Goal: Transaction & Acquisition: Obtain resource

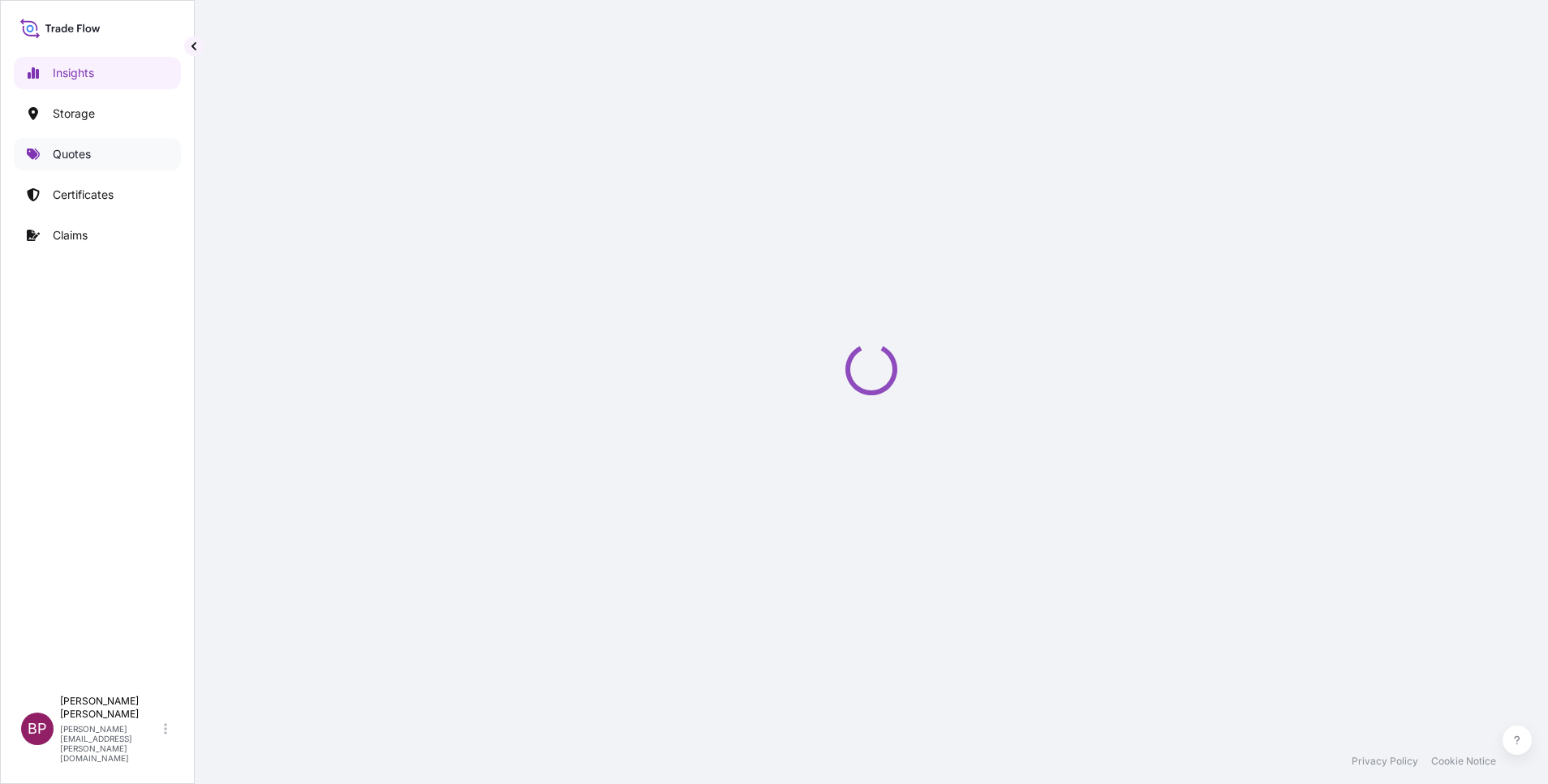
select select "2025"
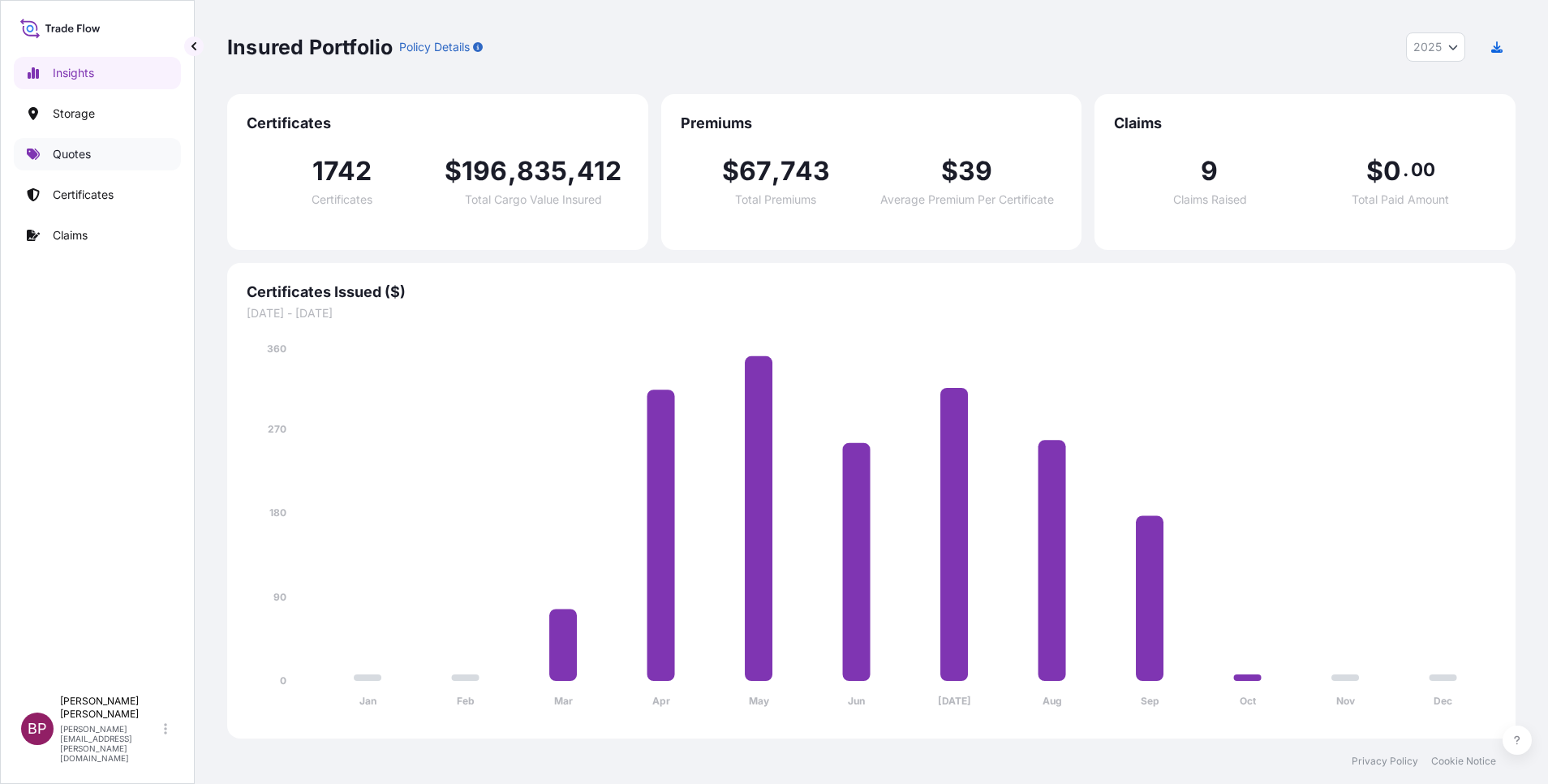
click at [83, 159] on p "Quotes" at bounding box center [71, 154] width 38 height 16
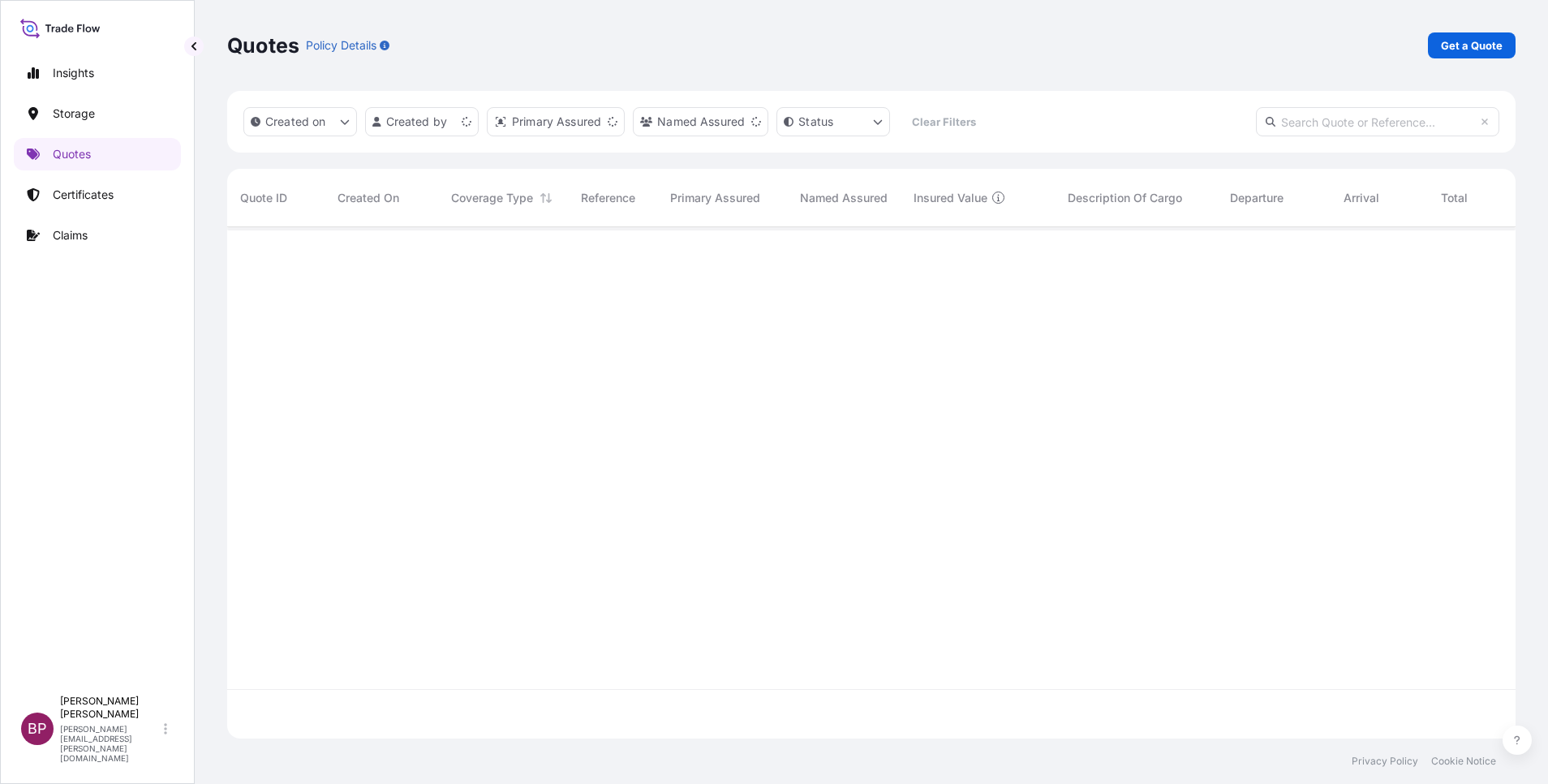
scroll to position [501, 1270]
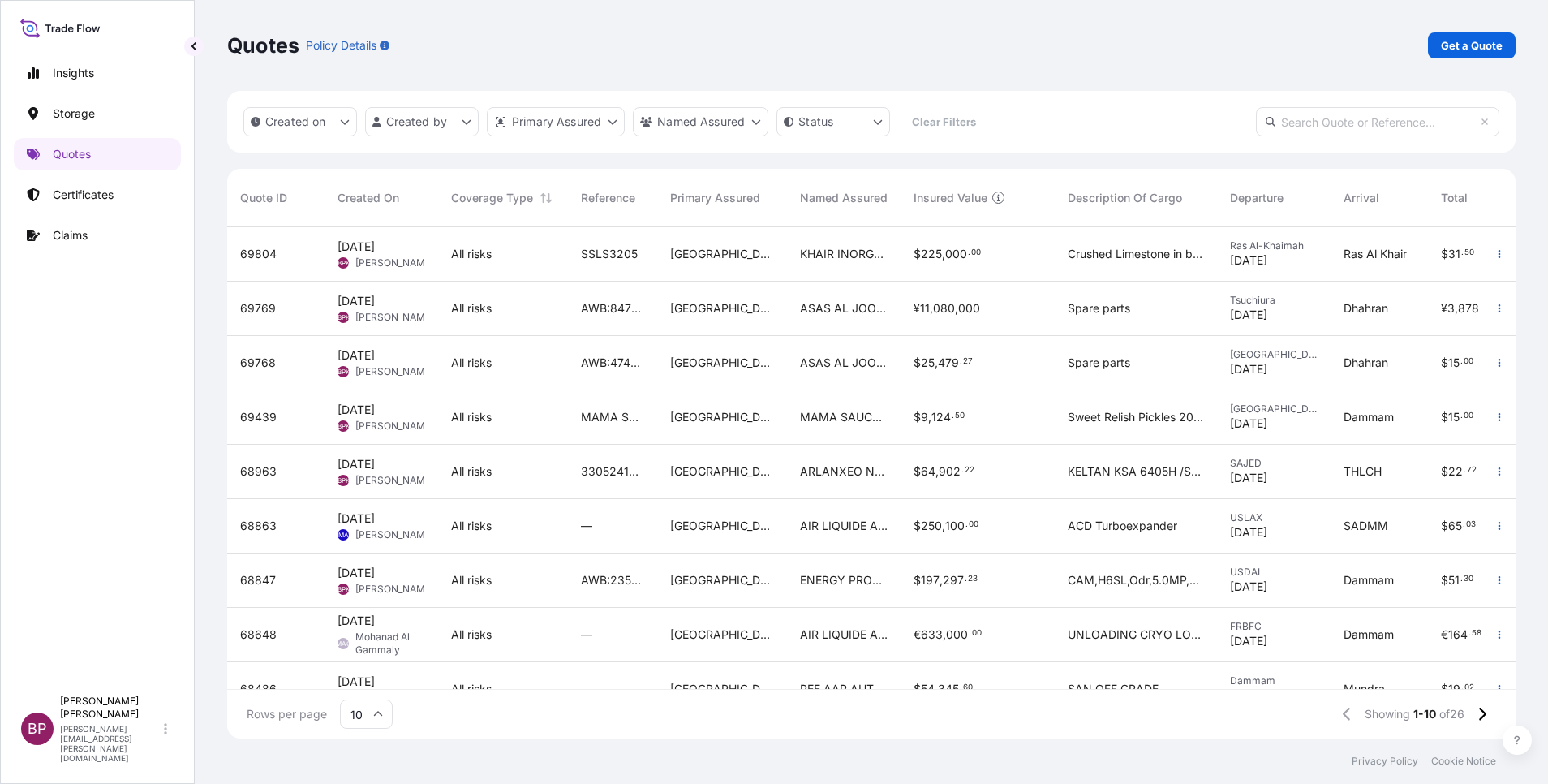
click at [50, 423] on div "Insights Storage Quotes Certificates Claims" at bounding box center [98, 365] width 167 height 645
click at [1469, 41] on p "Get a Quote" at bounding box center [1472, 45] width 62 height 16
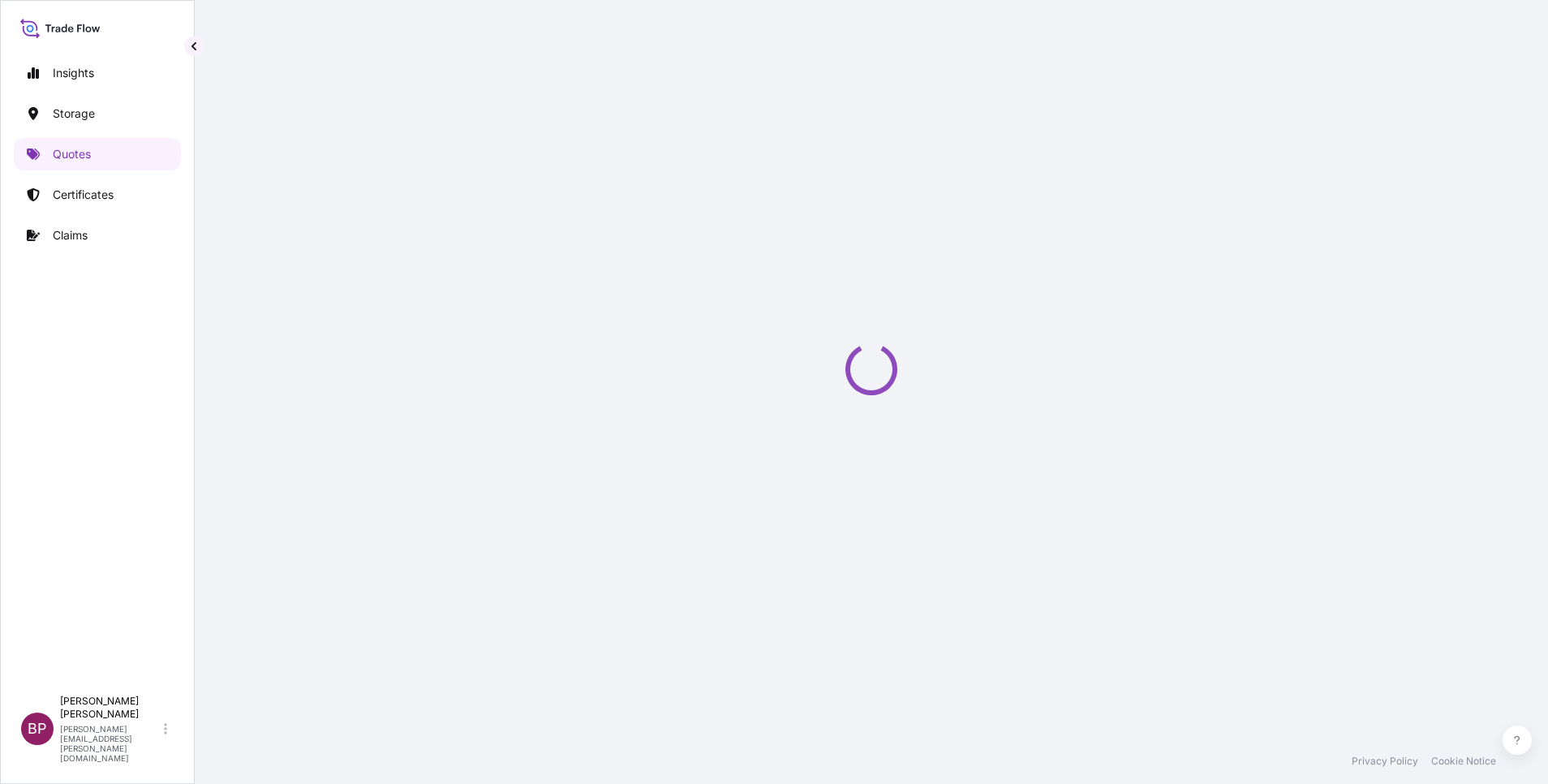
select select "Water"
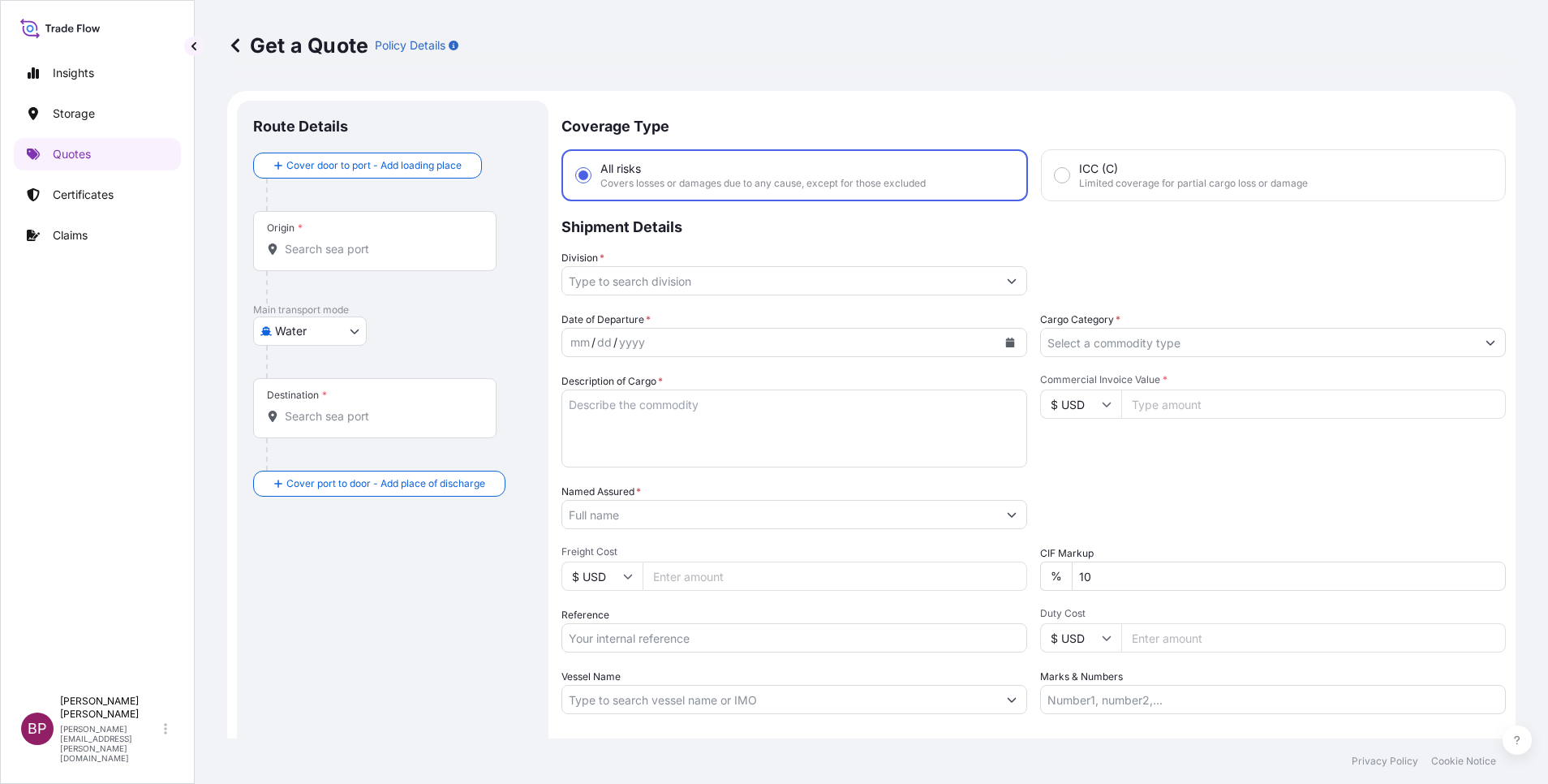
scroll to position [26, 0]
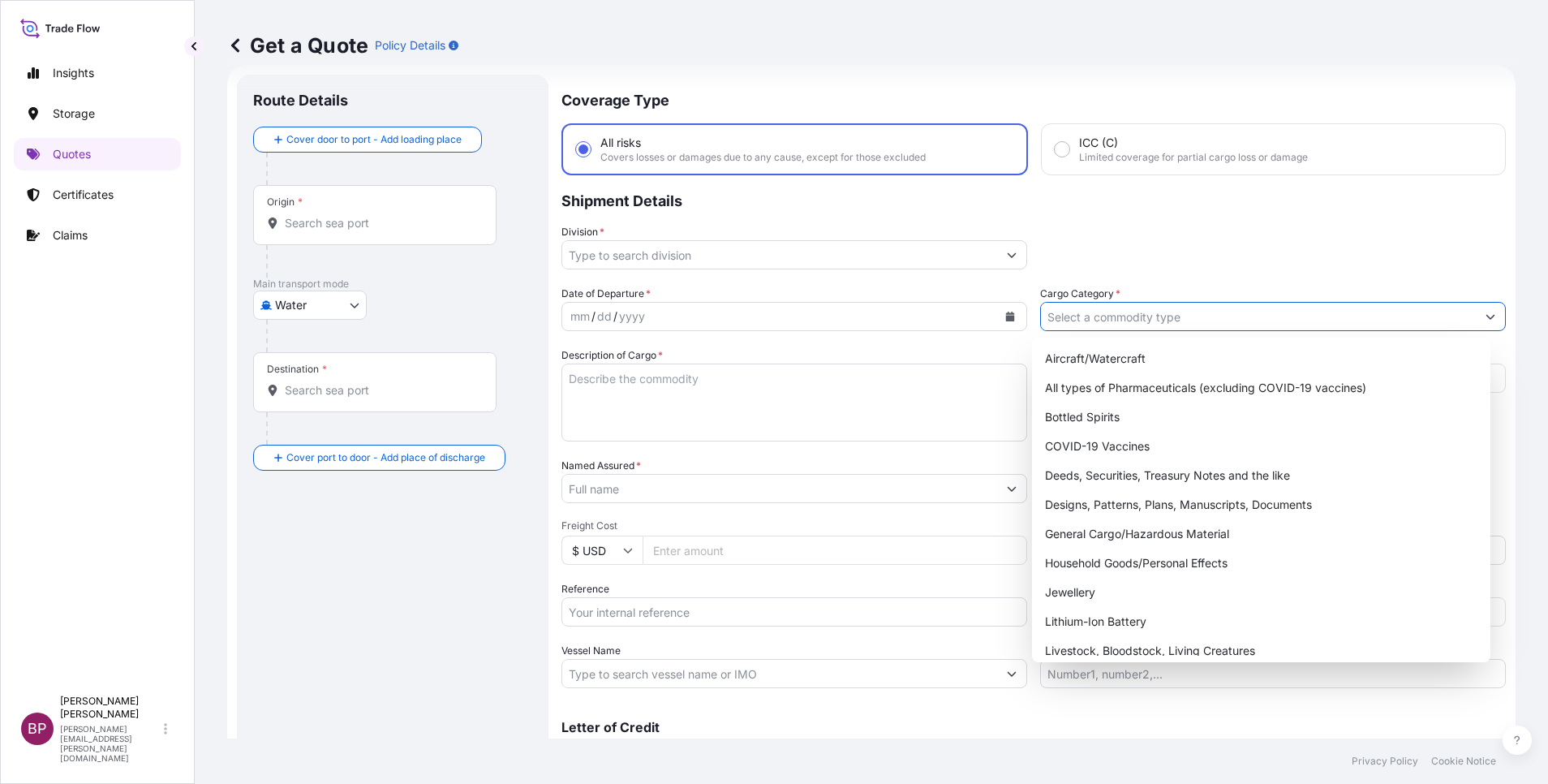
click at [1226, 315] on input "Cargo Category *" at bounding box center [1259, 316] width 435 height 29
click at [1119, 541] on div "General Cargo/Hazardous Material" at bounding box center [1262, 533] width 446 height 29
type input "General Cargo/Hazardous Material"
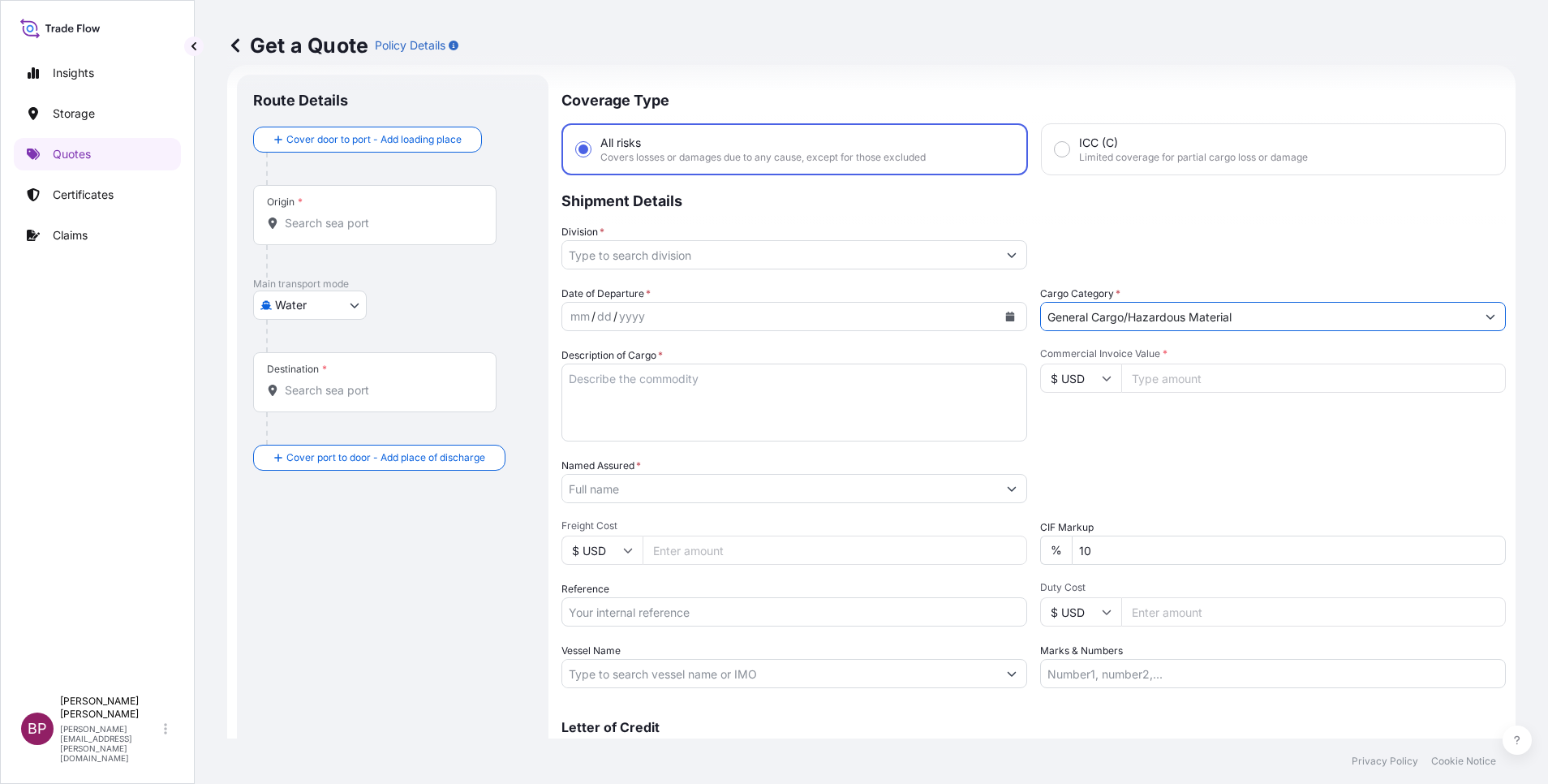
click at [1007, 258] on icon "Show suggestions" at bounding box center [1011, 255] width 10 height 10
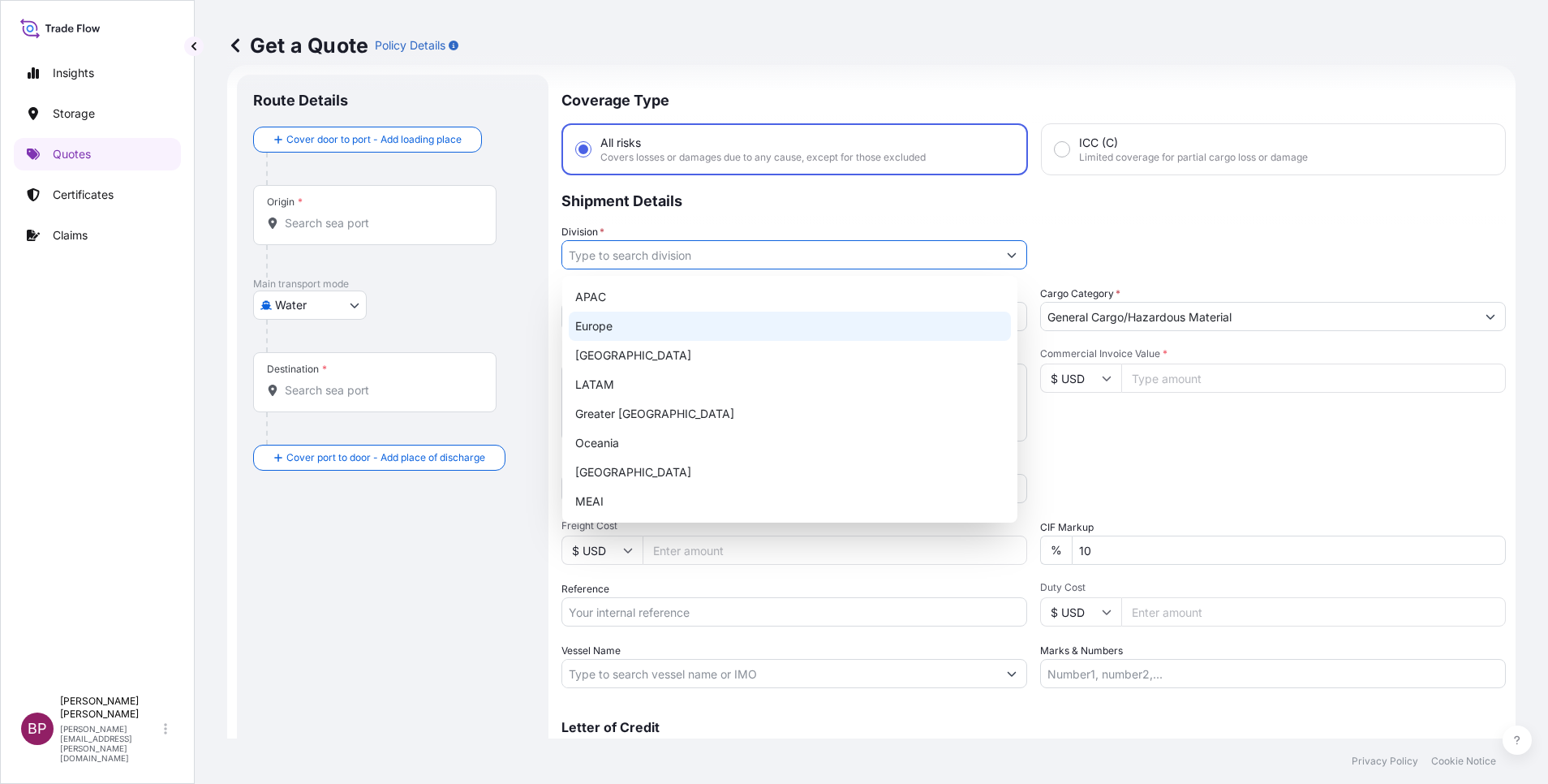
click at [643, 327] on div "Europe" at bounding box center [790, 326] width 442 height 29
type input "Europe"
click at [655, 324] on div "Europe" at bounding box center [790, 326] width 442 height 29
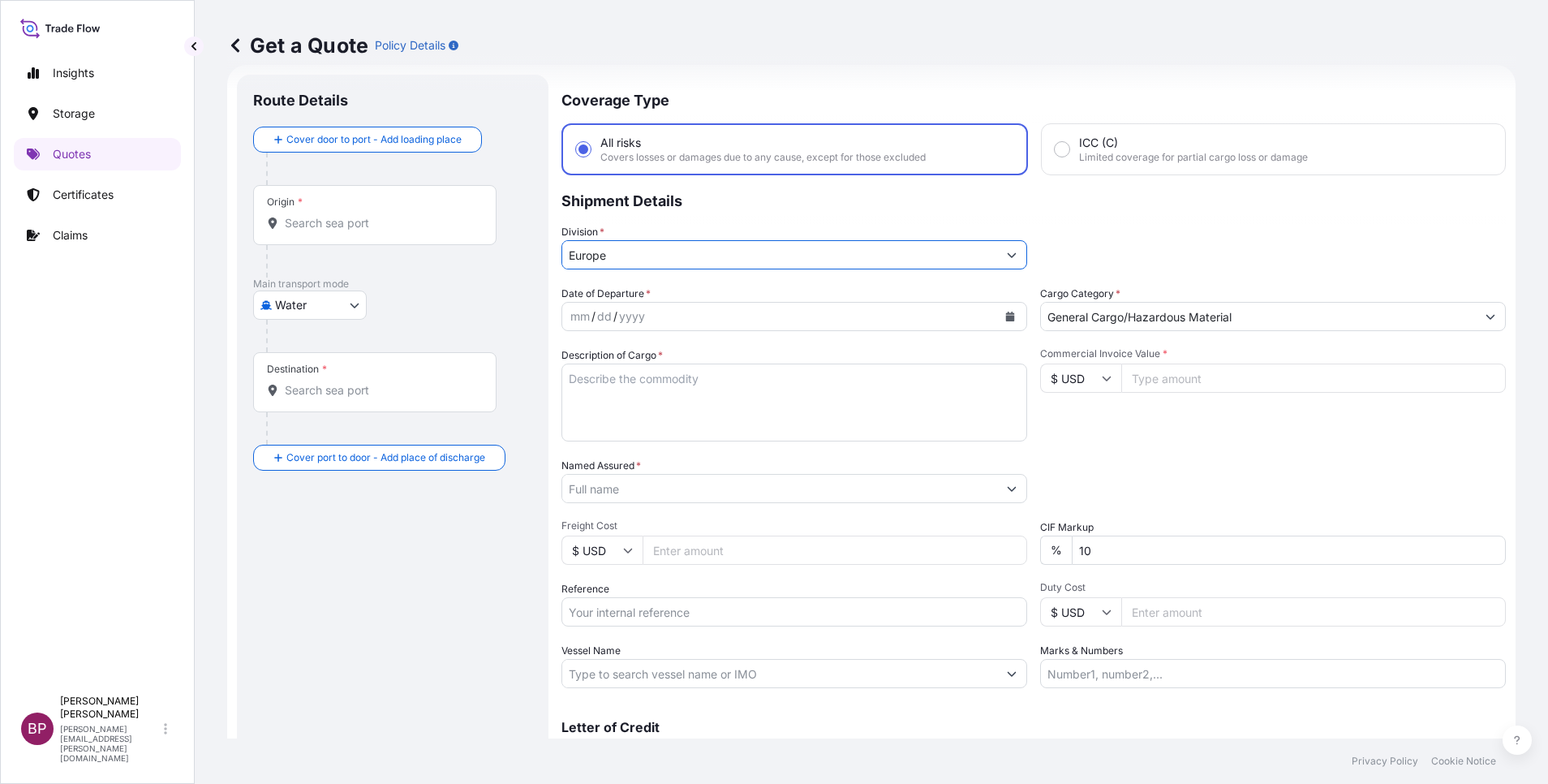
click at [678, 425] on textarea "Description of Cargo *" at bounding box center [794, 403] width 466 height 78
click at [677, 609] on input "Reference" at bounding box center [794, 611] width 466 height 29
paste input "AWB:3032454073 SSLS3239"
type input "AWB:3032454073 SSLS3239"
click at [612, 434] on textarea "Description of Cargo *" at bounding box center [794, 403] width 466 height 78
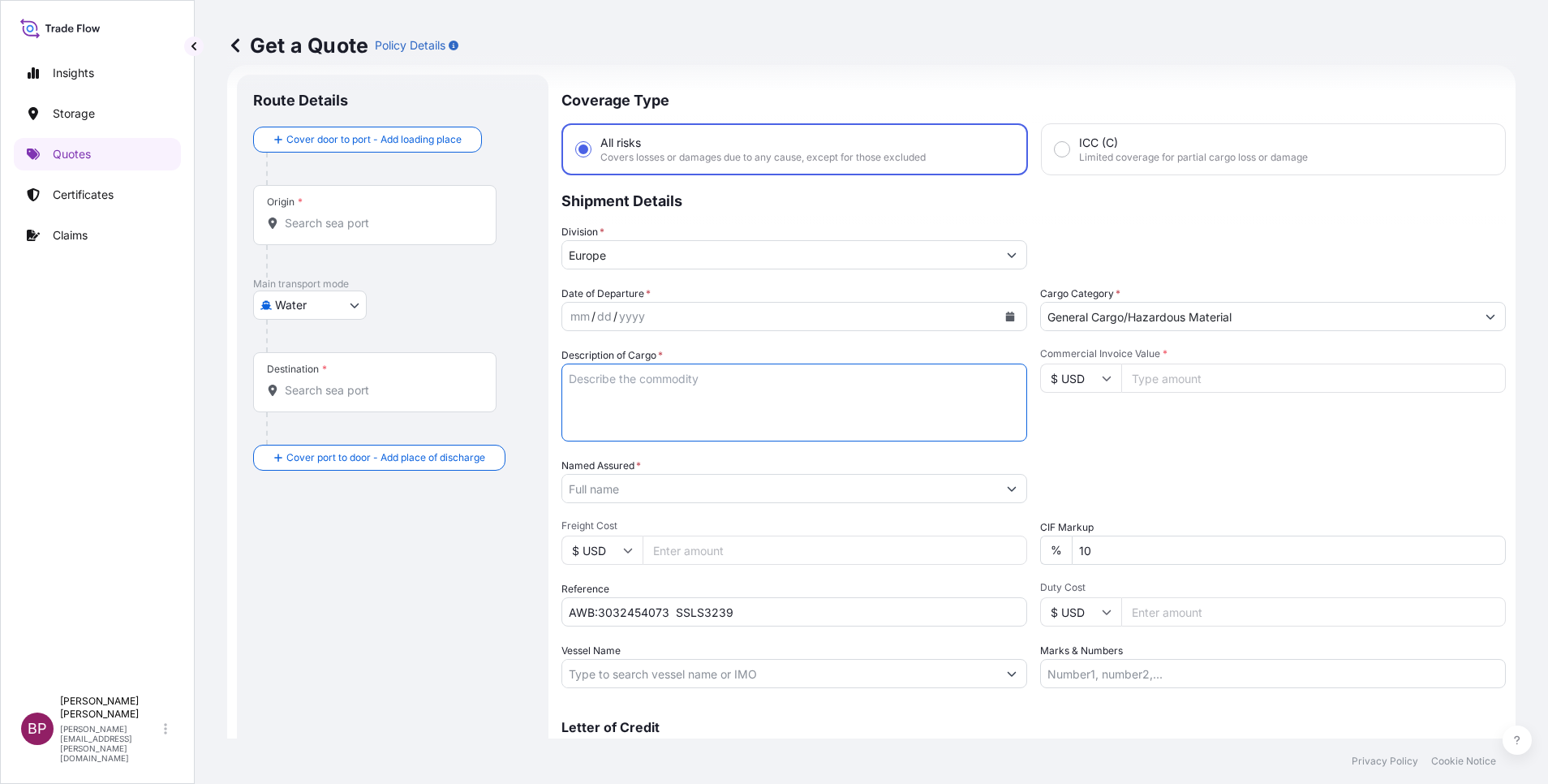
paste textarea "JAC RIJK AL RUSHAID CONTRACTING & SERVICES CO. LTD"
type textarea "JAC RIJK AL RUSHAID CONTRACTING & SERVICES CO. LTD"
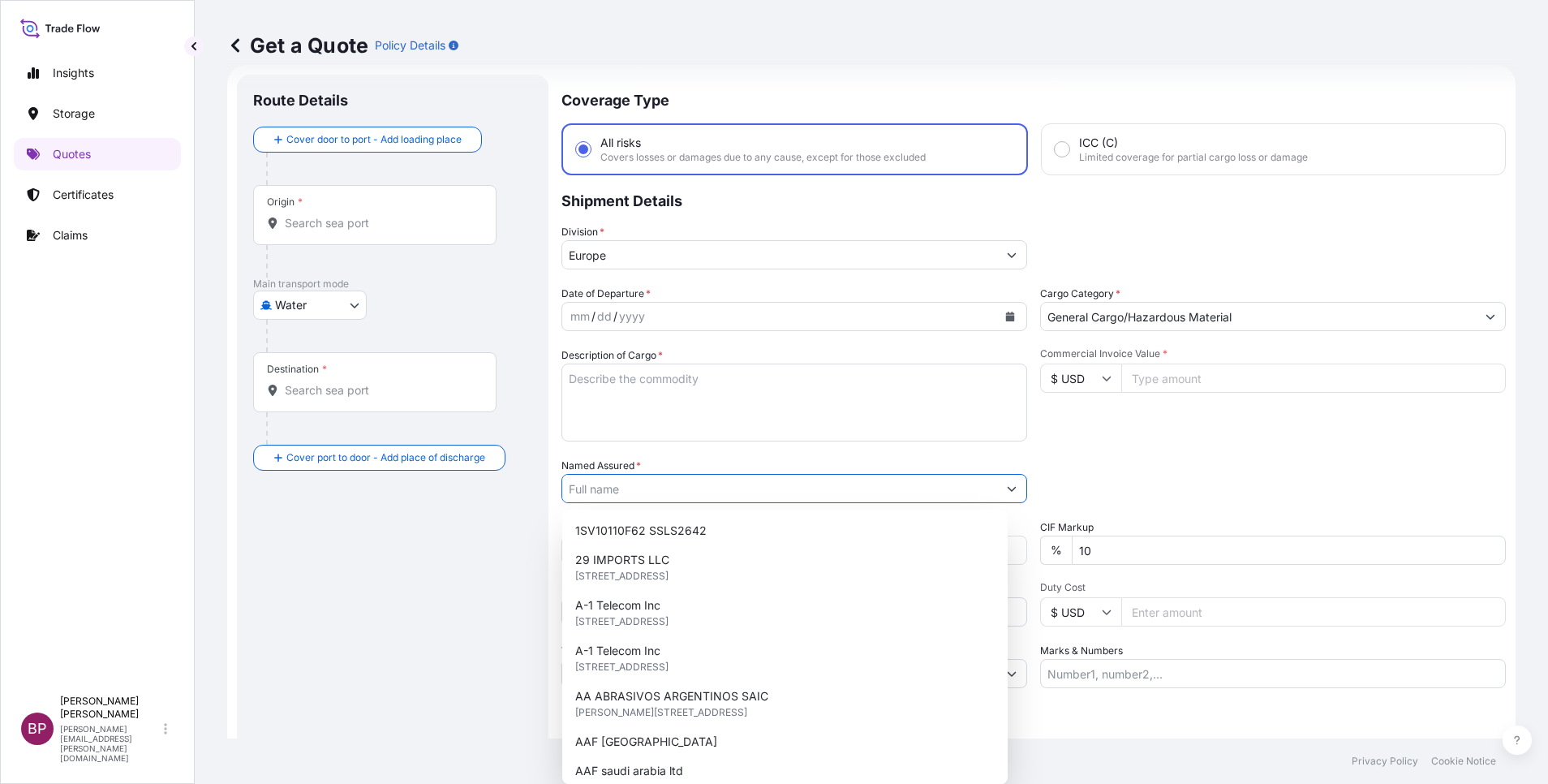
click at [606, 497] on input "Named Assured *" at bounding box center [780, 488] width 435 height 29
paste input "JAC RIJK AL RUSHAID CONTRACTING & SERVICES CO. LTD"
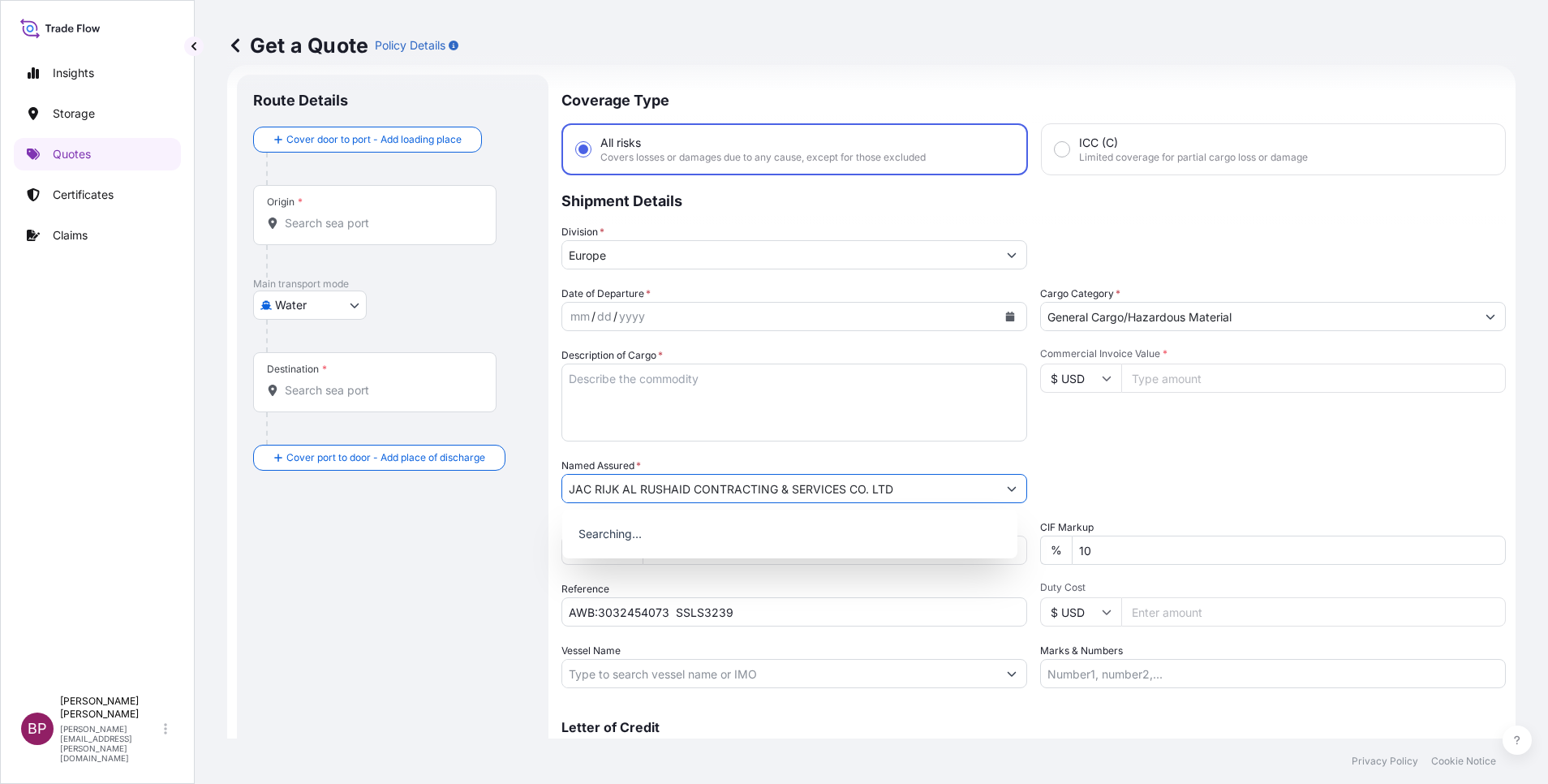
type input "JAC RIJK AL RUSHAID CONTRACTING & SERVICES CO. LTD"
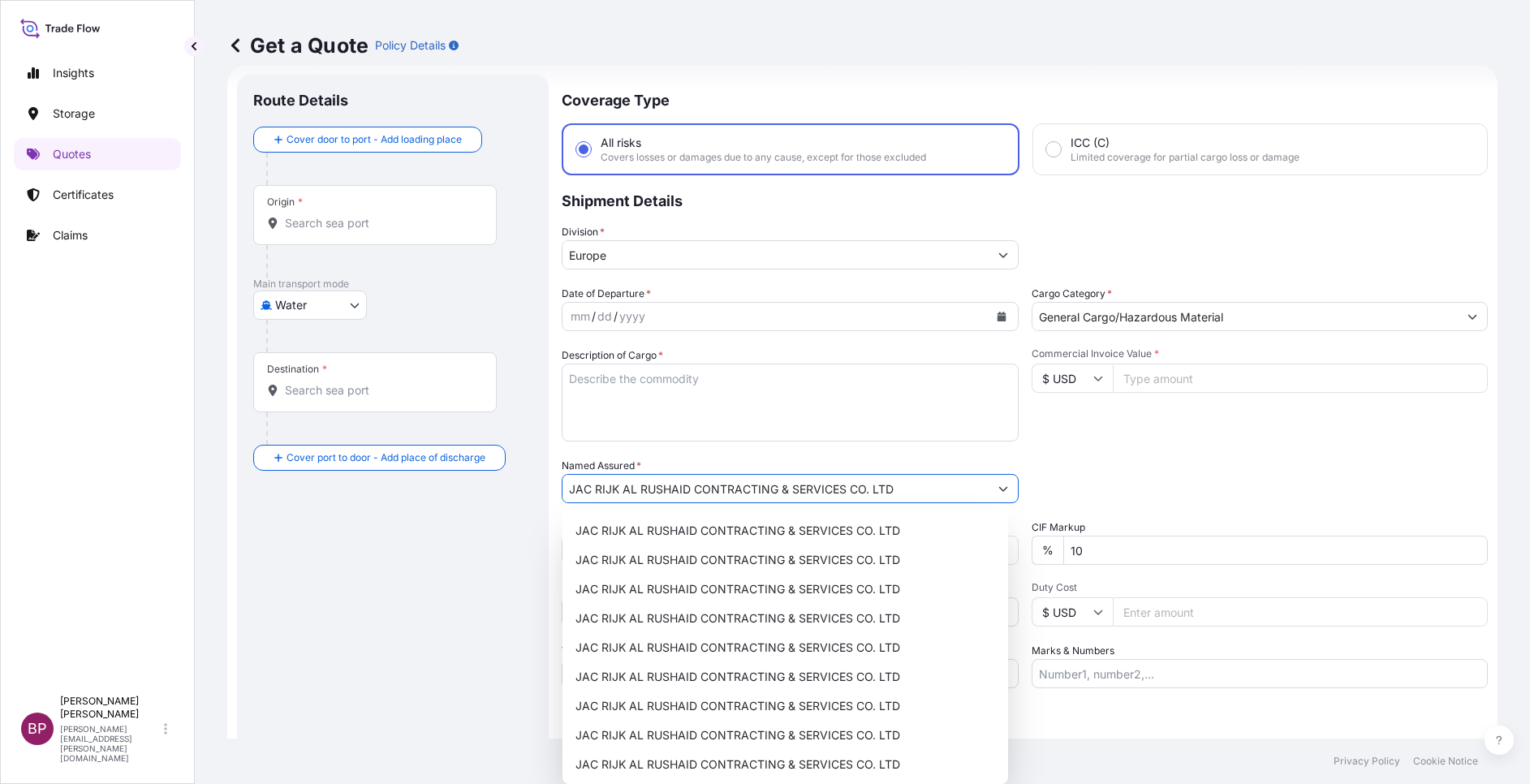
click at [773, 409] on textarea "Description of Cargo *" at bounding box center [790, 403] width 457 height 78
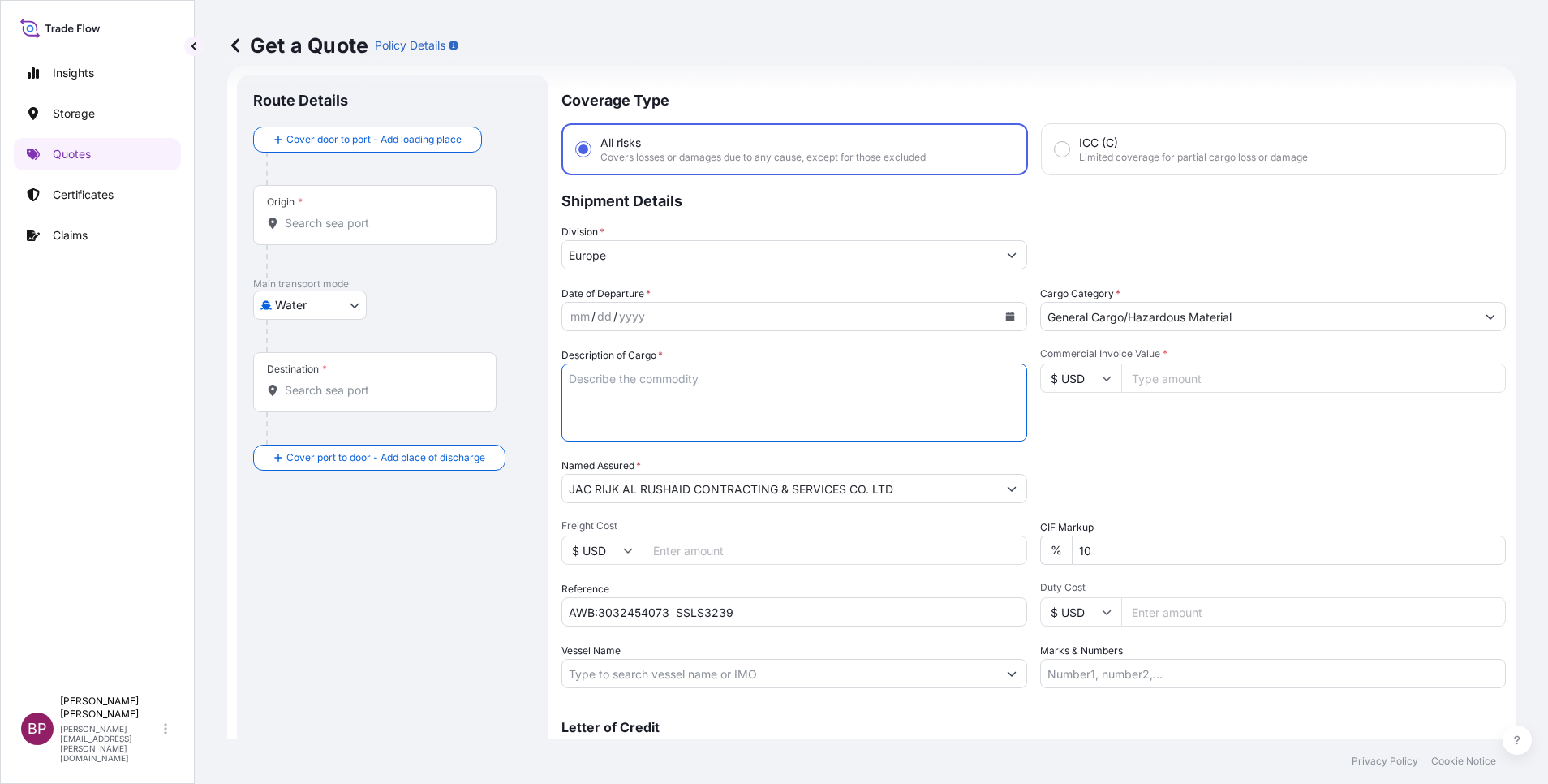
paste textarea "HARNESS AS"
type textarea "HARNESS AS"
click at [1095, 383] on input "$ USD" at bounding box center [1081, 378] width 81 height 29
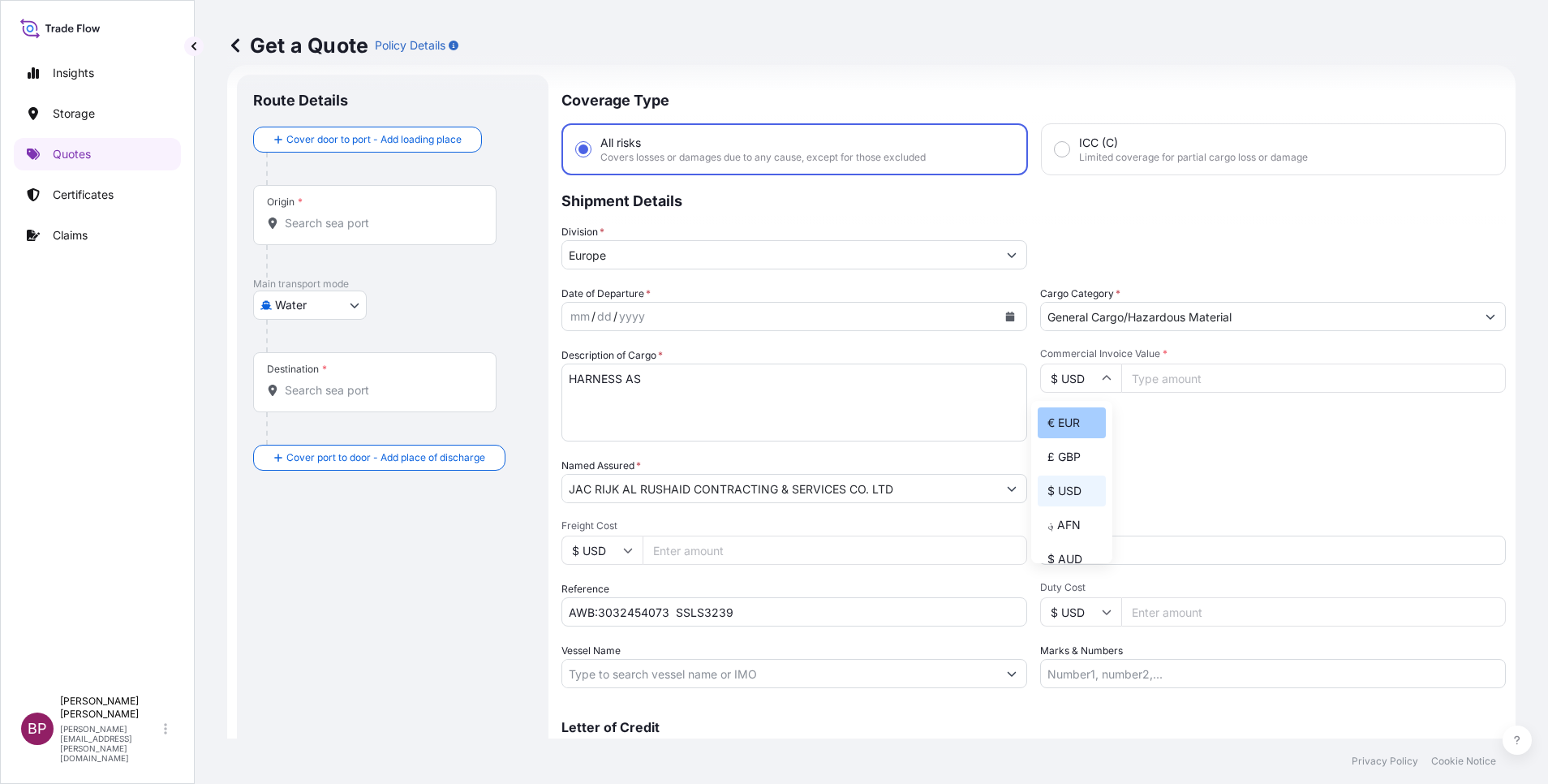
click at [1077, 438] on div "€ EUR" at bounding box center [1071, 422] width 68 height 31
type input "€ EUR"
click at [1174, 375] on input "Commercial Invoice Value *" at bounding box center [1314, 378] width 385 height 29
paste input "5.8"
type input "5797.43"
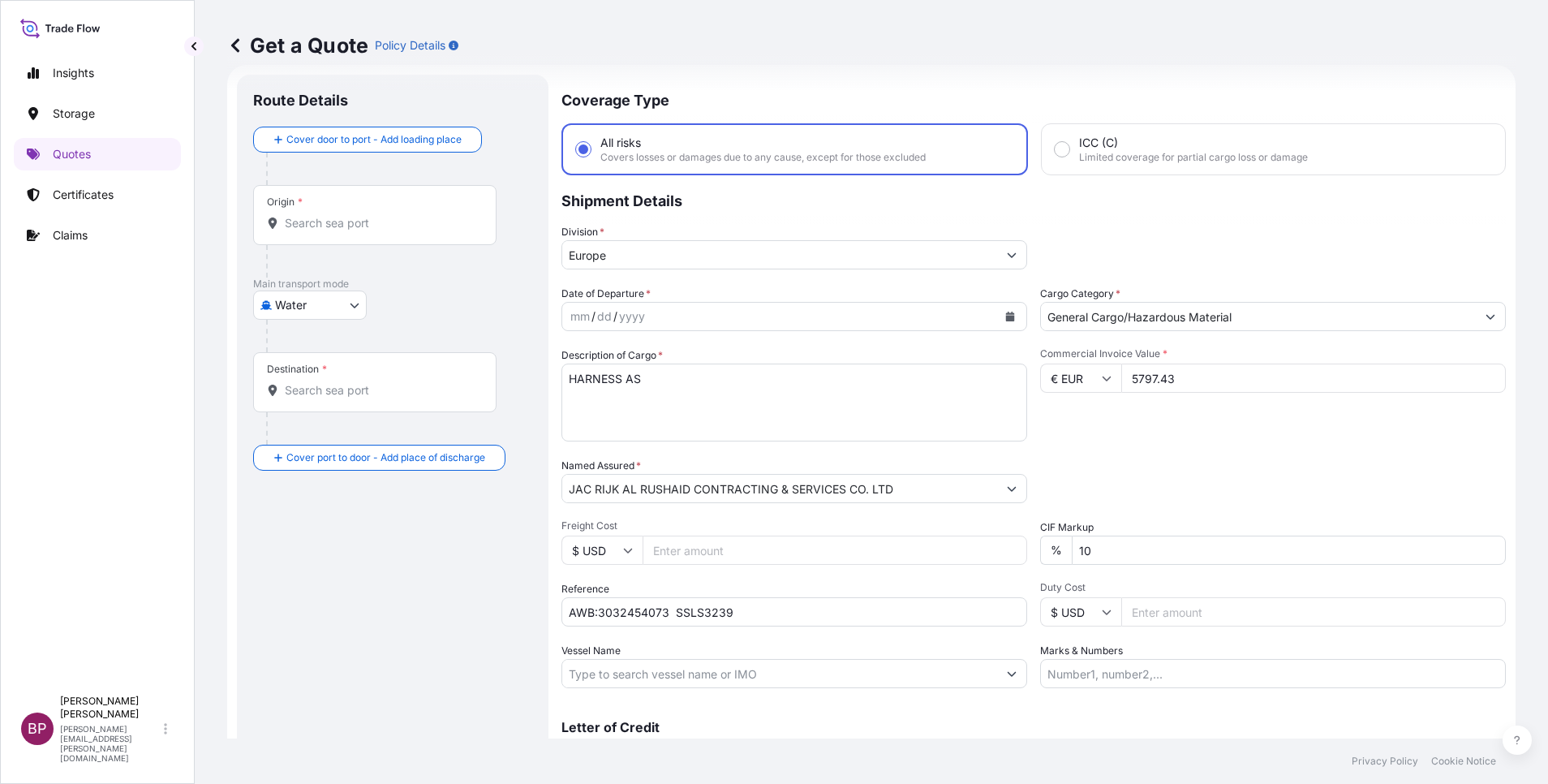
click at [1185, 456] on div "Date of Departure * mm / dd / yyyy Cargo Category * General Cargo/Hazardous Mat…" at bounding box center [1033, 486] width 944 height 403
click at [944, 558] on div "Date of Departure * mm / dd / yyyy Cargo Category * General Cargo/Hazardous Mat…" at bounding box center [1033, 486] width 944 height 403
type input "0"
click at [1005, 314] on icon "Calendar" at bounding box center [1010, 316] width 10 height 10
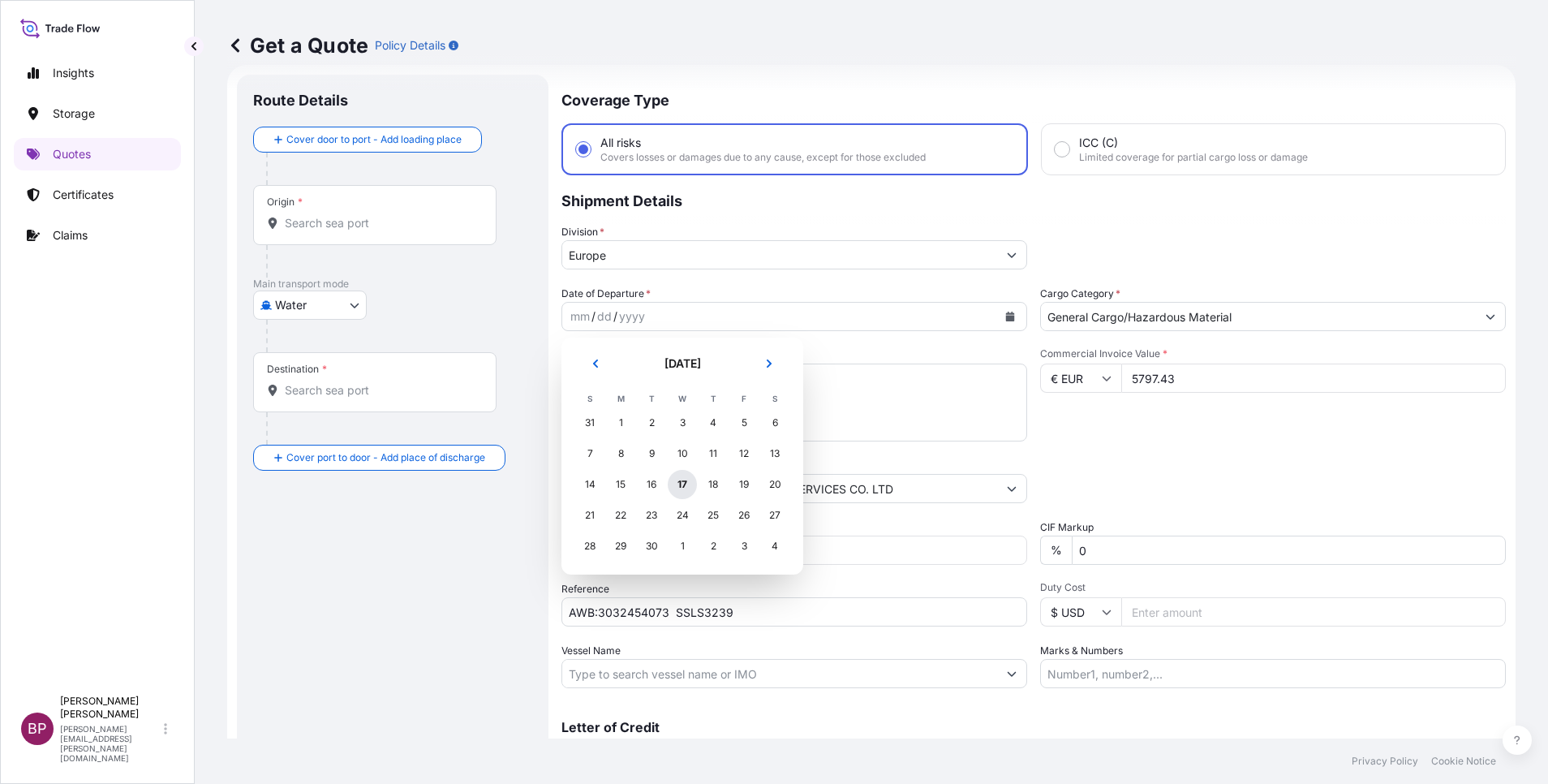
click at [677, 487] on div "17" at bounding box center [682, 484] width 29 height 29
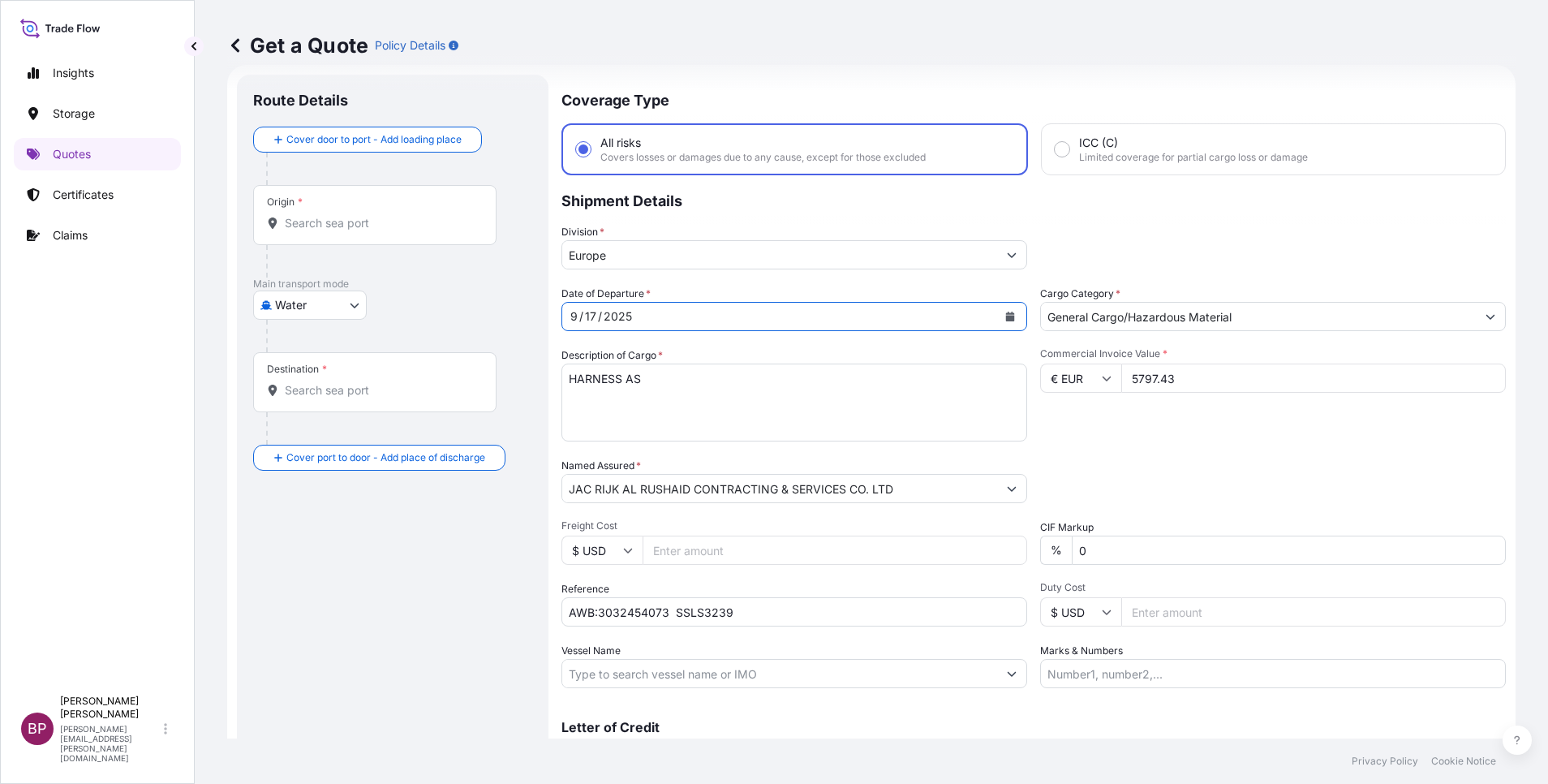
click at [345, 309] on body "Insights Storage Quotes Certificates Claims BP Bobby Paul Kurian bobby.paul@psa…" at bounding box center [774, 392] width 1548 height 784
click at [308, 342] on div "Air" at bounding box center [310, 347] width 100 height 29
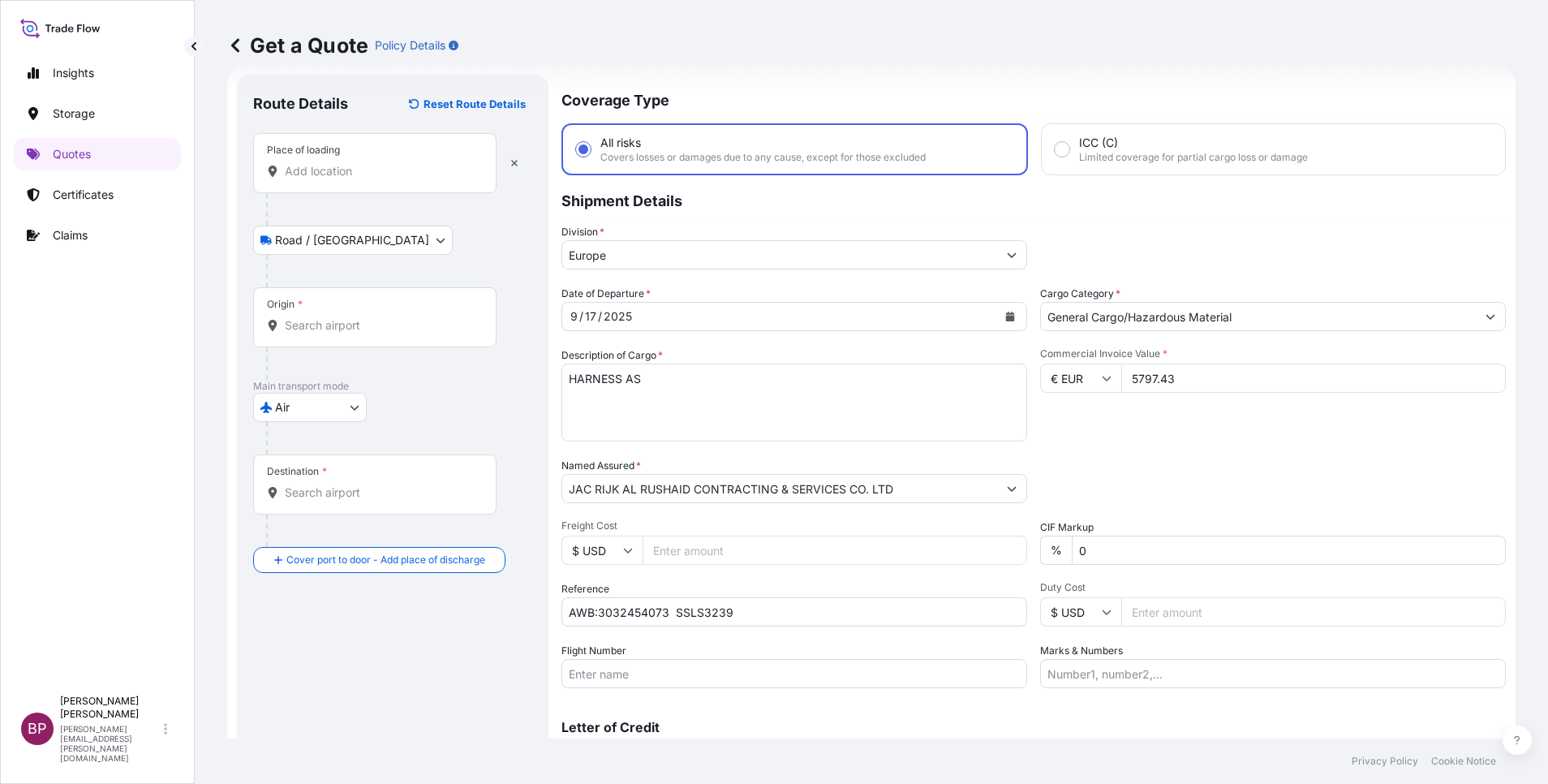
click at [376, 169] on input "Place of loading" at bounding box center [380, 171] width 191 height 16
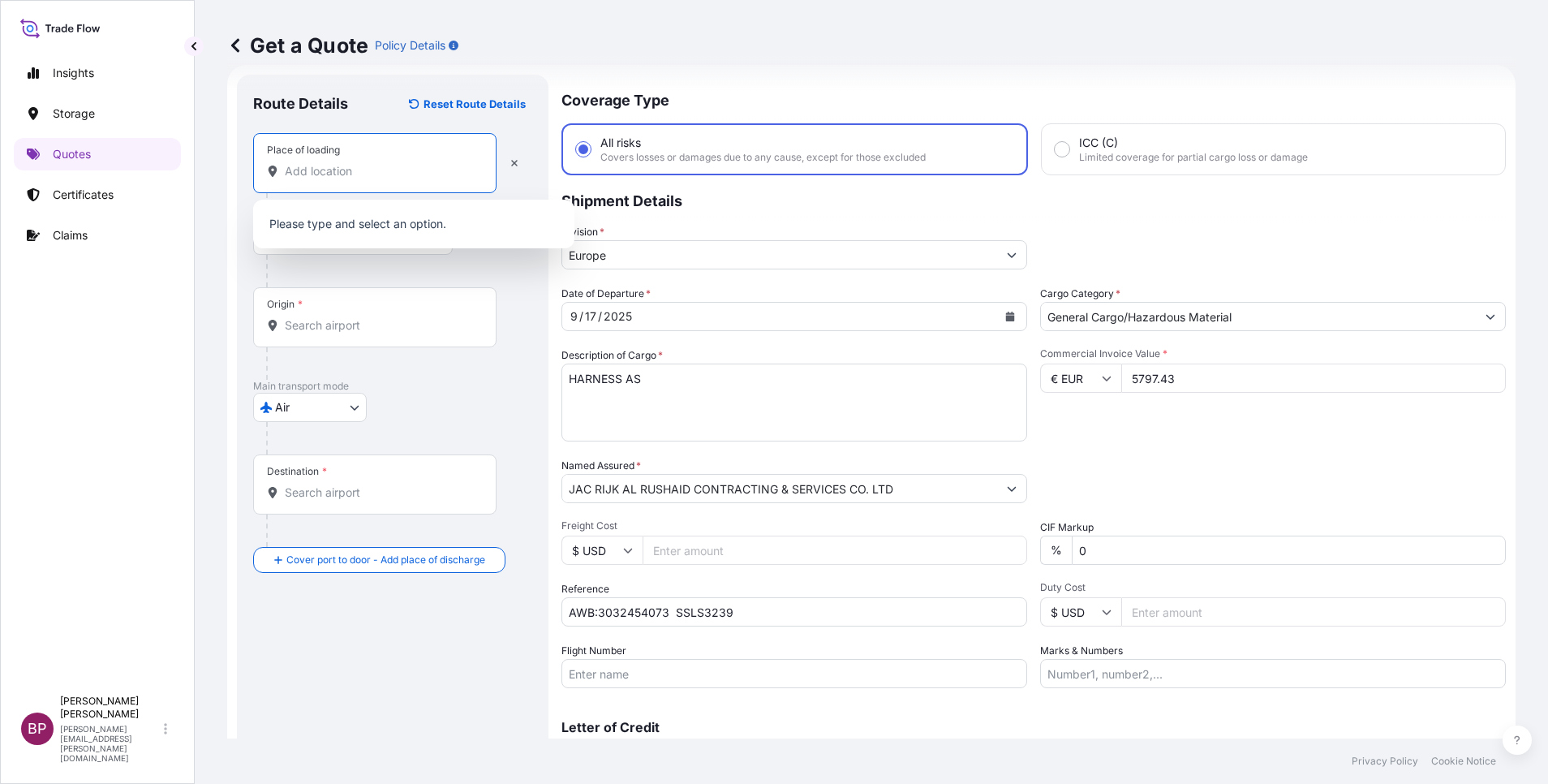
paste input "EIN"
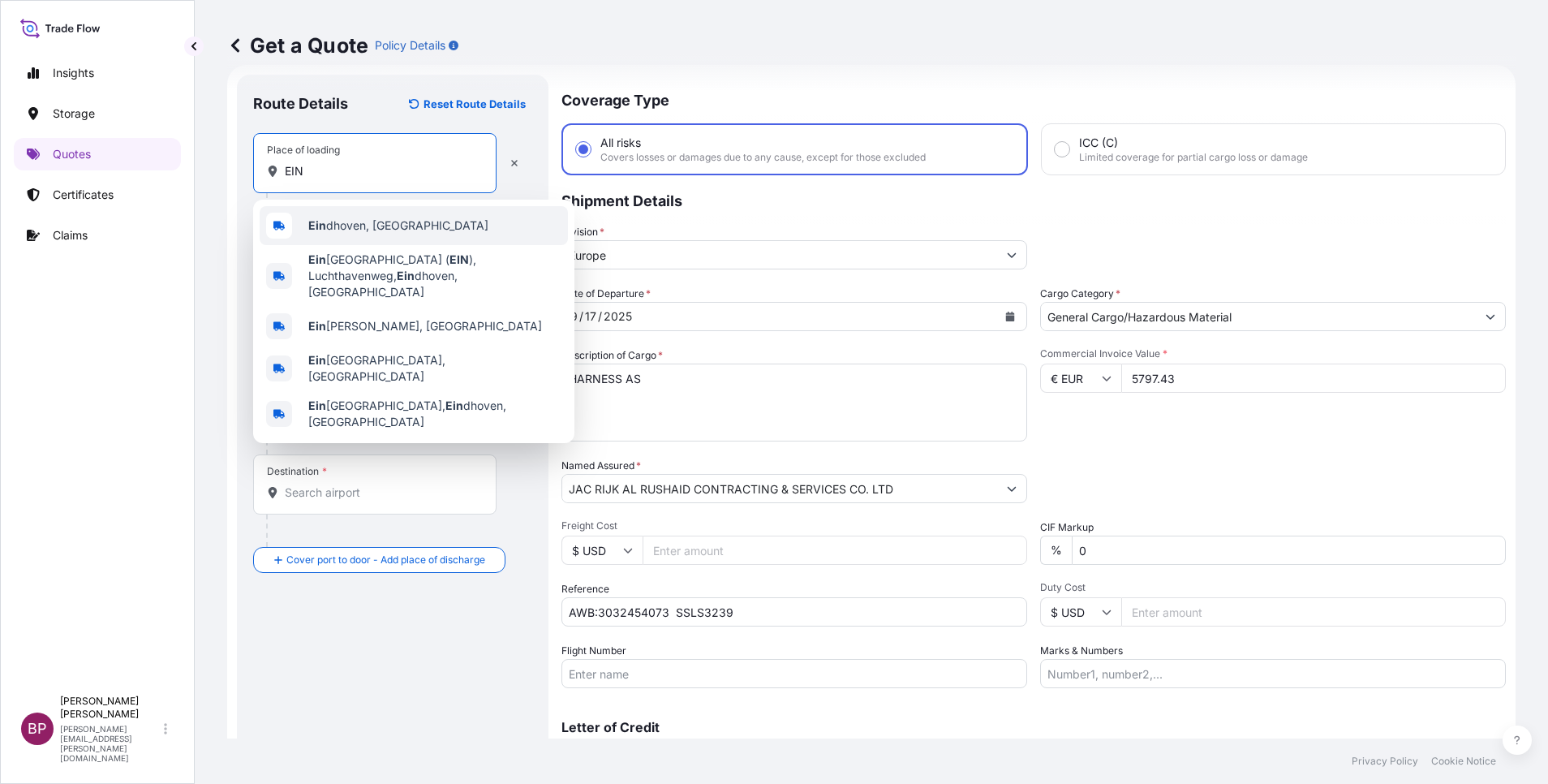
click at [378, 229] on span "Ein dhoven, Netherlands" at bounding box center [398, 226] width 180 height 16
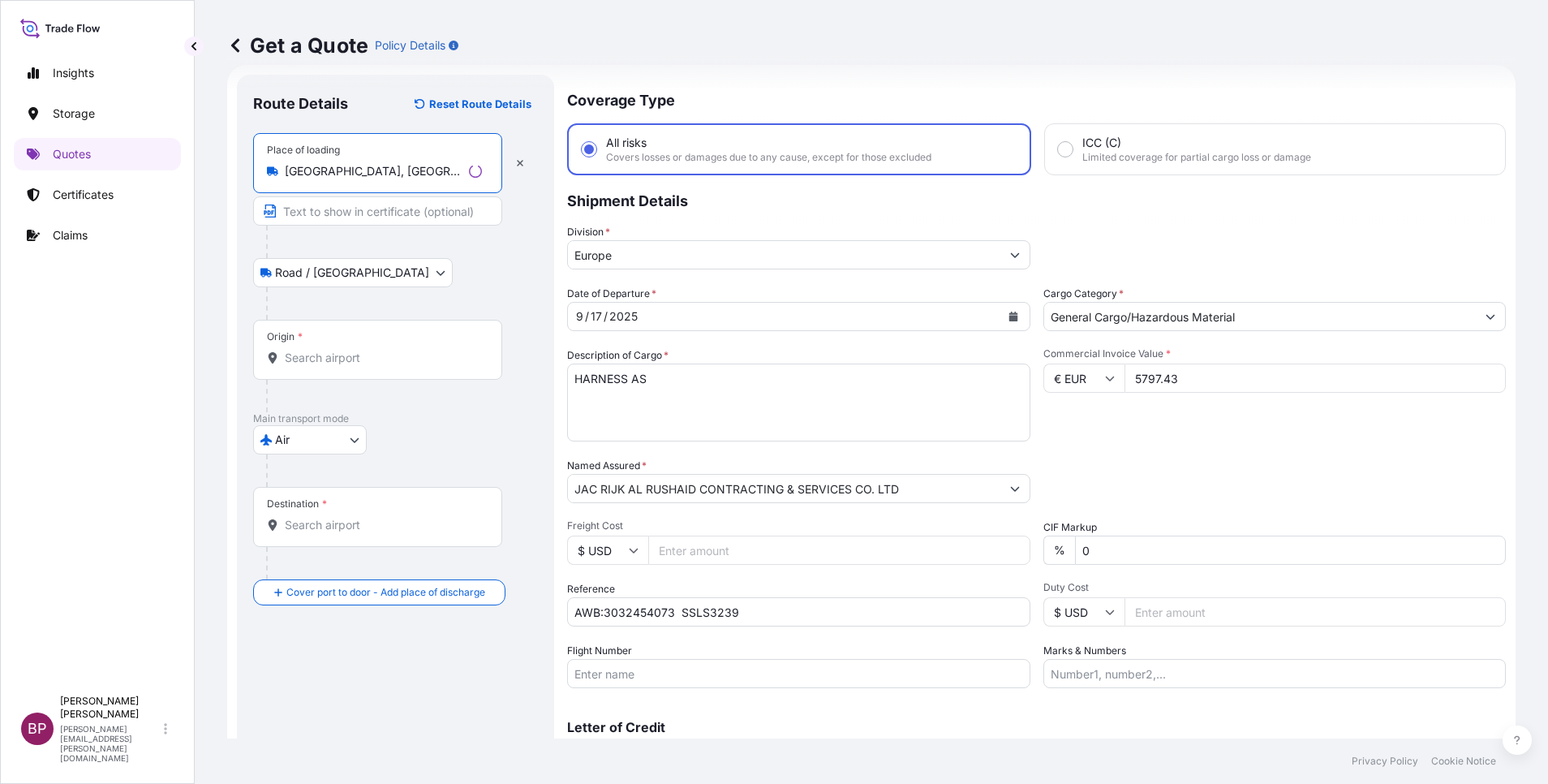
type input "Eindhoven, Netherlands"
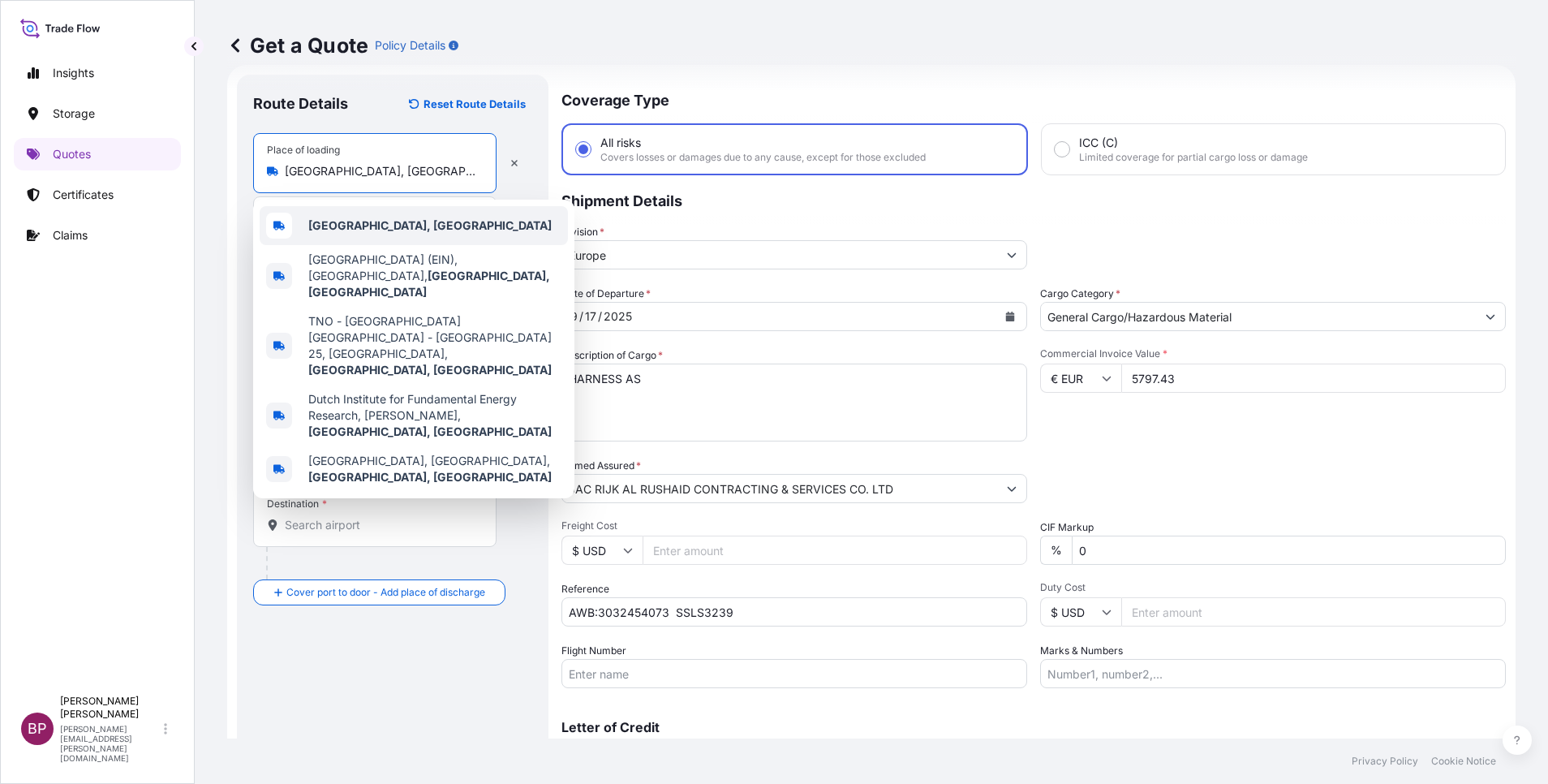
click at [432, 231] on b "Eindhoven, Netherlands" at bounding box center [430, 226] width 243 height 14
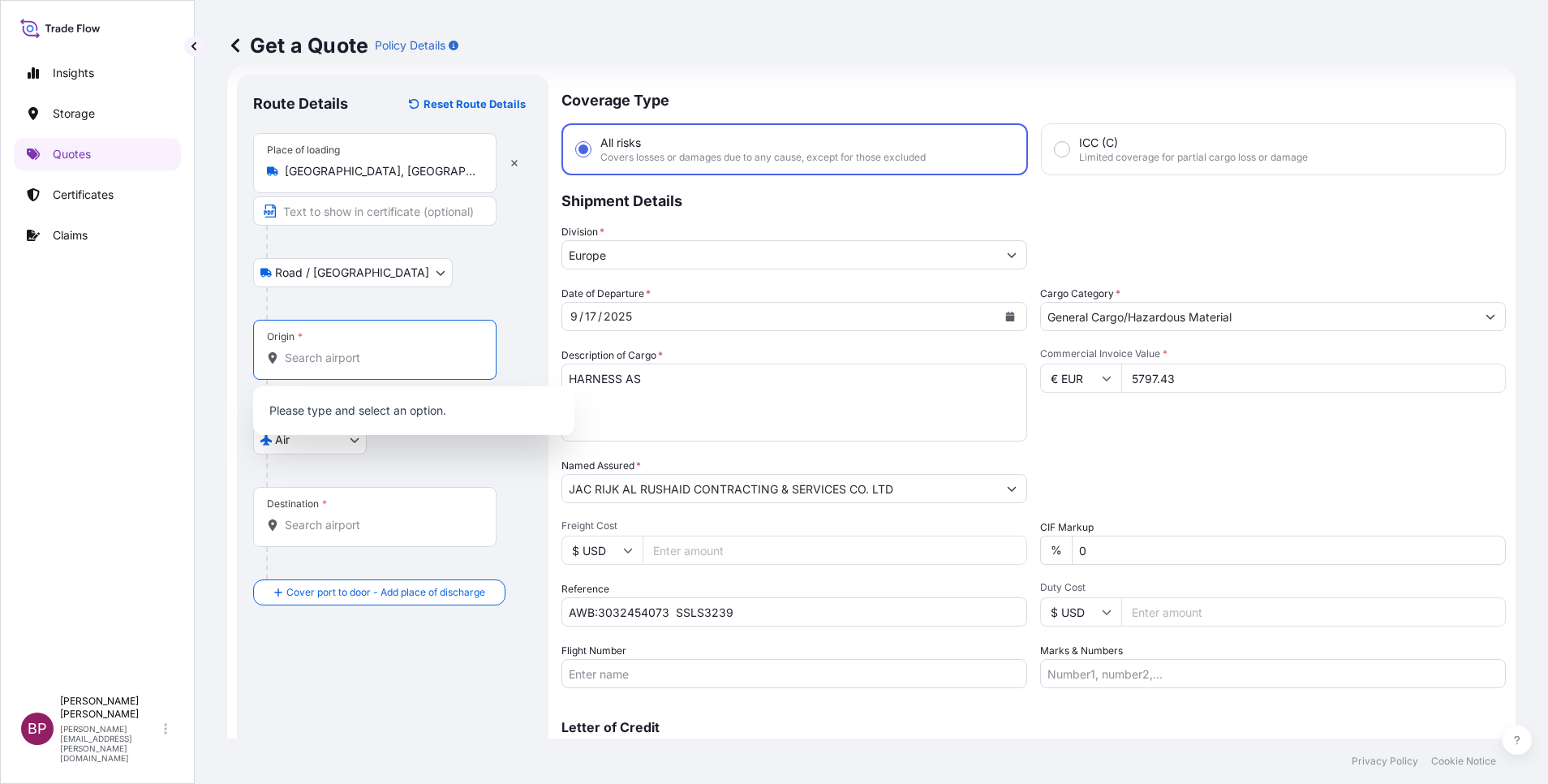
click at [393, 353] on input "Origin *" at bounding box center [380, 358] width 191 height 16
paste input "EIN"
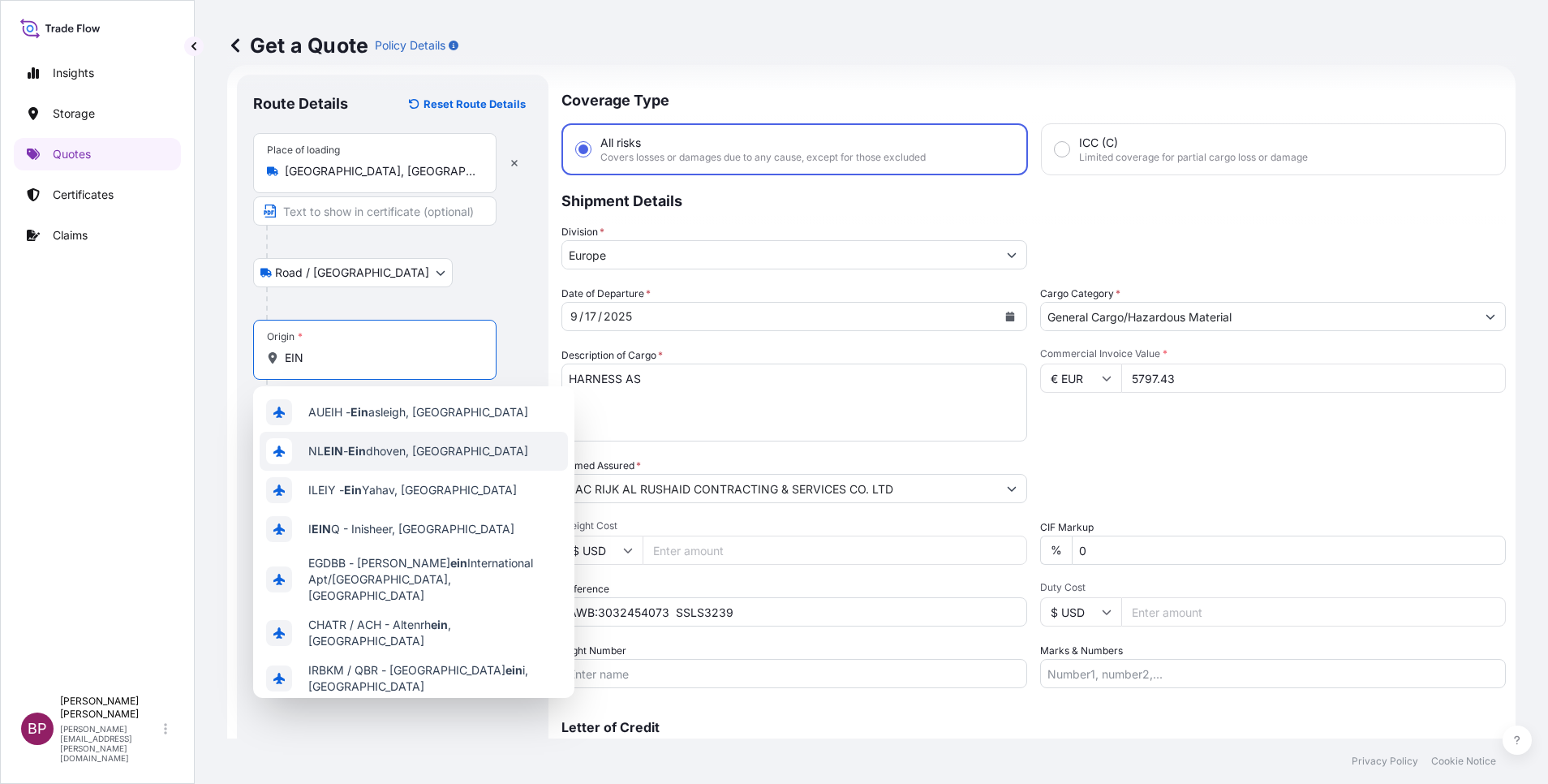
click at [477, 452] on span "NL EIN - Ein dhoven, Netherlands" at bounding box center [418, 451] width 220 height 16
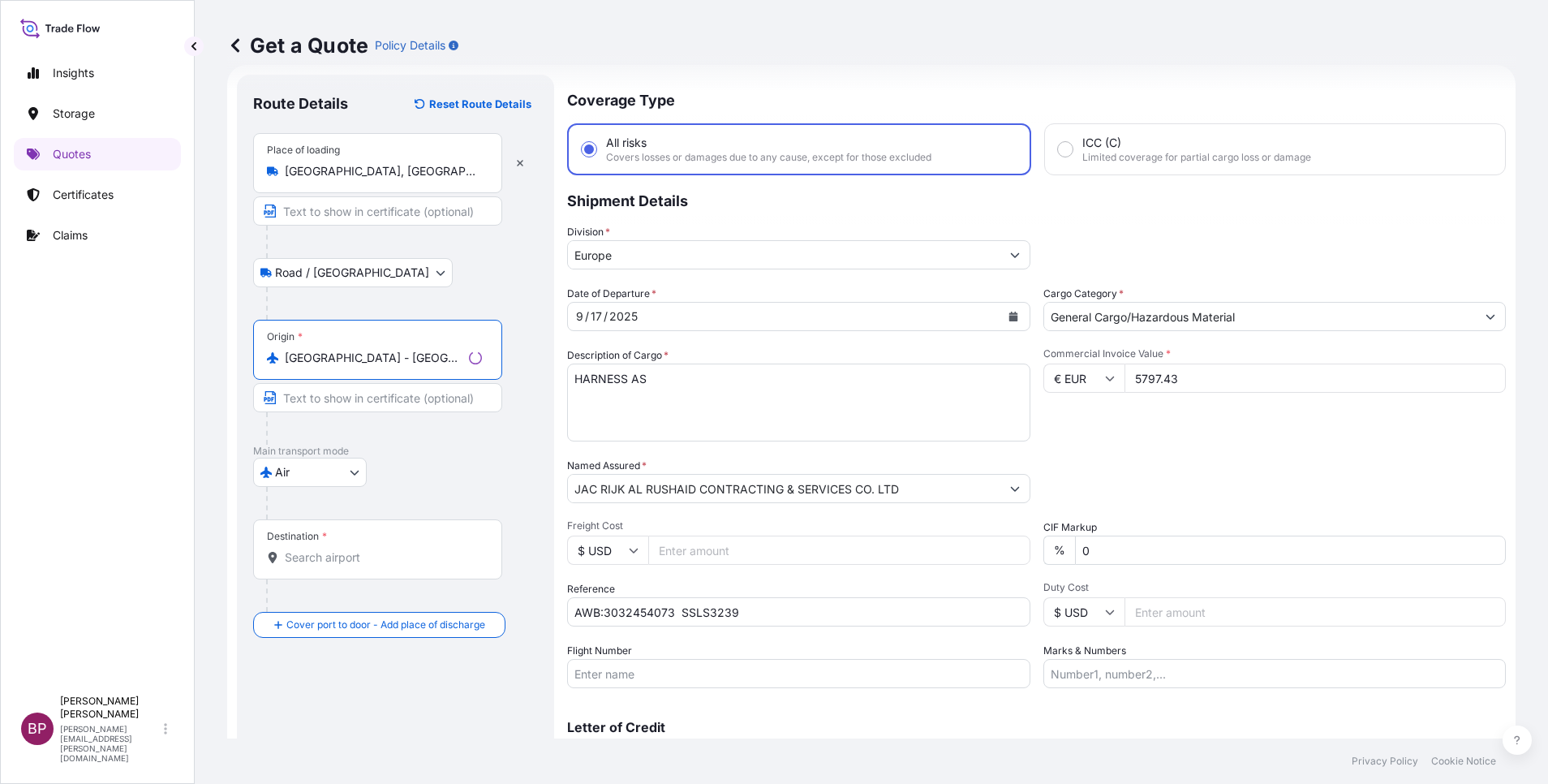
type input "NLEIN - Eindhoven, Netherlands"
click at [400, 564] on input "Destination *" at bounding box center [383, 557] width 197 height 16
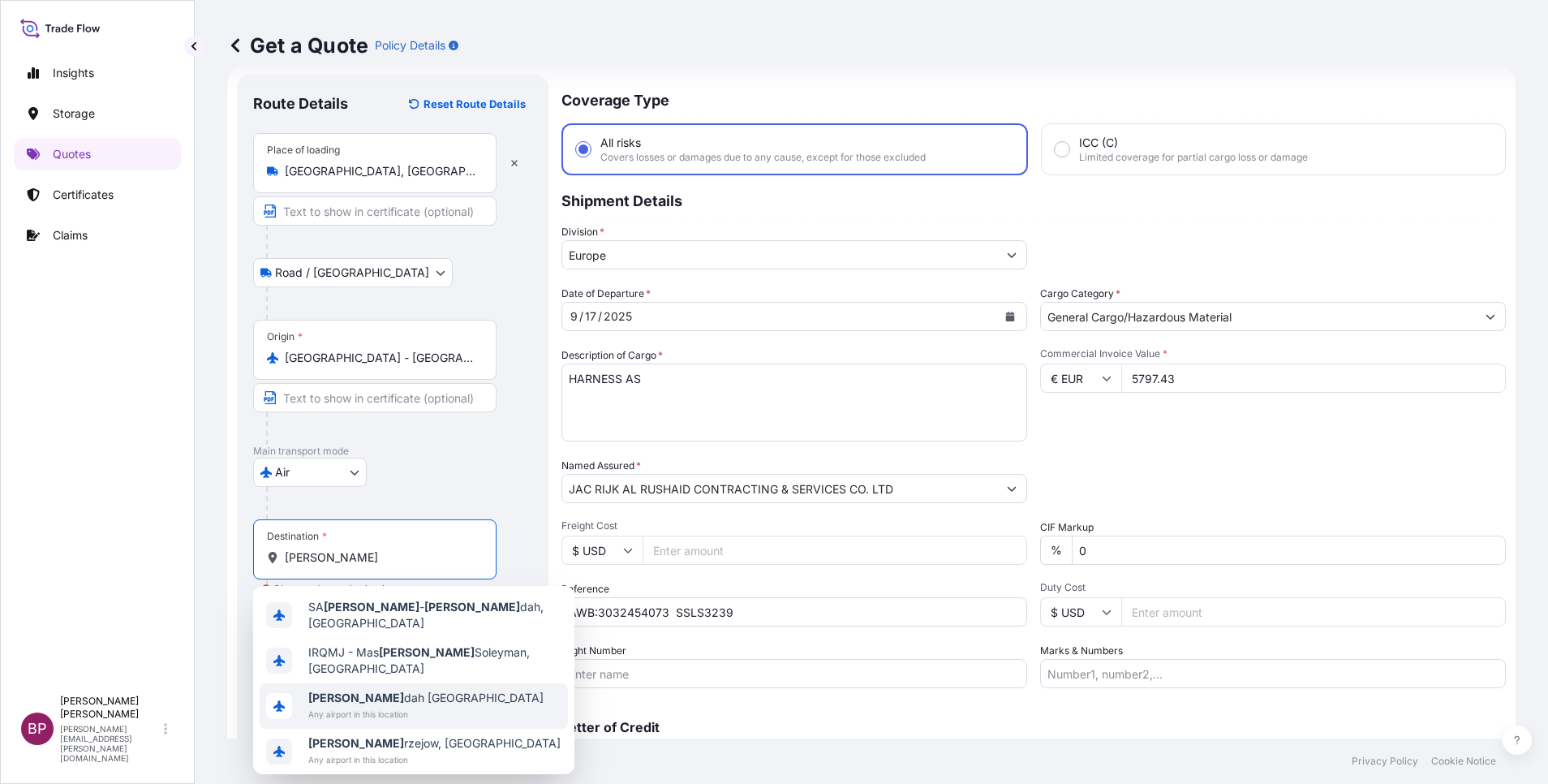
click at [389, 692] on div "Jed dah Saudi Arabia Any airport in this location" at bounding box center [426, 706] width 235 height 33
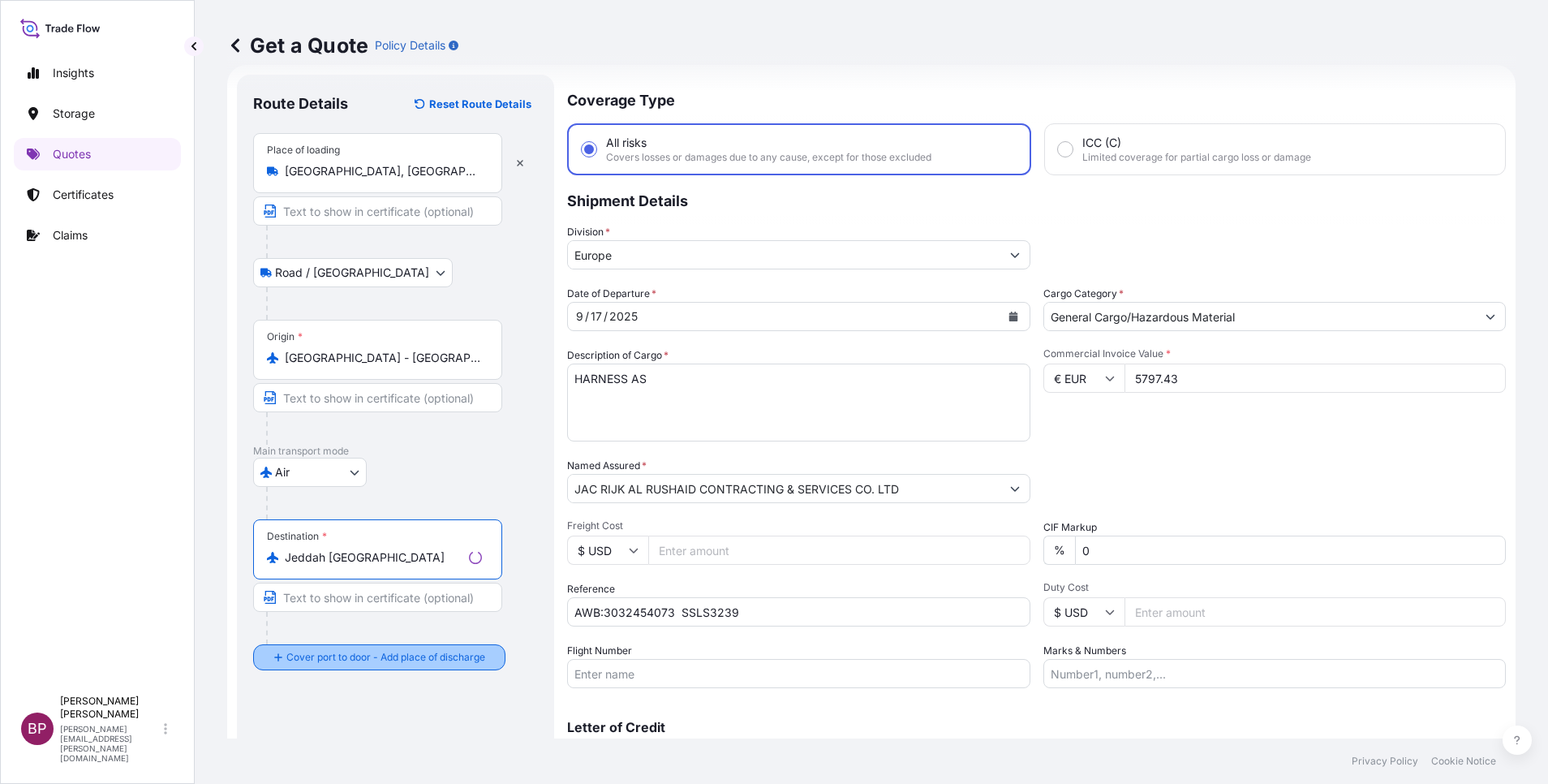
type input "Jeddah Saudi Arabia"
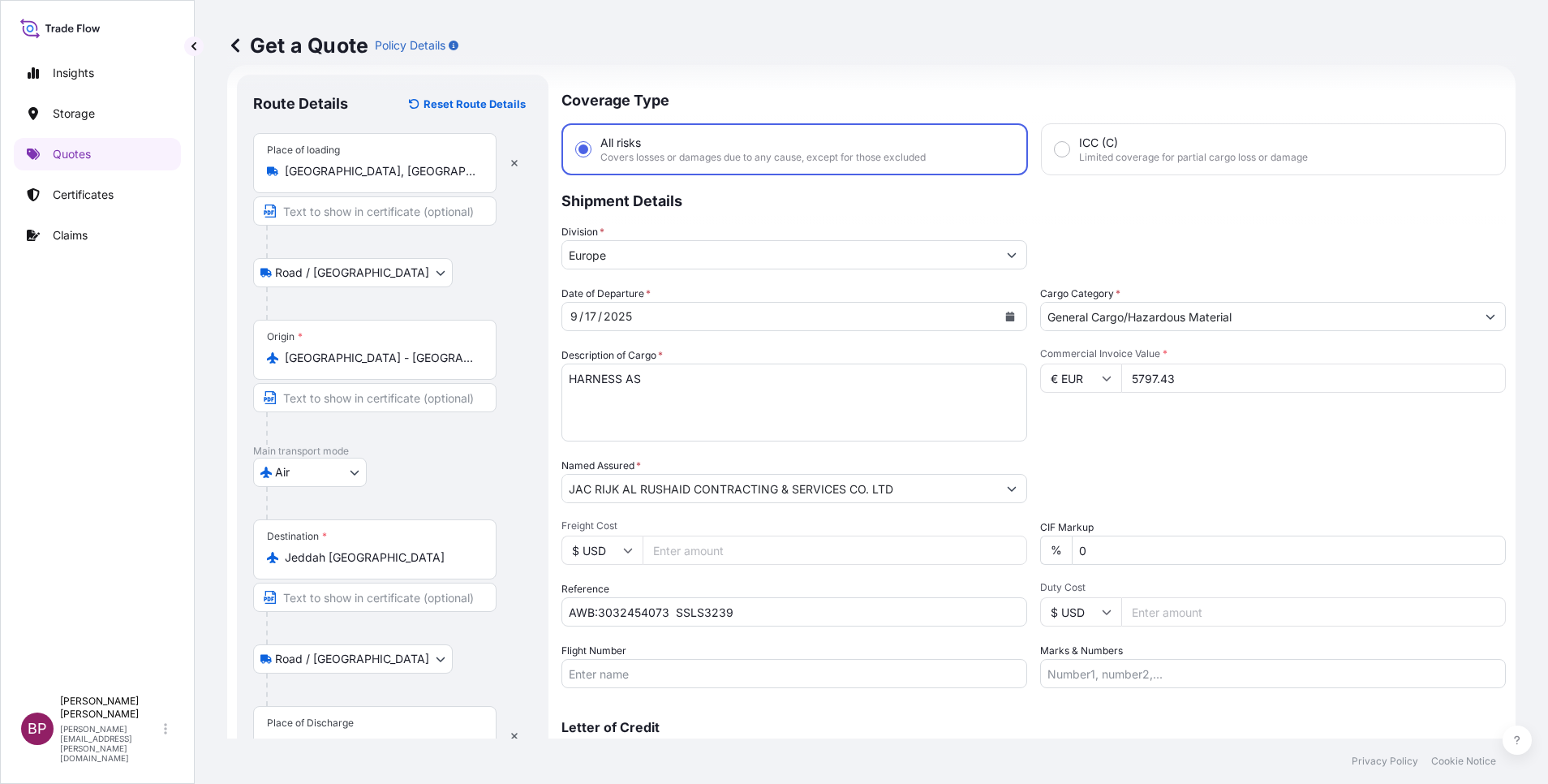
click at [356, 730] on div "Place of Discharge" at bounding box center [374, 736] width 243 height 60
click at [356, 736] on input "Place of Discharge" at bounding box center [380, 743] width 191 height 16
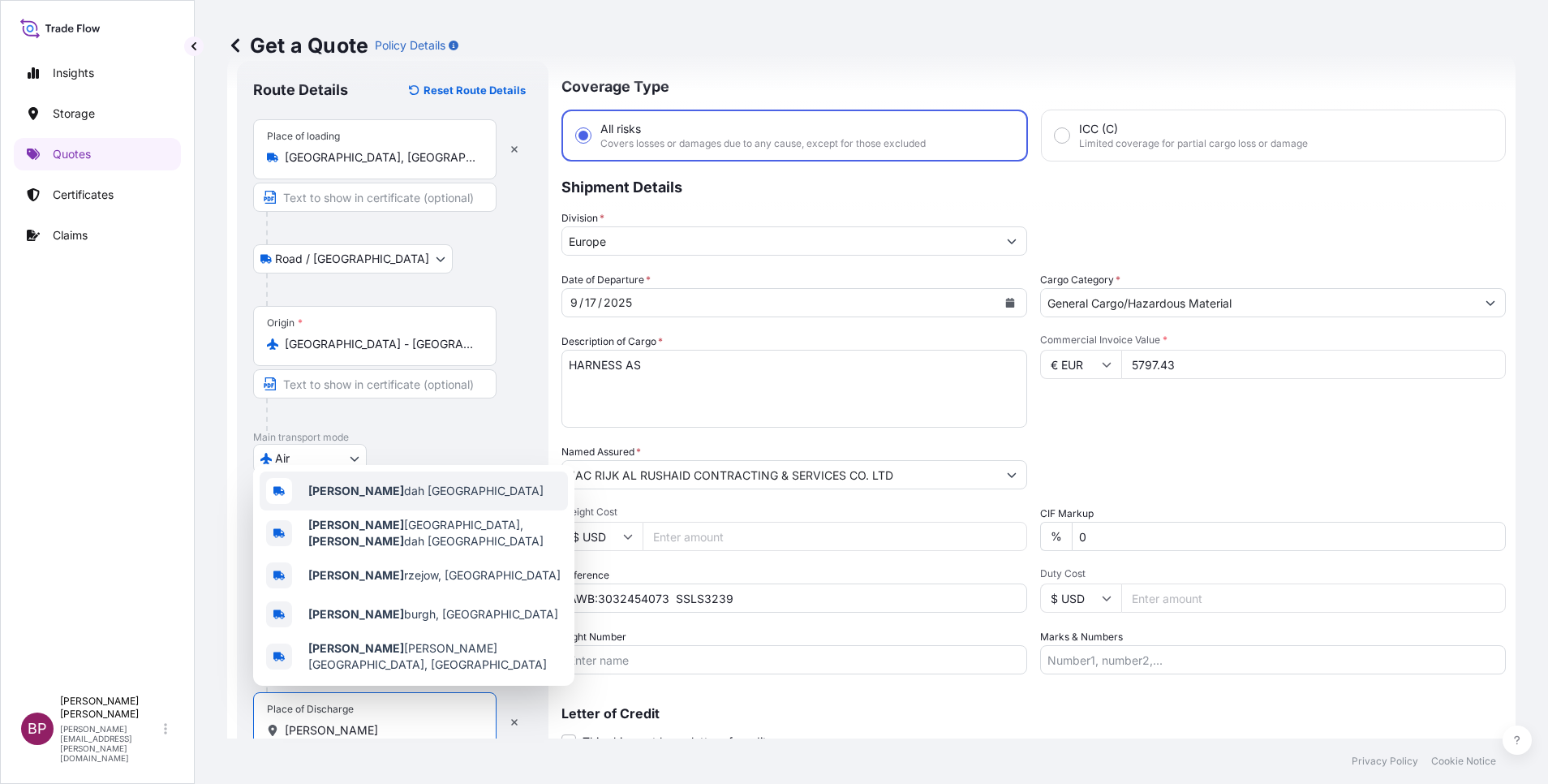
click at [400, 488] on div "Jed dah Saudi Arabia" at bounding box center [414, 491] width 308 height 39
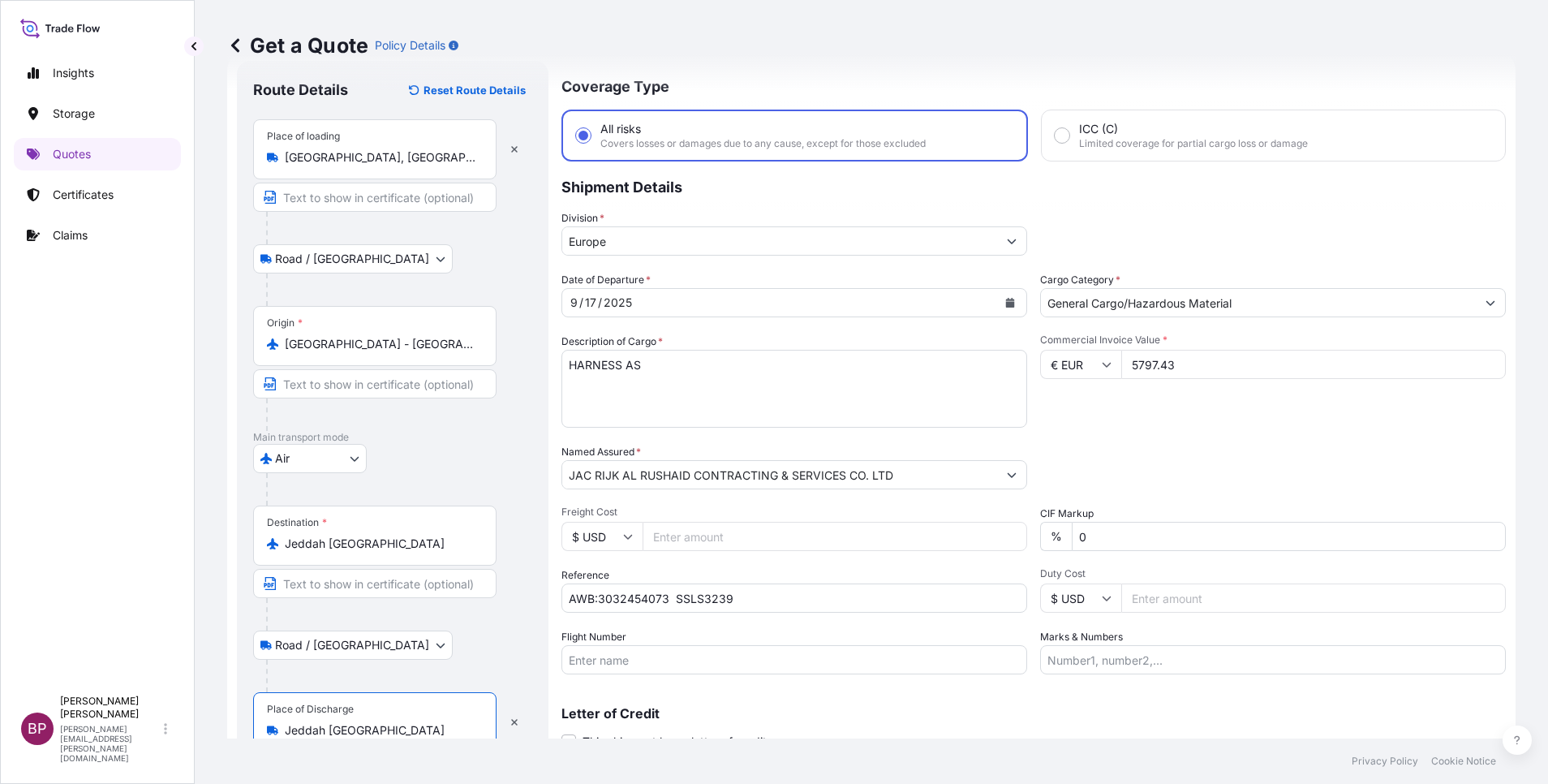
scroll to position [112, 0]
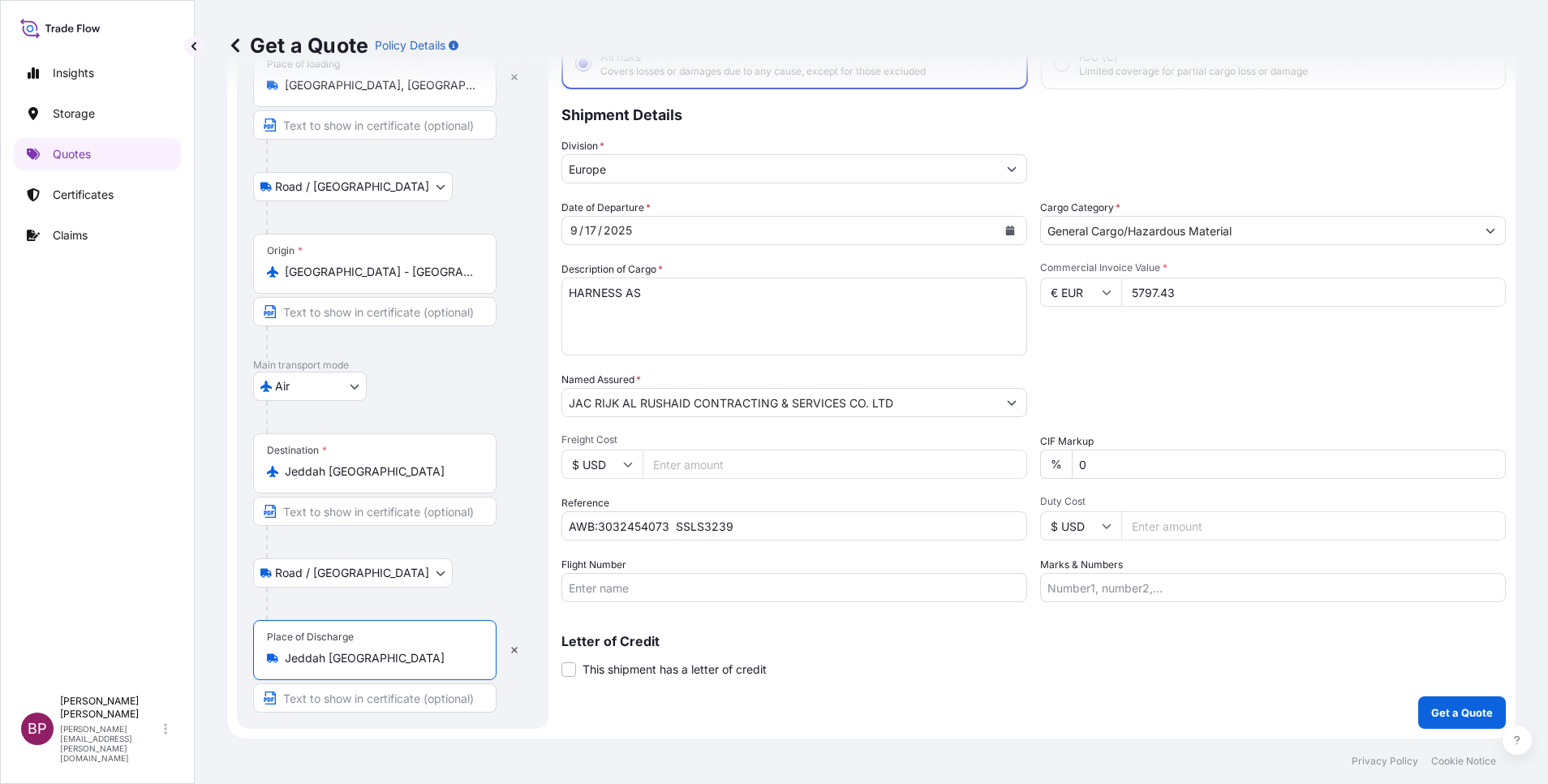
type input "Jeddah Saudi Arabia"
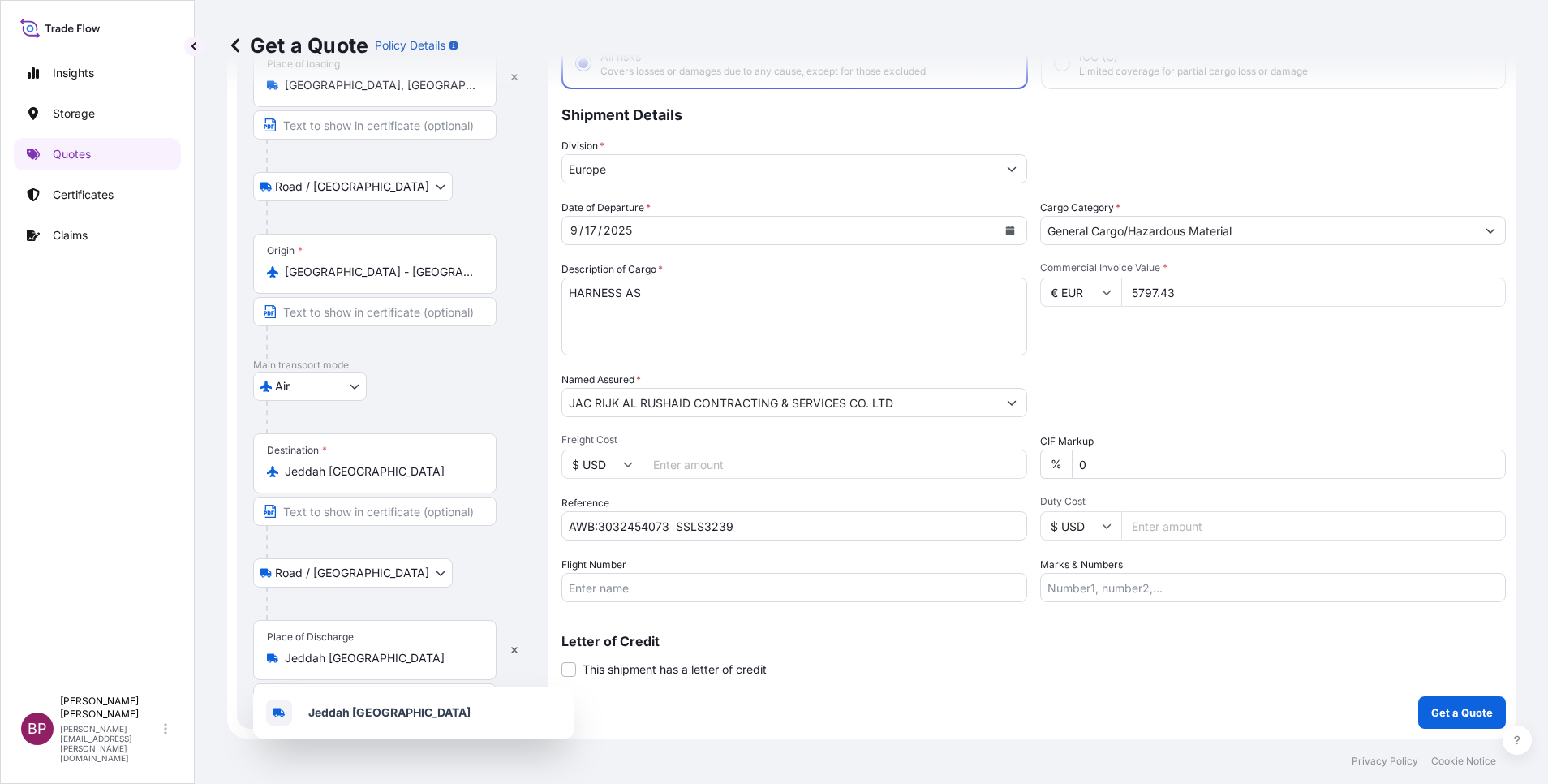
click at [1017, 683] on div "Coverage Type All risks Covers losses or damages due to any cause, except for t…" at bounding box center [1033, 359] width 944 height 740
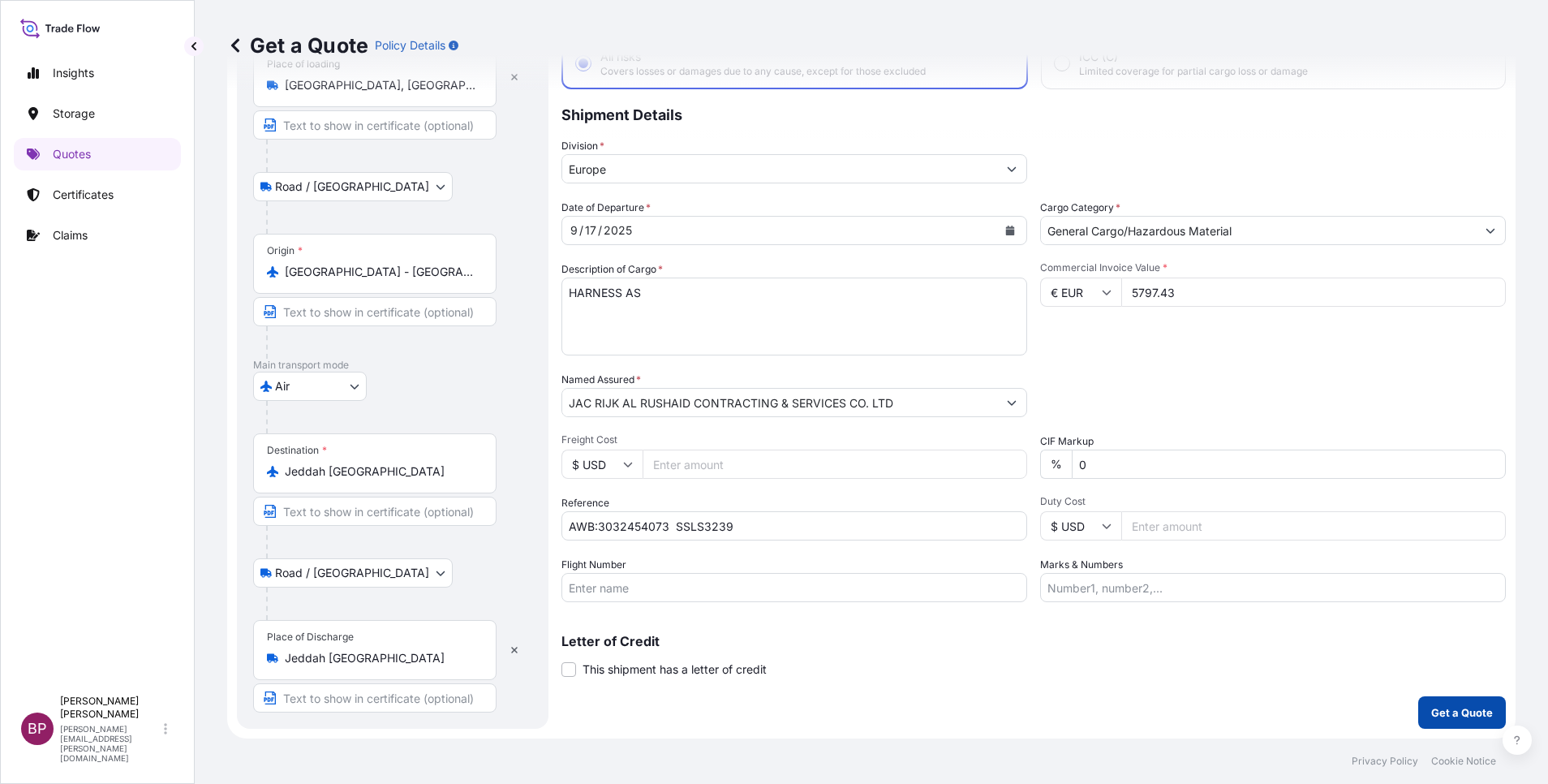
click at [1450, 709] on p "Get a Quote" at bounding box center [1463, 712] width 62 height 16
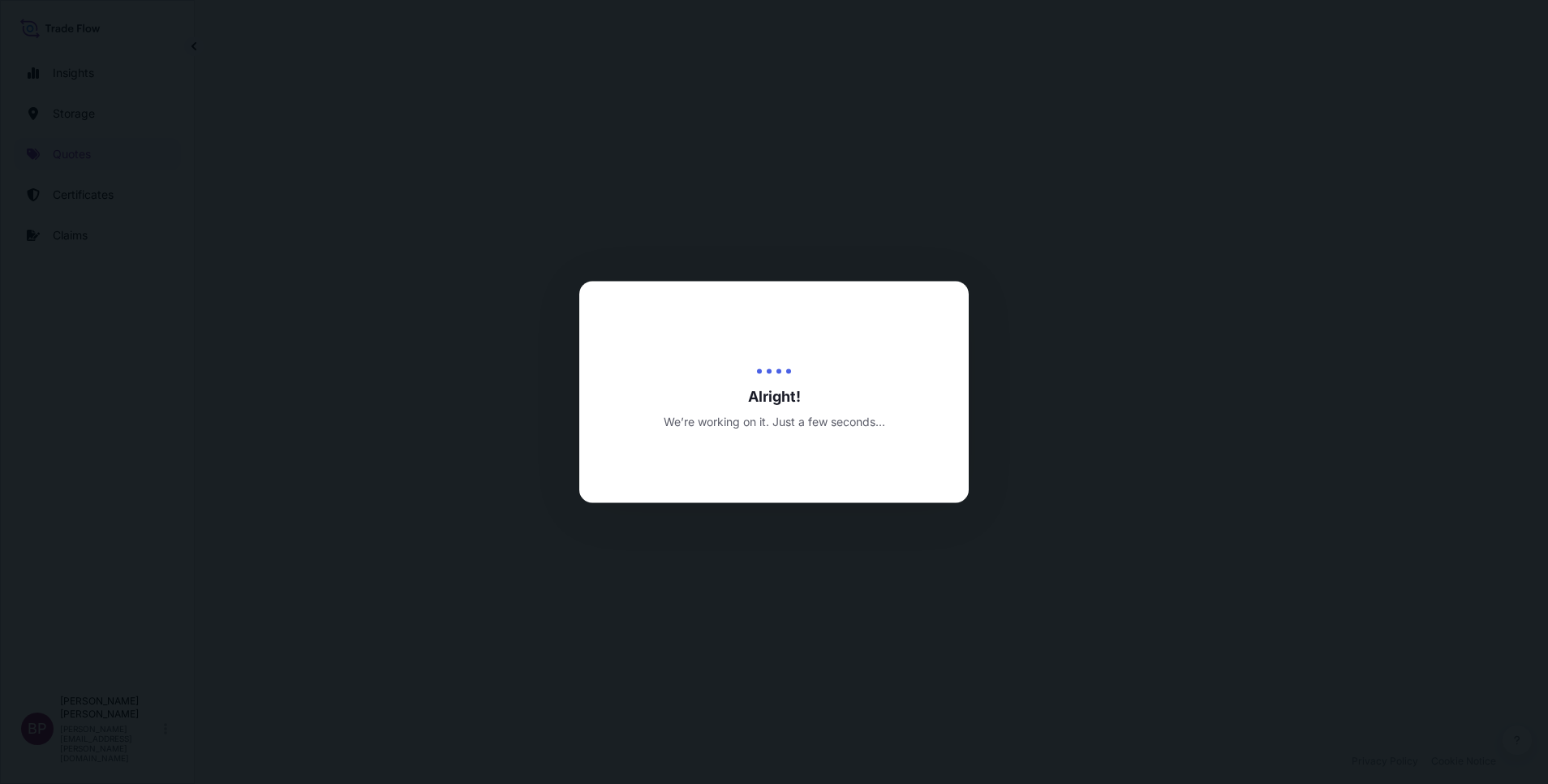
select select "Road / Inland"
select select "Air"
select select "Road / Inland"
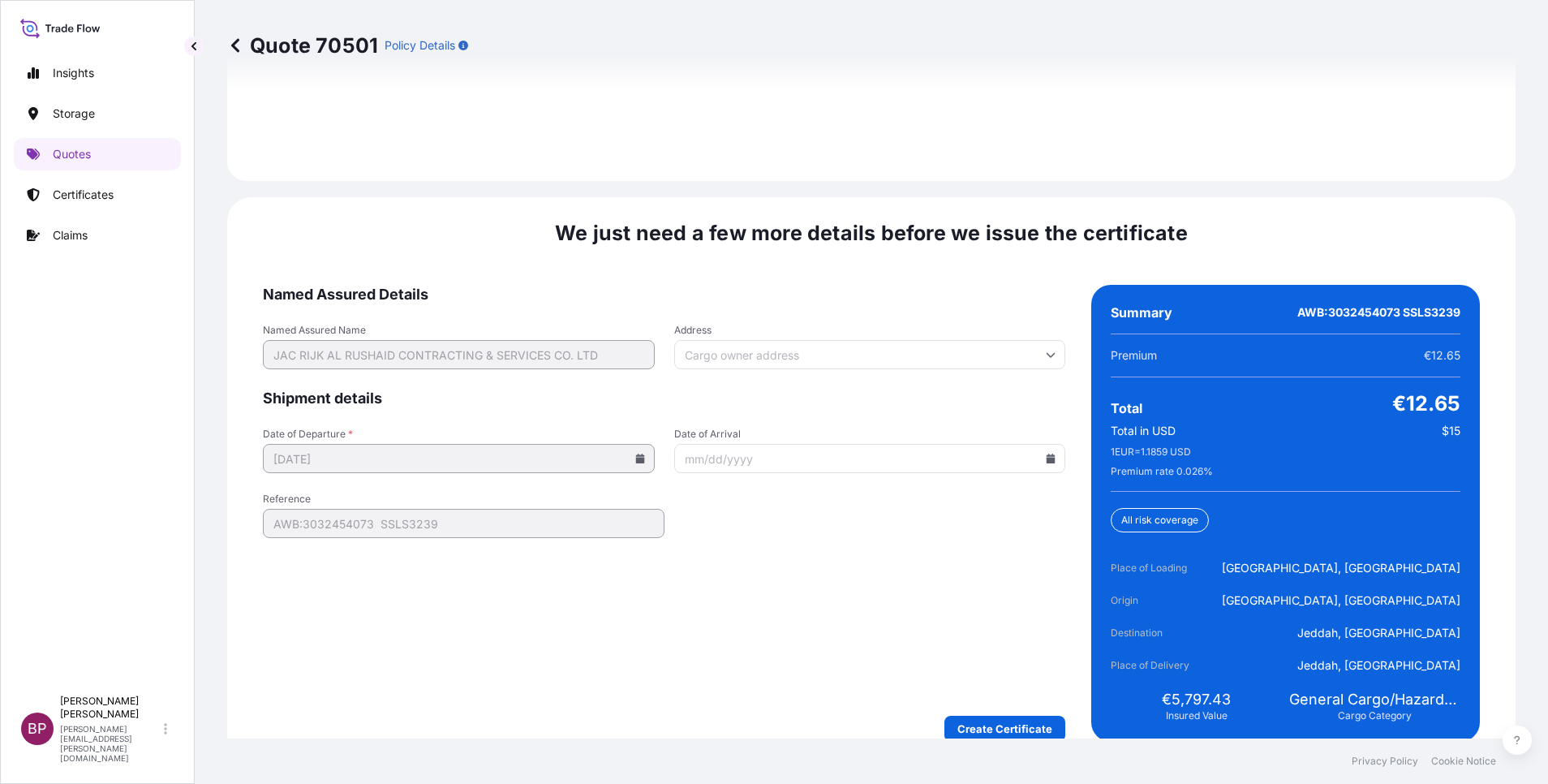
scroll to position [2489, 0]
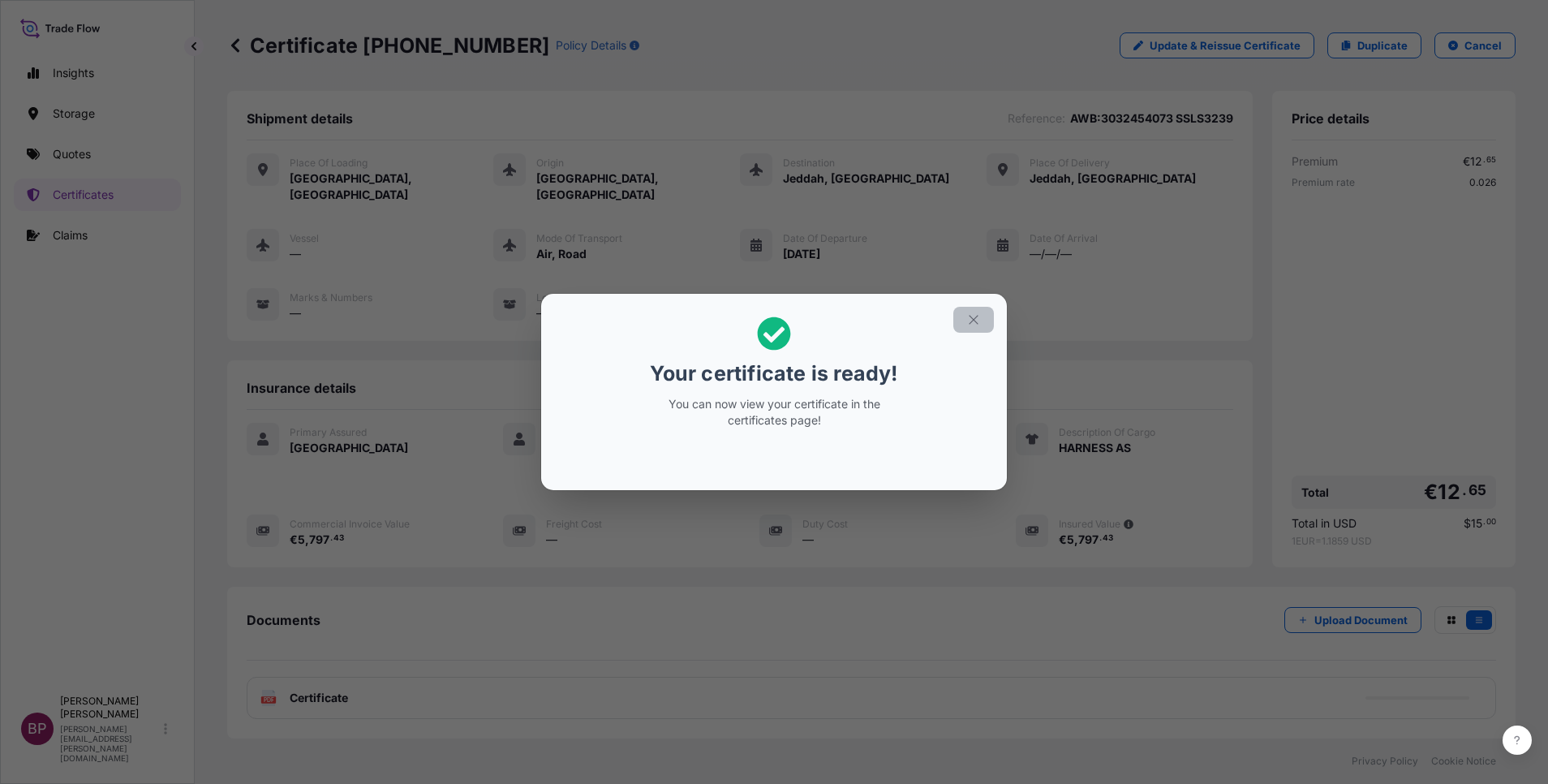
click at [979, 321] on icon "button" at bounding box center [974, 320] width 15 height 15
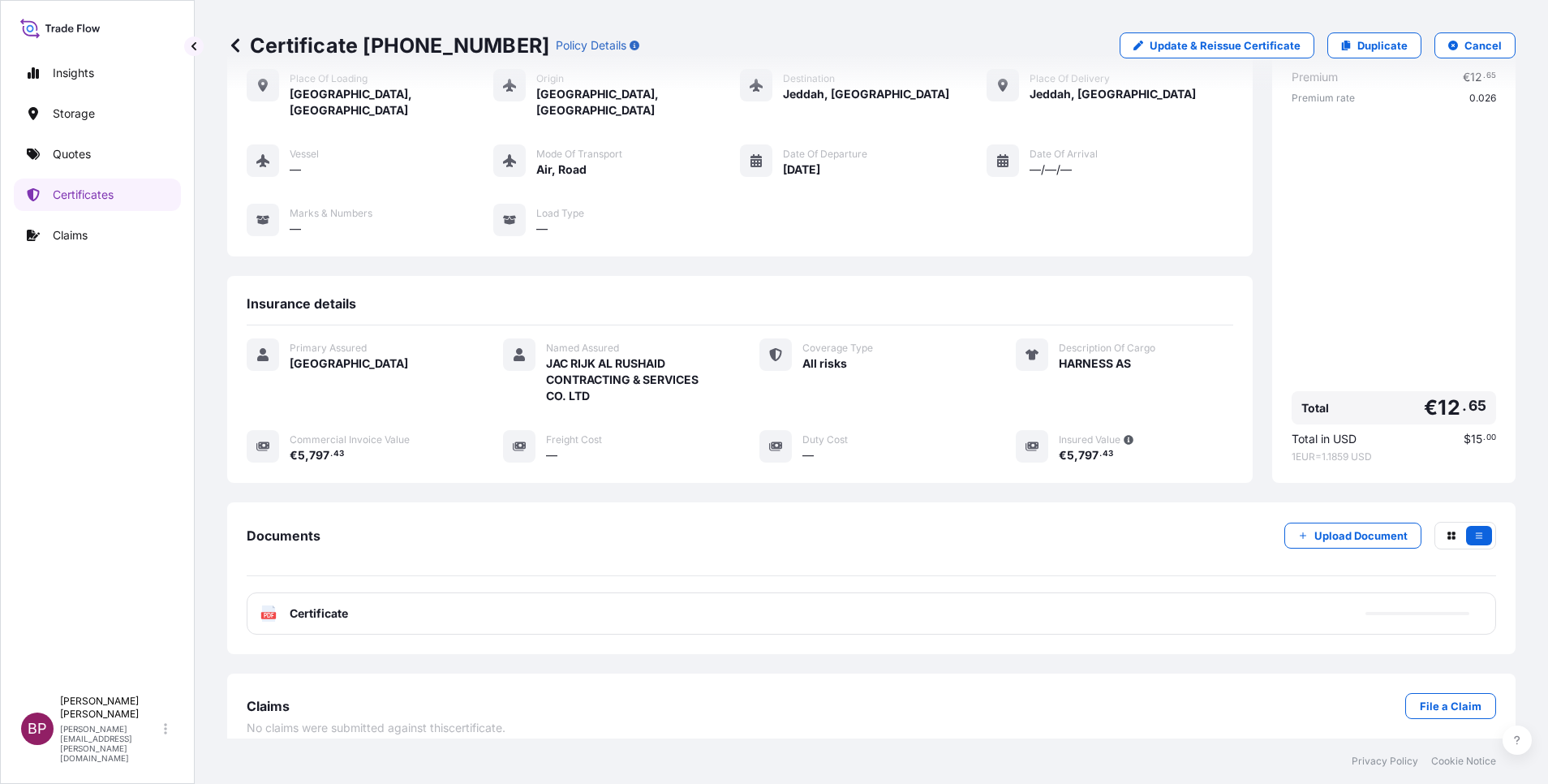
scroll to position [85, 0]
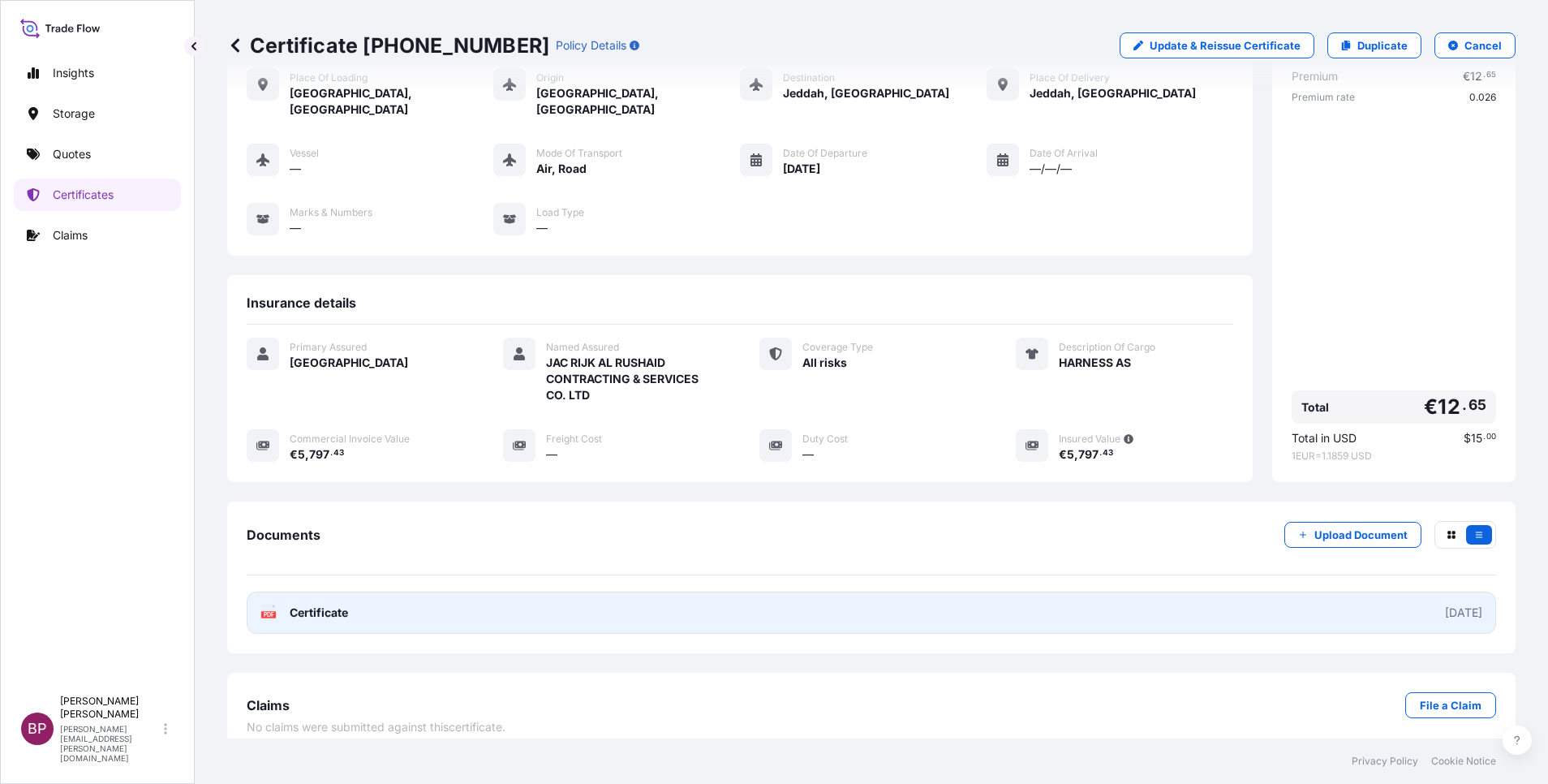
click at [330, 604] on span "Certificate" at bounding box center [319, 612] width 58 height 16
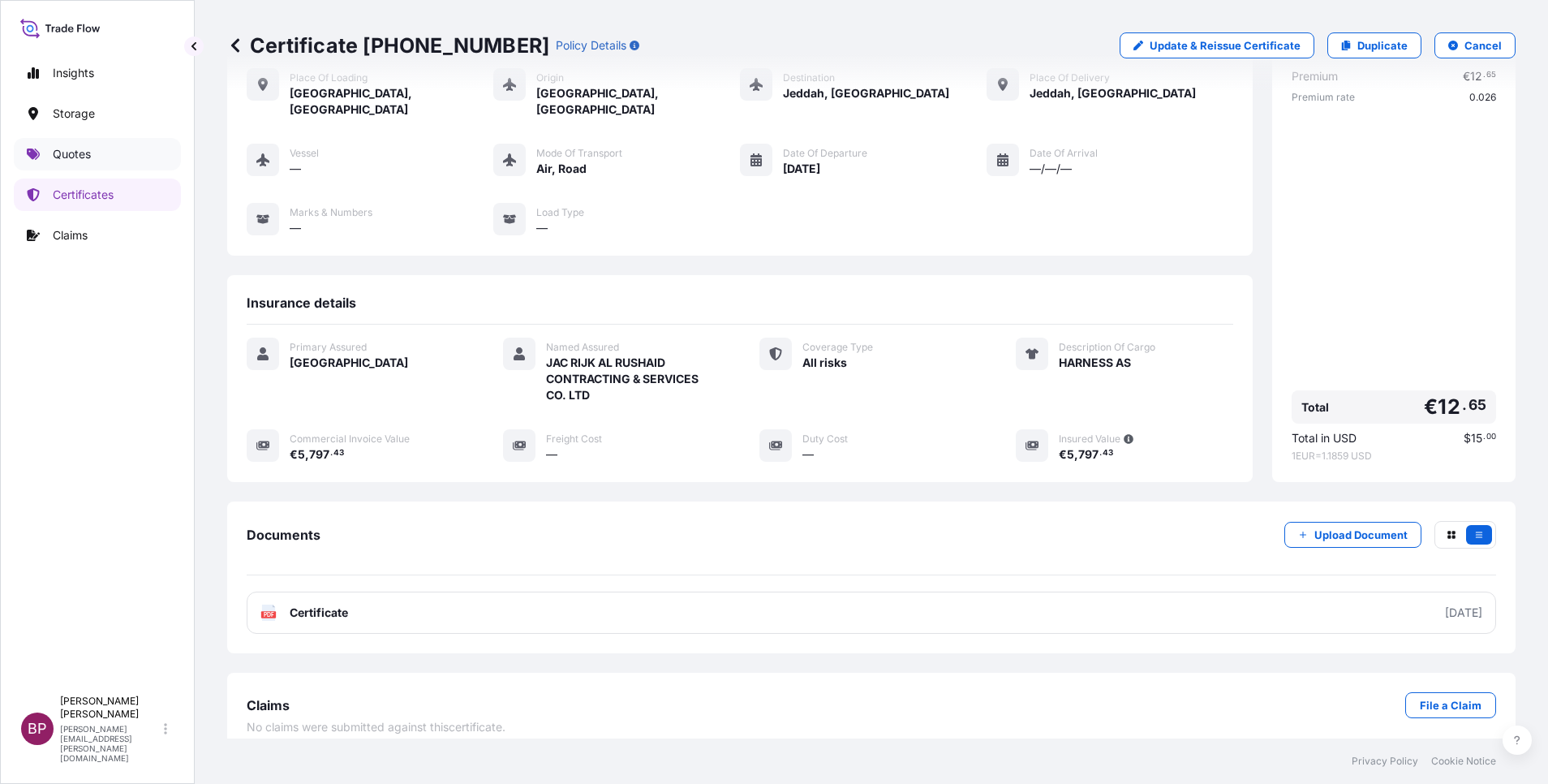
click at [93, 149] on link "Quotes" at bounding box center [98, 154] width 167 height 33
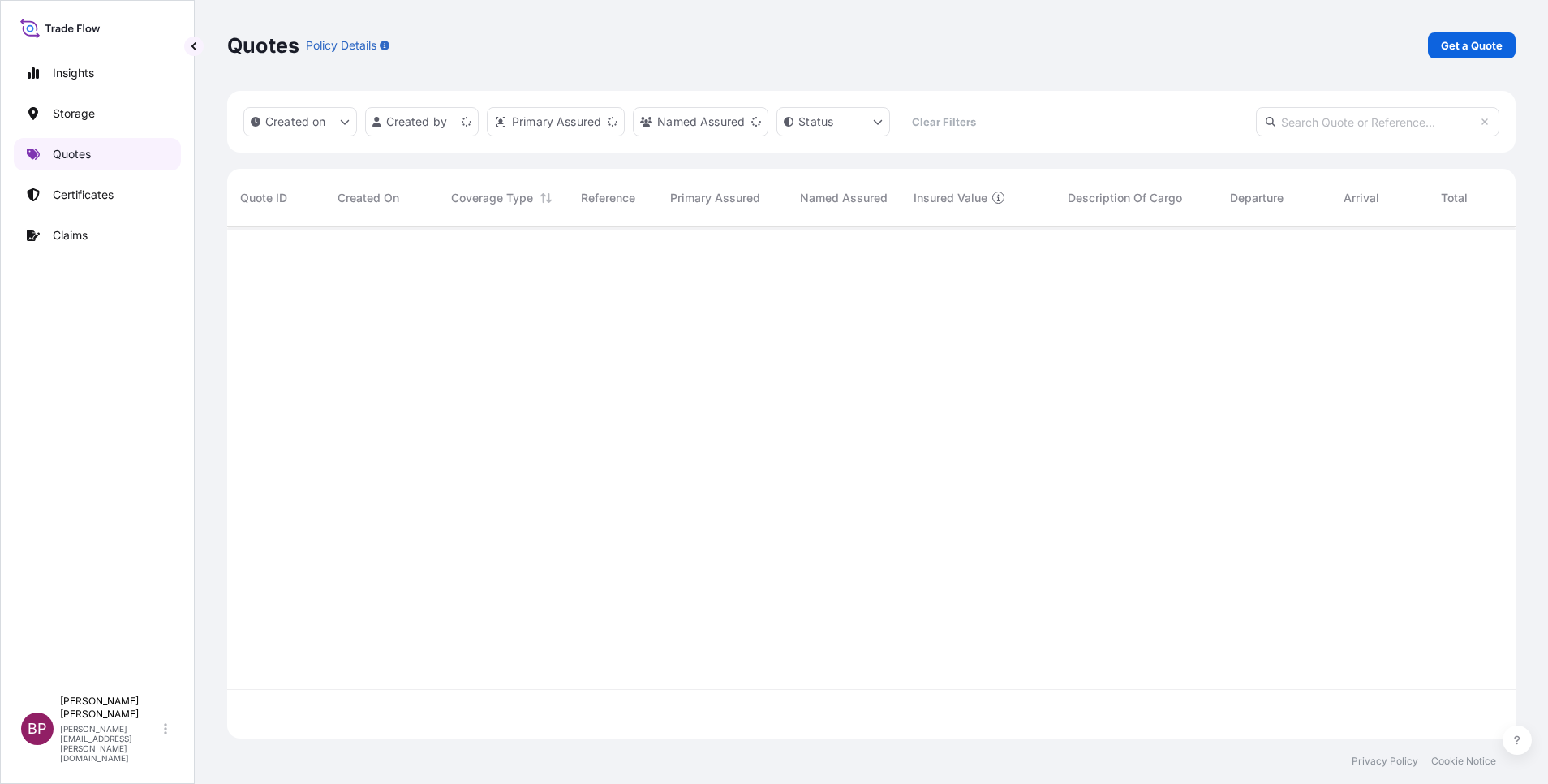
scroll to position [501, 1270]
click at [1474, 46] on p "Get a Quote" at bounding box center [1472, 45] width 62 height 16
select select "Water"
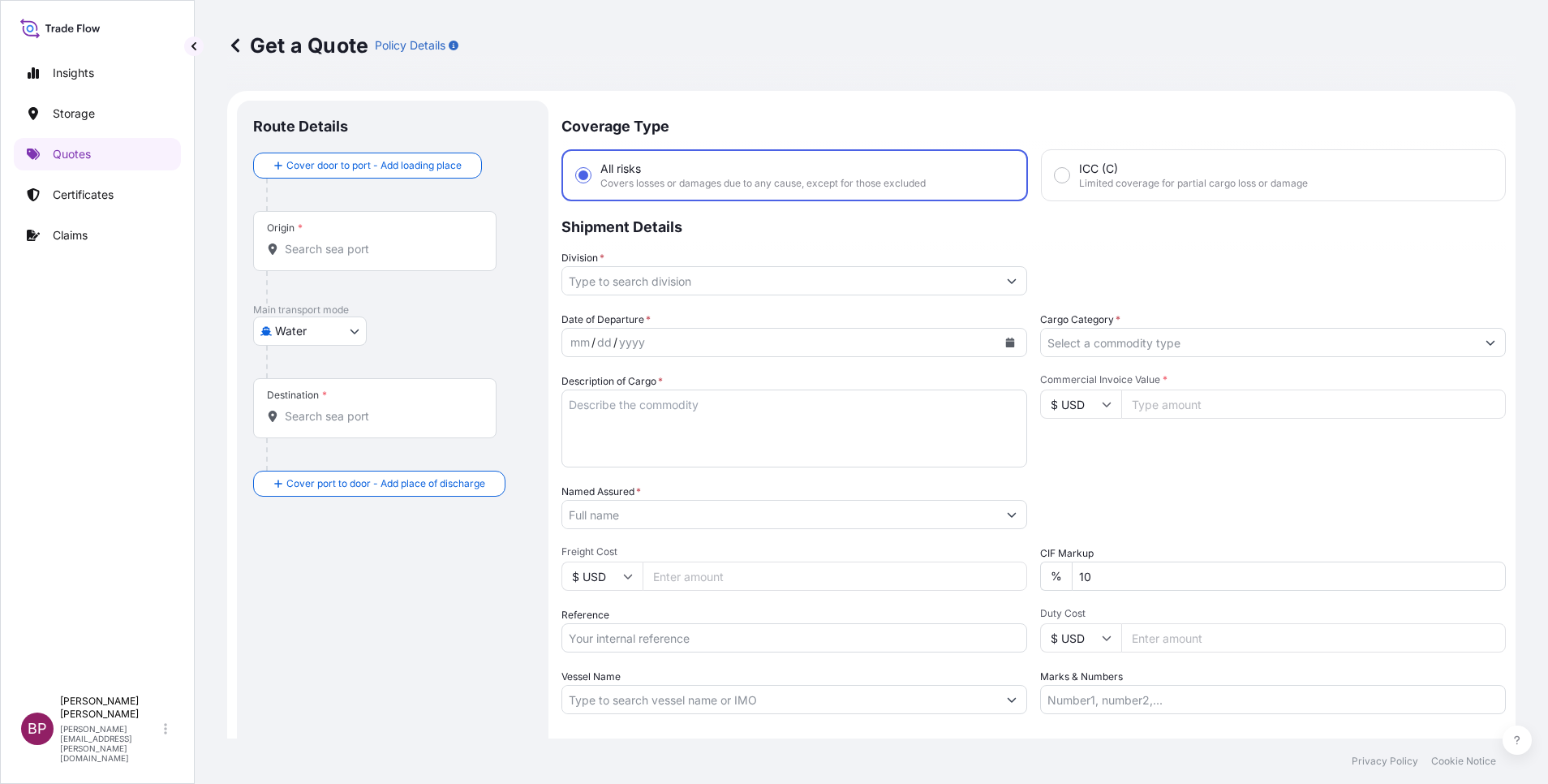
scroll to position [26, 0]
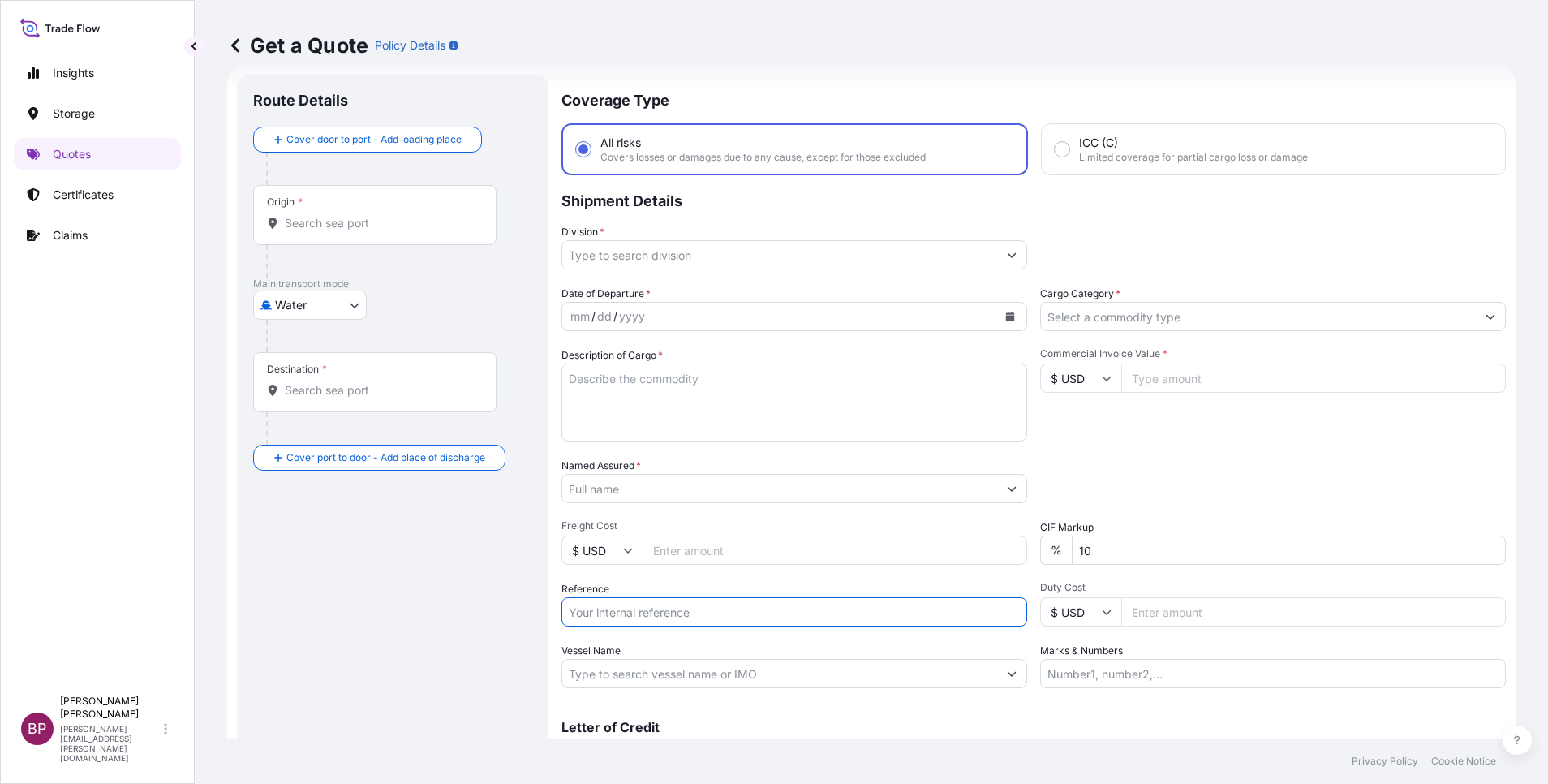
click at [639, 612] on input "Reference" at bounding box center [794, 611] width 466 height 29
paste input "AWB:2079648826 SSLS3240"
type input "AWB:2079648826 SSLS3240"
click at [656, 487] on input "Named Assured *" at bounding box center [780, 488] width 435 height 29
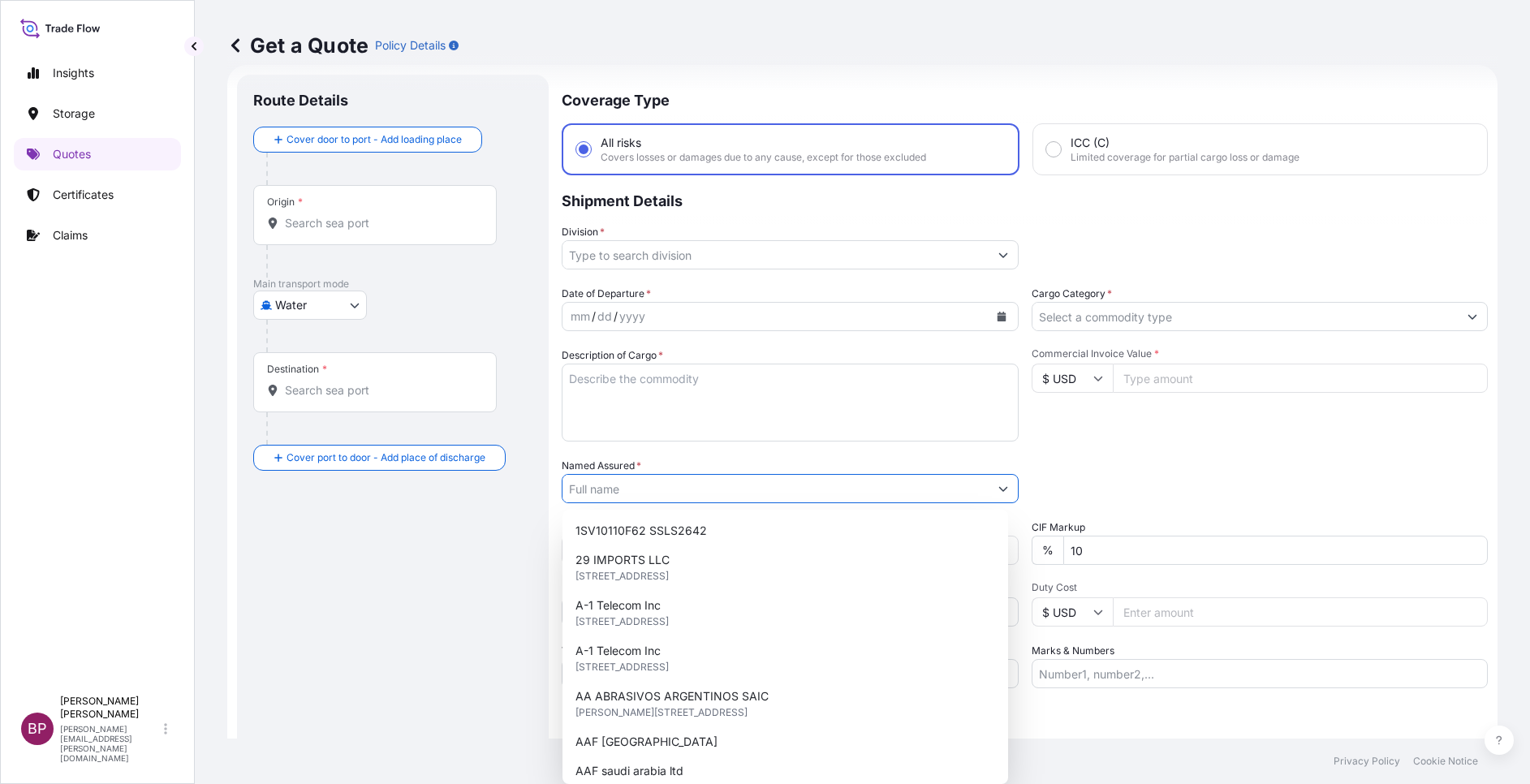
paste input "JAC RIJK AL RUSHAID CONTRACTING & SERVICES CO. LTD"
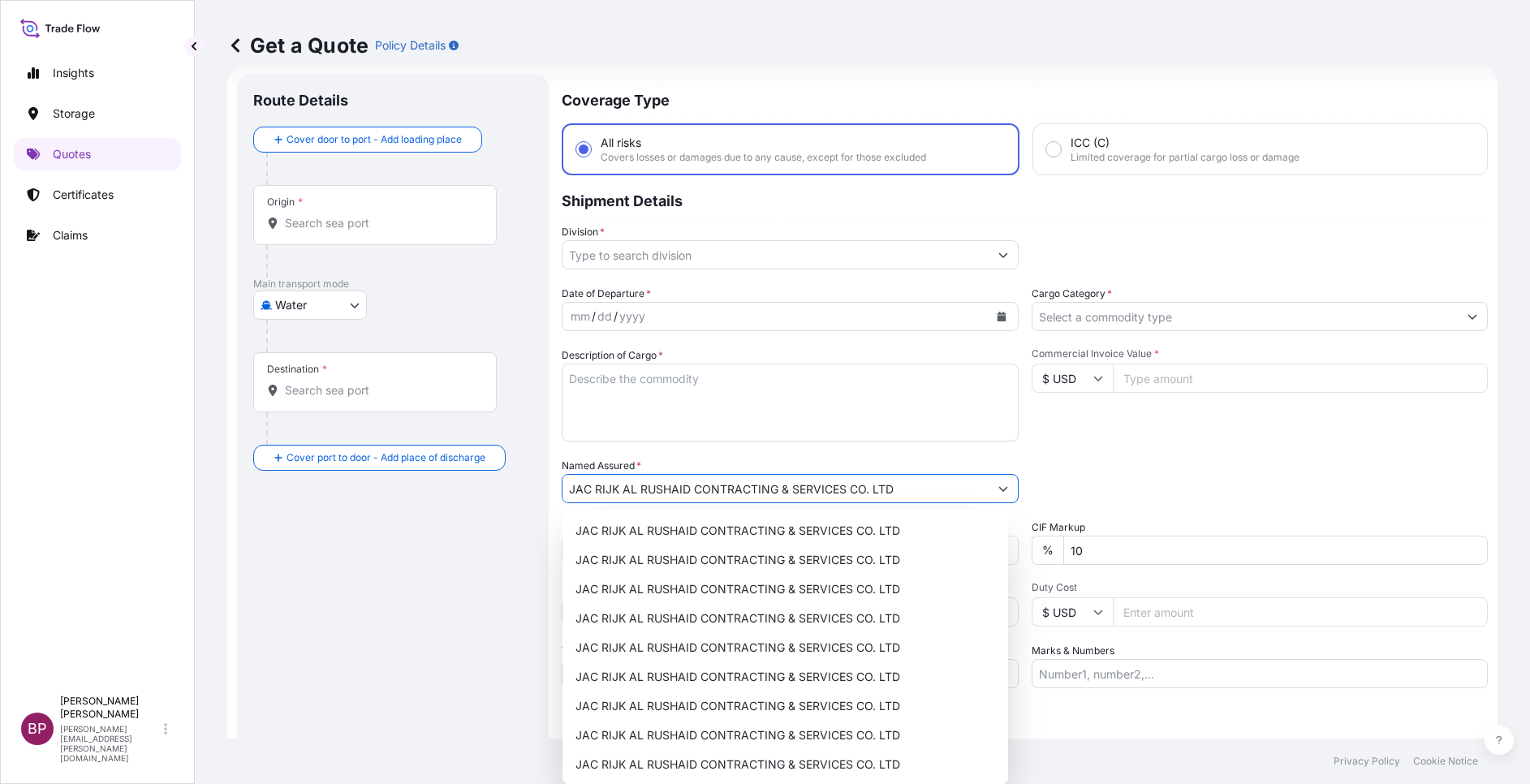
type input "JAC RIJK AL RUSHAID CONTRACTING & SERVICES CO. LTD"
click at [719, 388] on textarea "Description of Cargo *" at bounding box center [794, 403] width 466 height 78
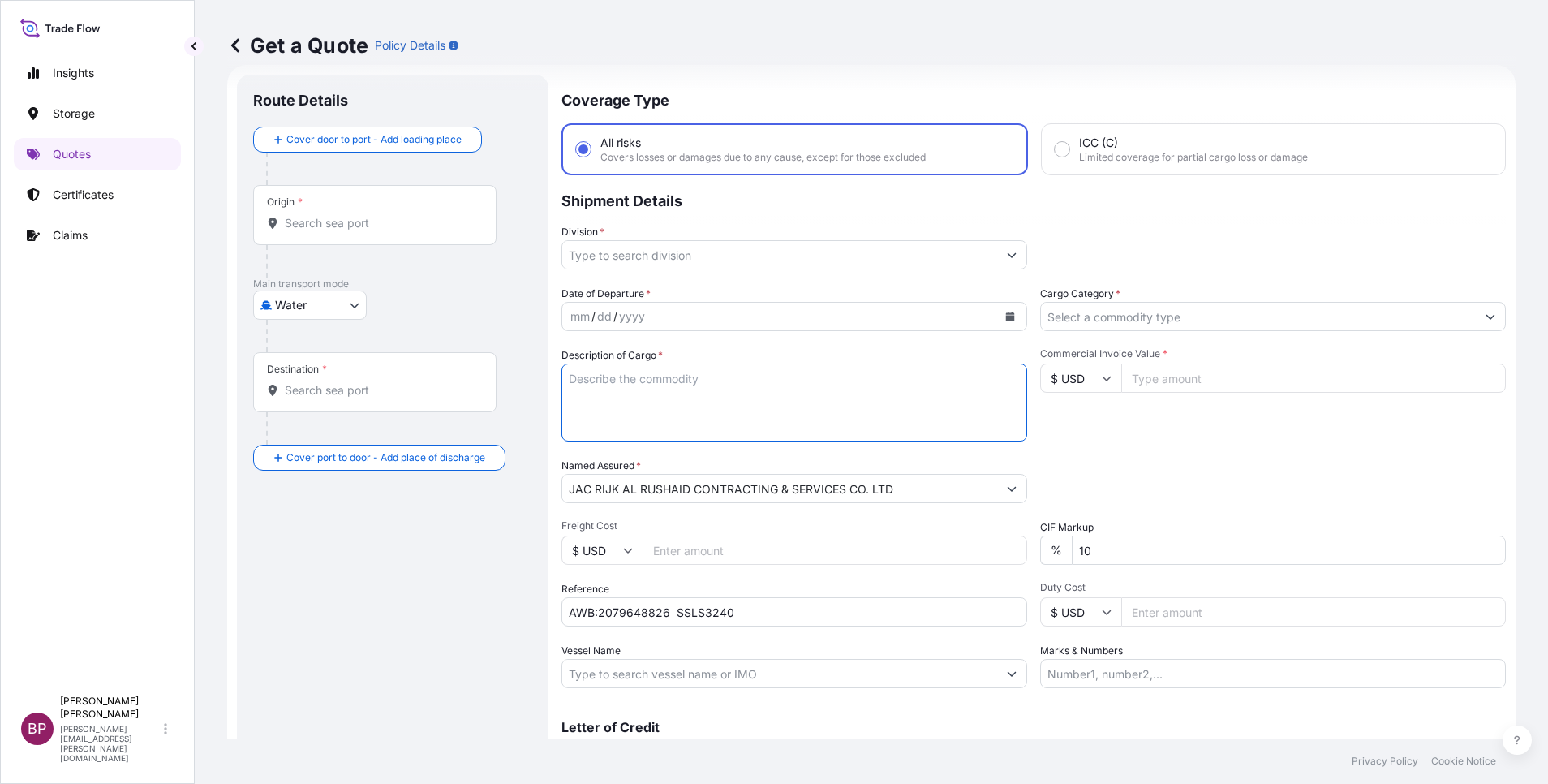
paste textarea "DIAL GAUGE/LONG HOSE AND HANDLE & GAUGE CHECK STATION"
type textarea "DIAL GAUGE/LONG HOSE AND HANDLE & GAUGE CHECK STATION"
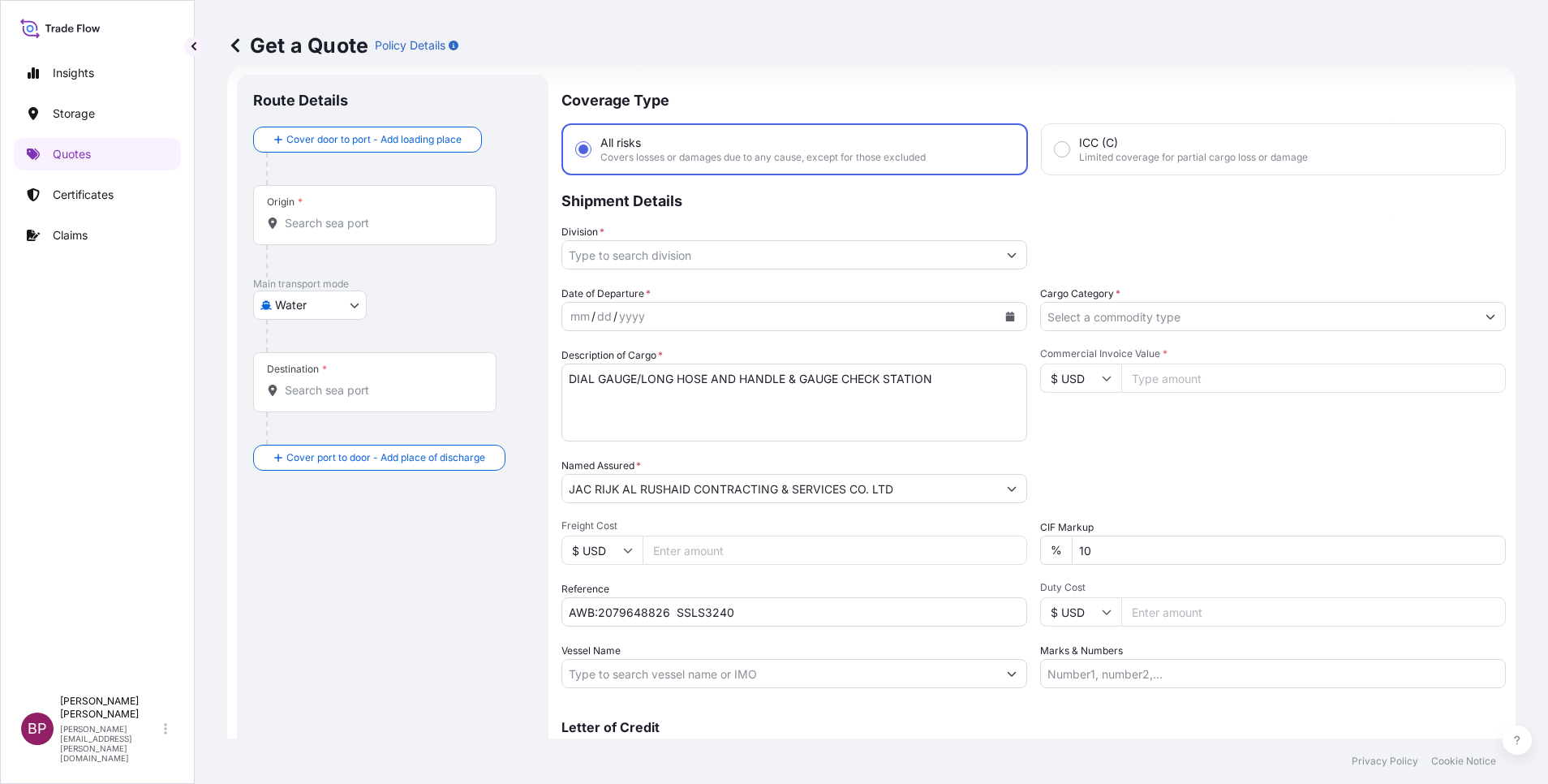
click at [1206, 370] on input "Commercial Invoice Value *" at bounding box center [1314, 378] width 385 height 29
paste input "983.20"
type input "983.20"
drag, startPoint x: 1148, startPoint y: 557, endPoint x: 694, endPoint y: 507, distance: 456.7
click at [848, 518] on div "Date of Departure * mm / dd / yyyy Cargo Category * Description of Cargo * DIAL…" at bounding box center [1033, 486] width 944 height 403
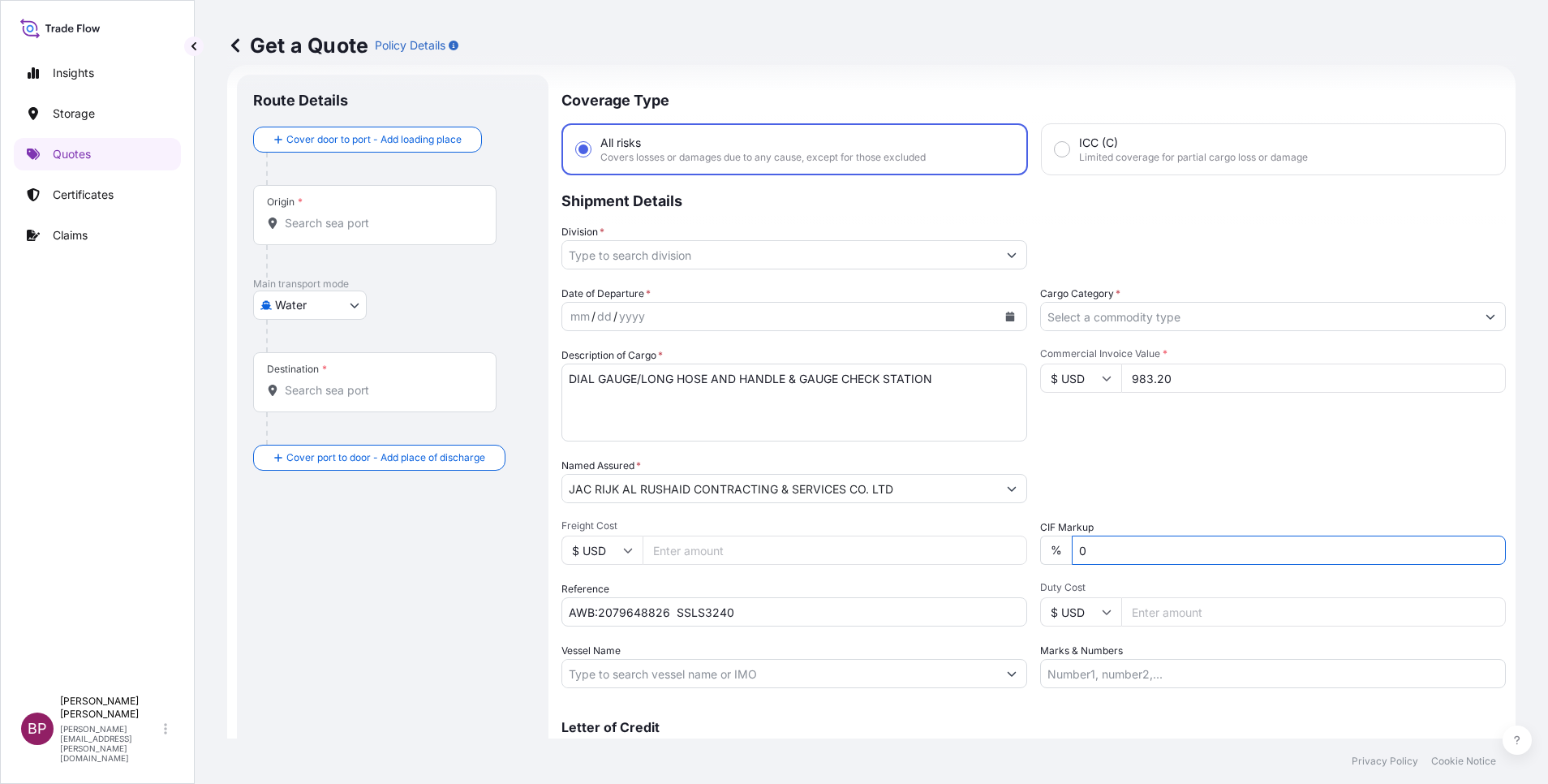
type input "0"
click at [1485, 320] on icon "Show suggestions" at bounding box center [1490, 316] width 10 height 10
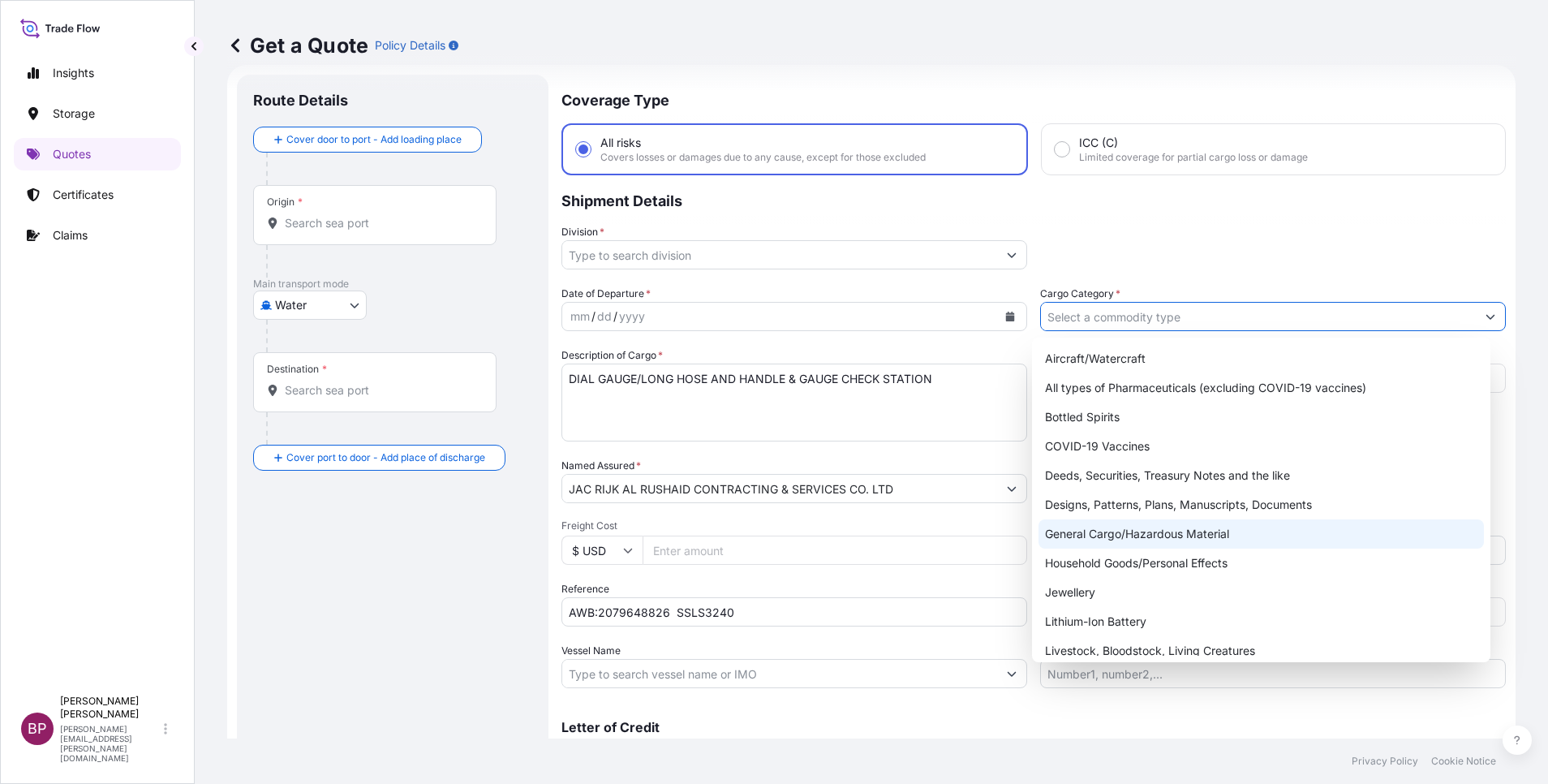
click at [1107, 543] on div "General Cargo/Hazardous Material" at bounding box center [1262, 533] width 446 height 29
type input "General Cargo/Hazardous Material"
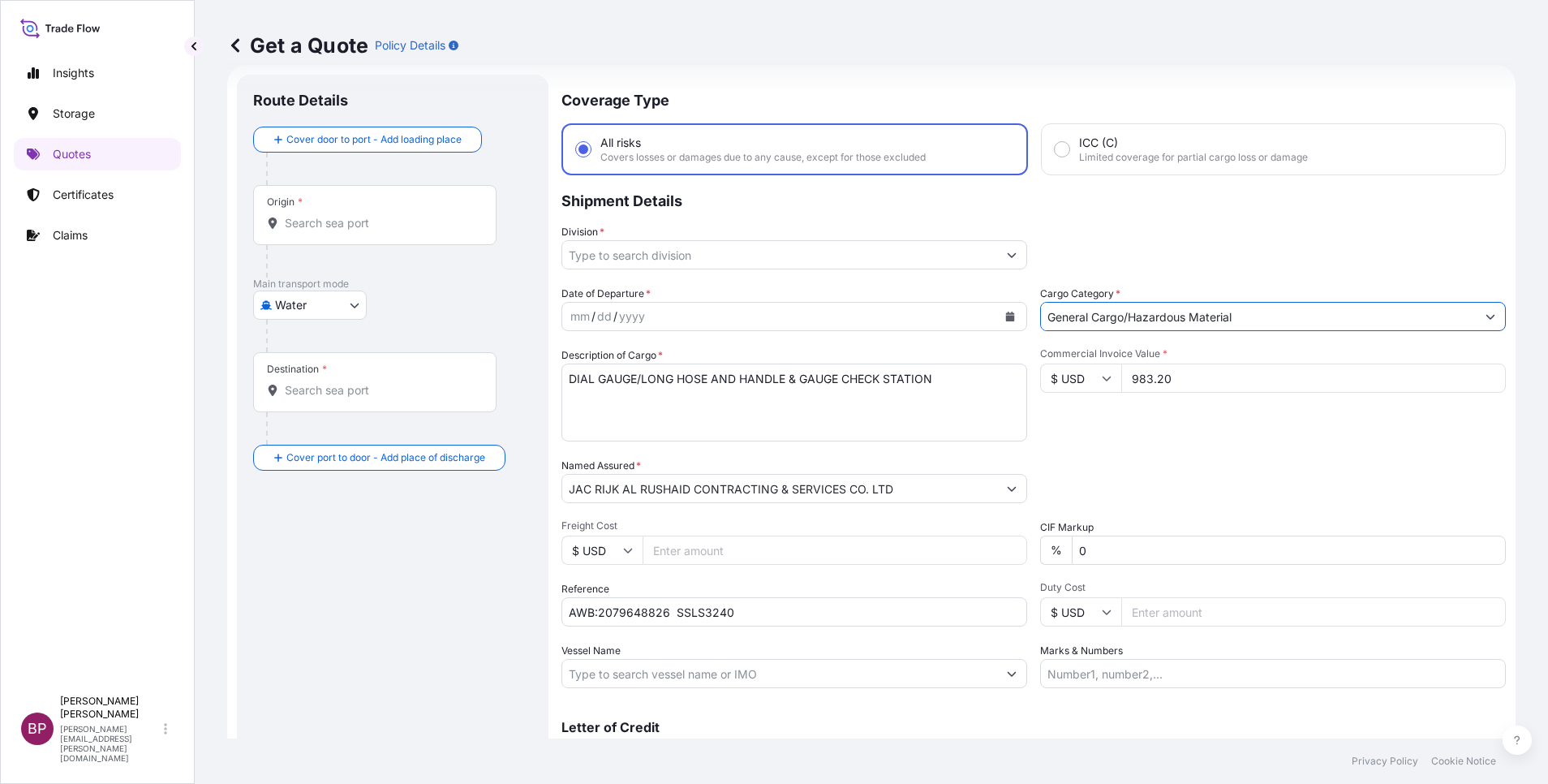
click at [1007, 257] on icon "Show suggestions" at bounding box center [1011, 255] width 10 height 10
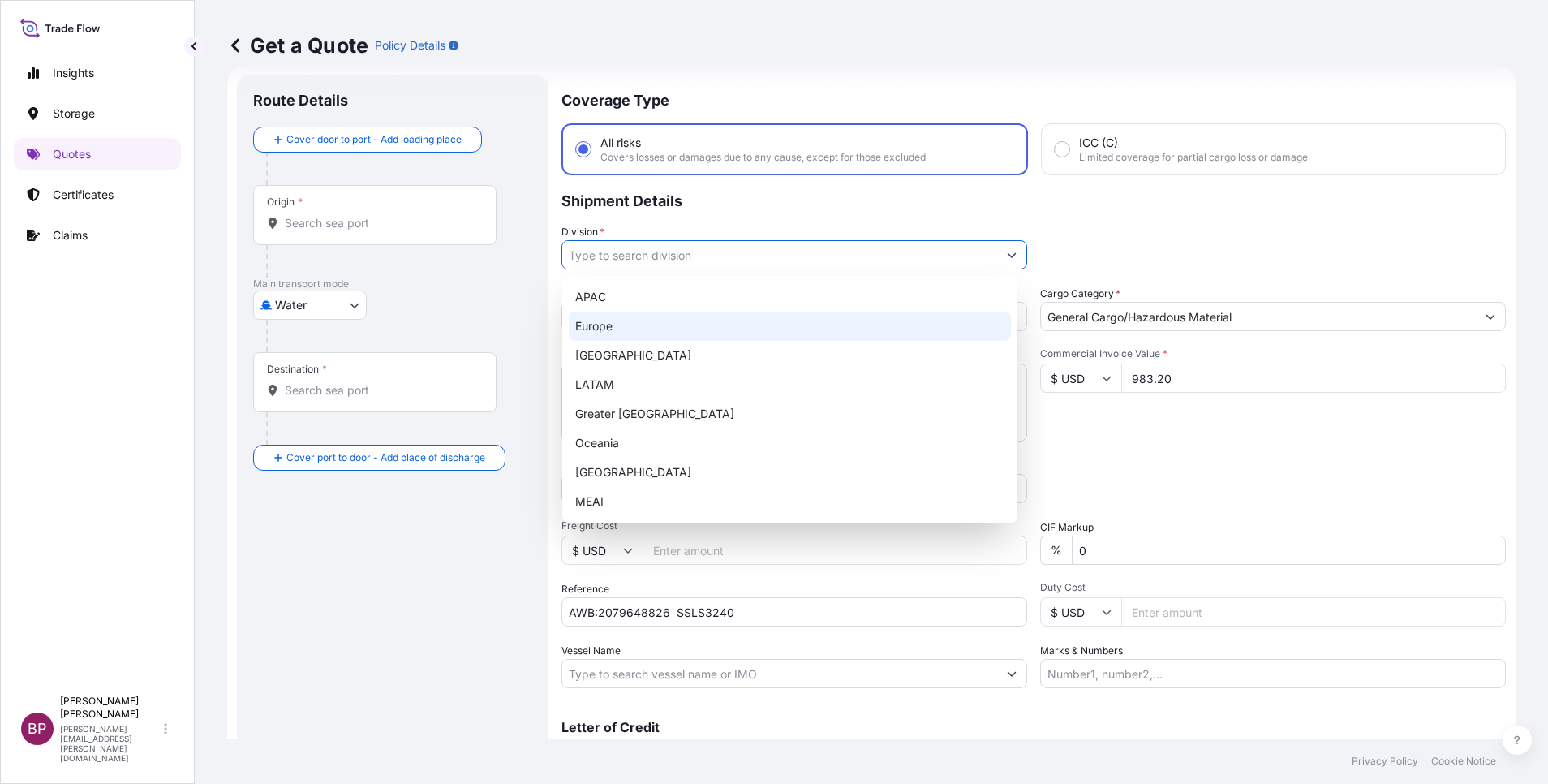
click at [656, 326] on div "Europe" at bounding box center [790, 326] width 442 height 29
type input "Europe"
click at [1150, 239] on div "Division * Europe" at bounding box center [1033, 247] width 944 height 46
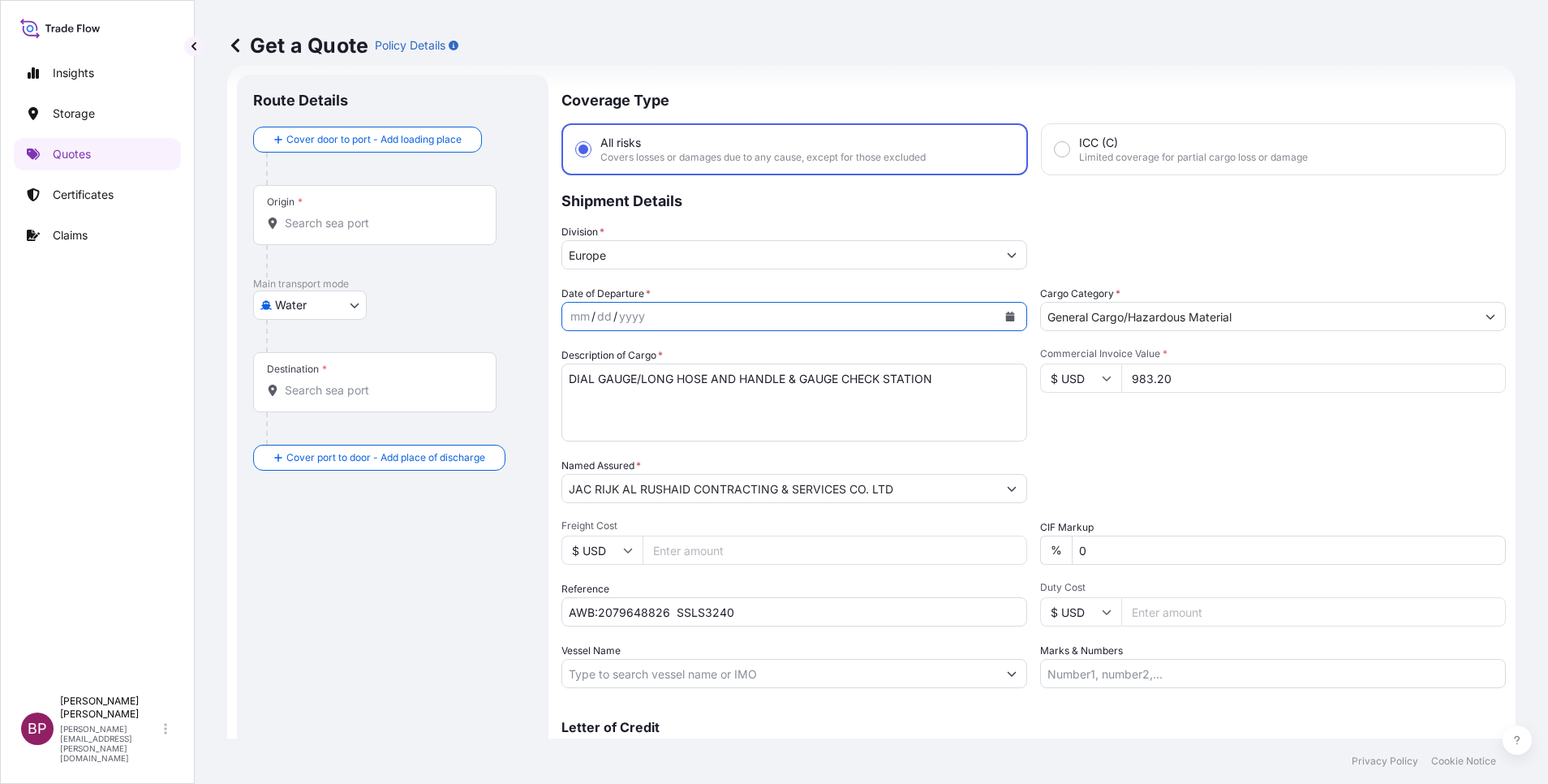
click at [1006, 319] on icon "Calendar" at bounding box center [1011, 316] width 9 height 10
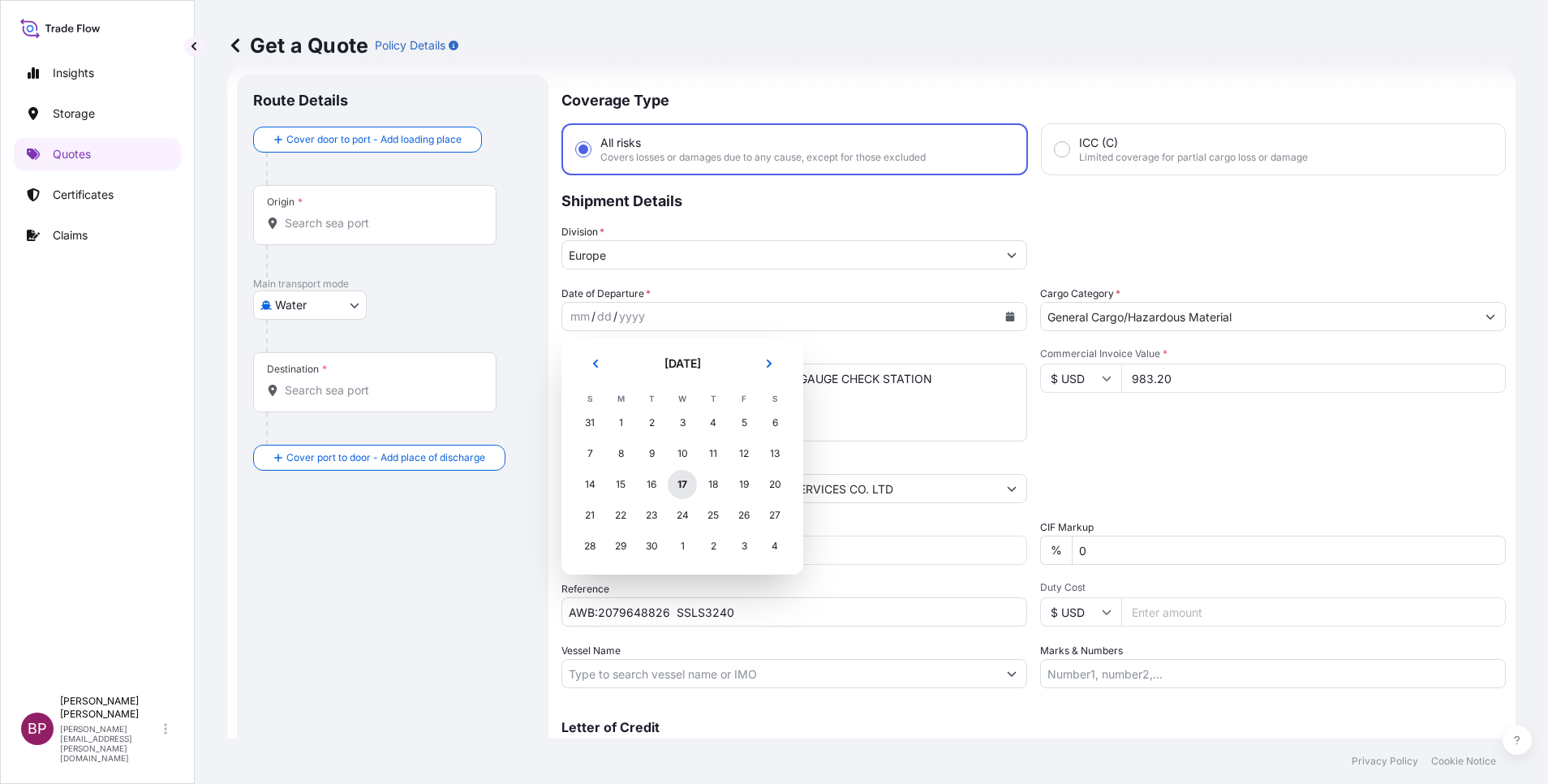
click at [679, 484] on div "17" at bounding box center [682, 484] width 29 height 29
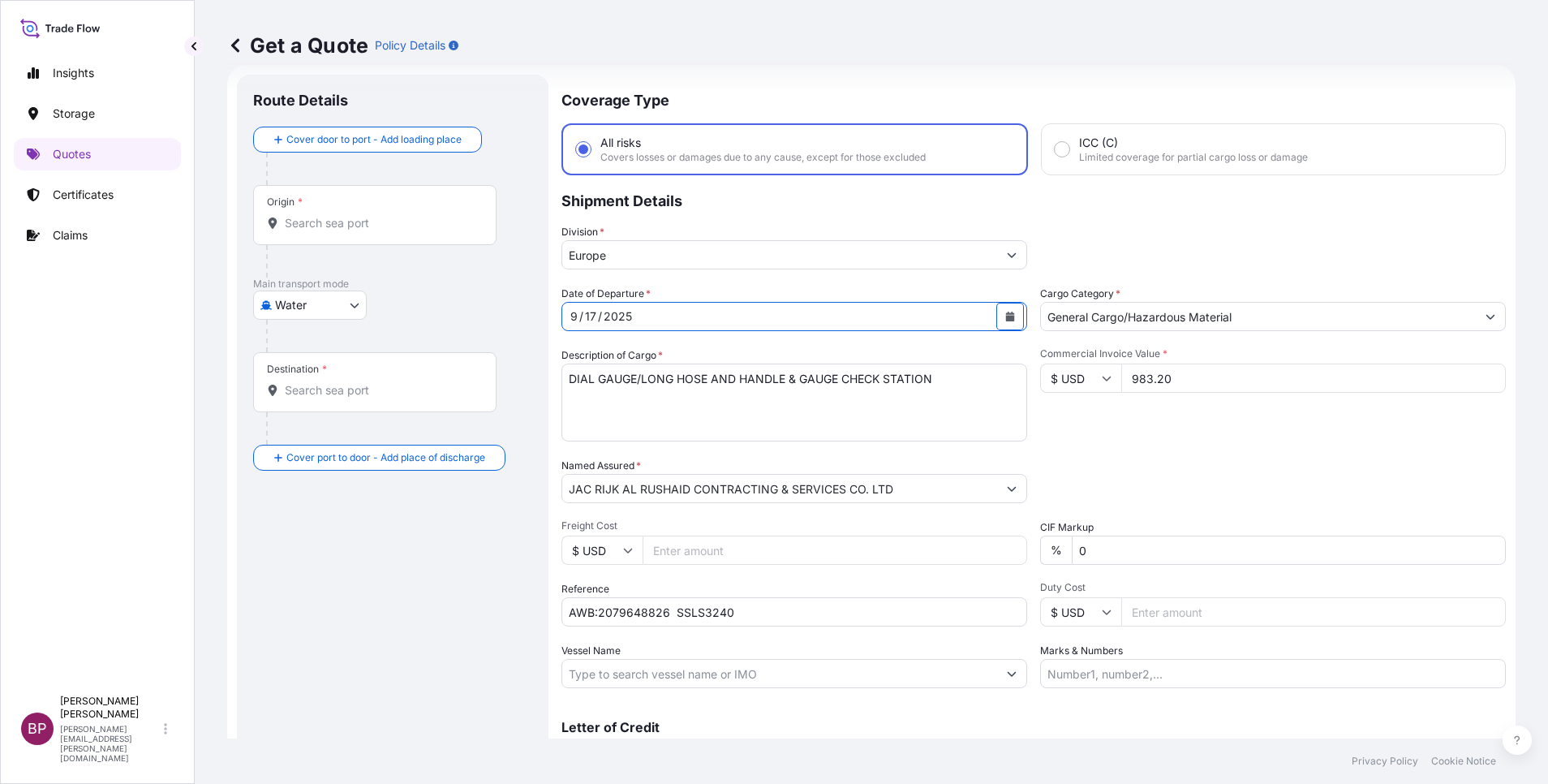
click at [354, 309] on body "Insights Storage Quotes Certificates Claims BP Bobby Paul Kurian bobby.paul@psa…" at bounding box center [774, 392] width 1548 height 784
click at [326, 351] on div "Air" at bounding box center [310, 347] width 100 height 29
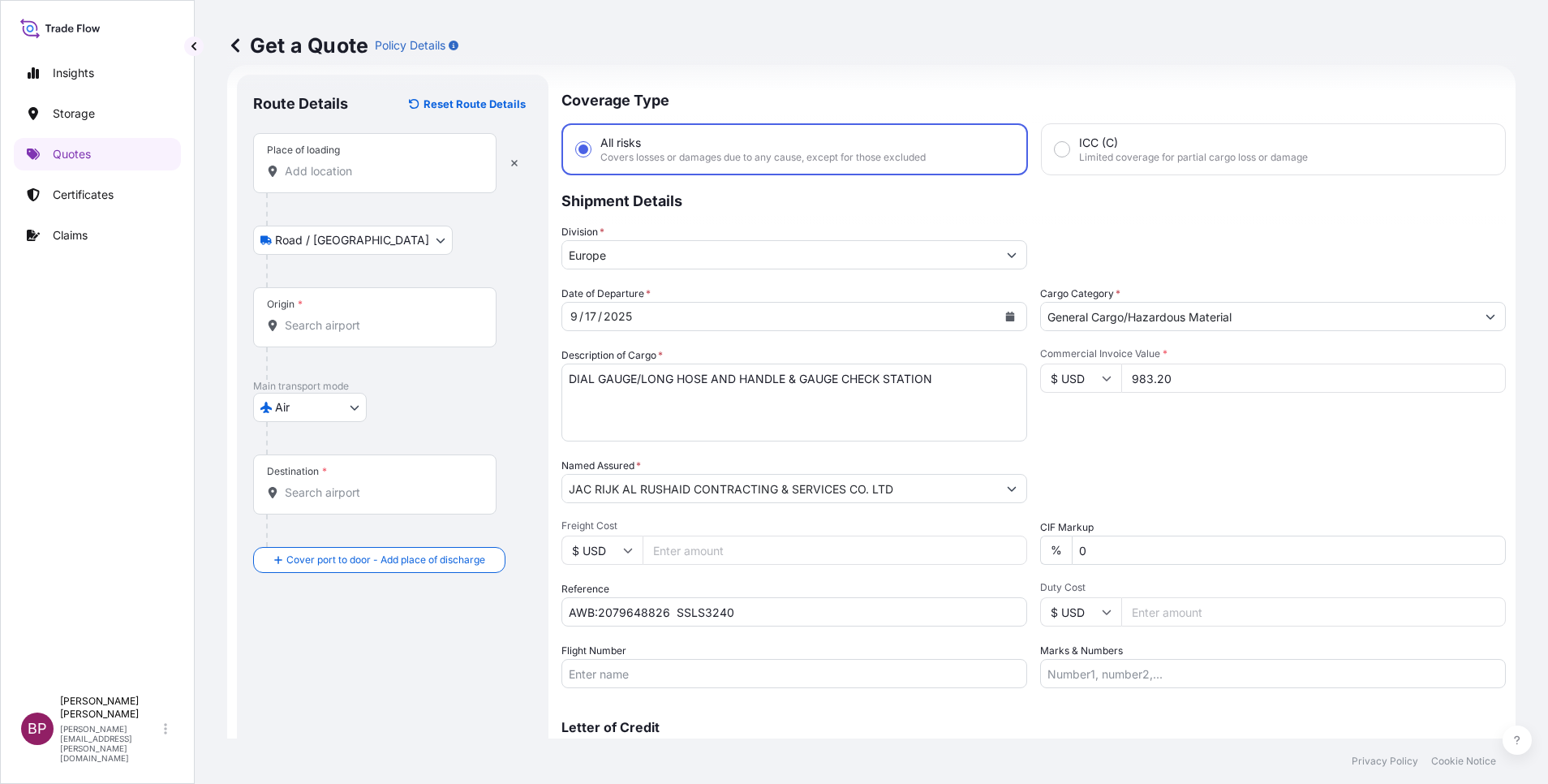
click at [410, 173] on input "Place of loading" at bounding box center [380, 171] width 191 height 16
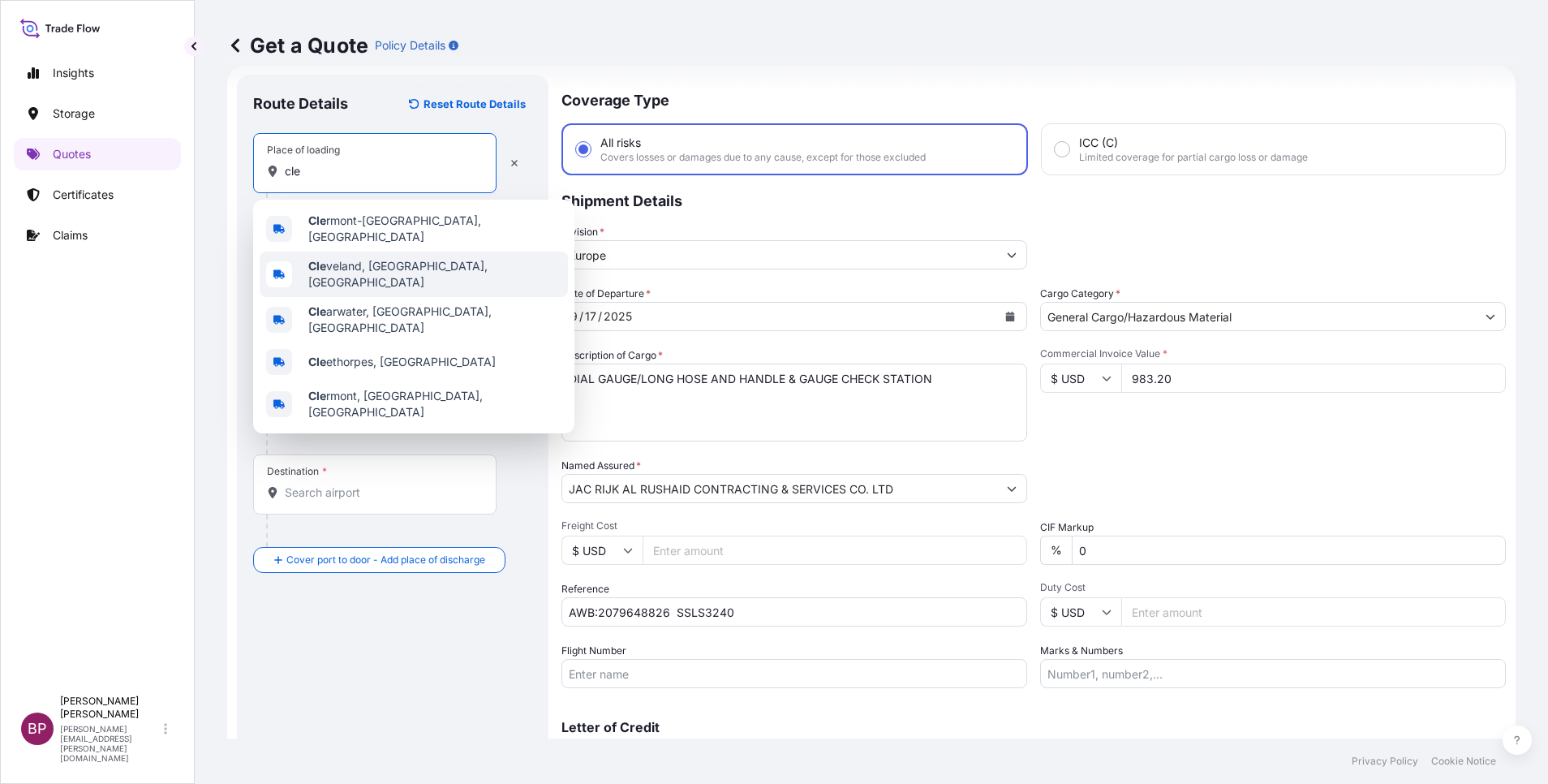
click at [388, 270] on span "Cle veland, OH, USA" at bounding box center [434, 274] width 253 height 33
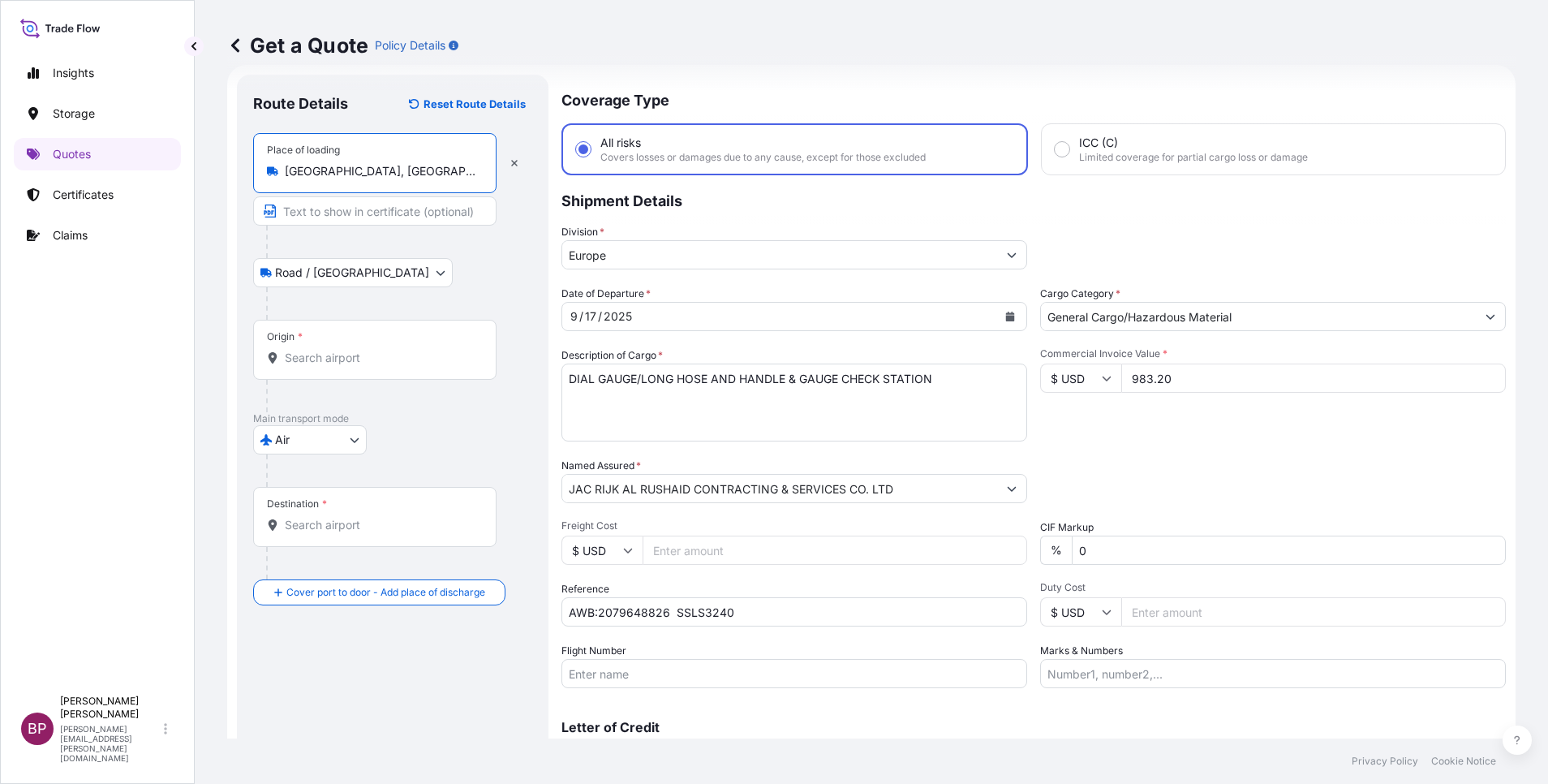
type input "Cleveland, OH, USA"
click at [369, 344] on div "Origin *" at bounding box center [374, 350] width 243 height 60
click at [369, 350] on input "Origin *" at bounding box center [380, 358] width 191 height 16
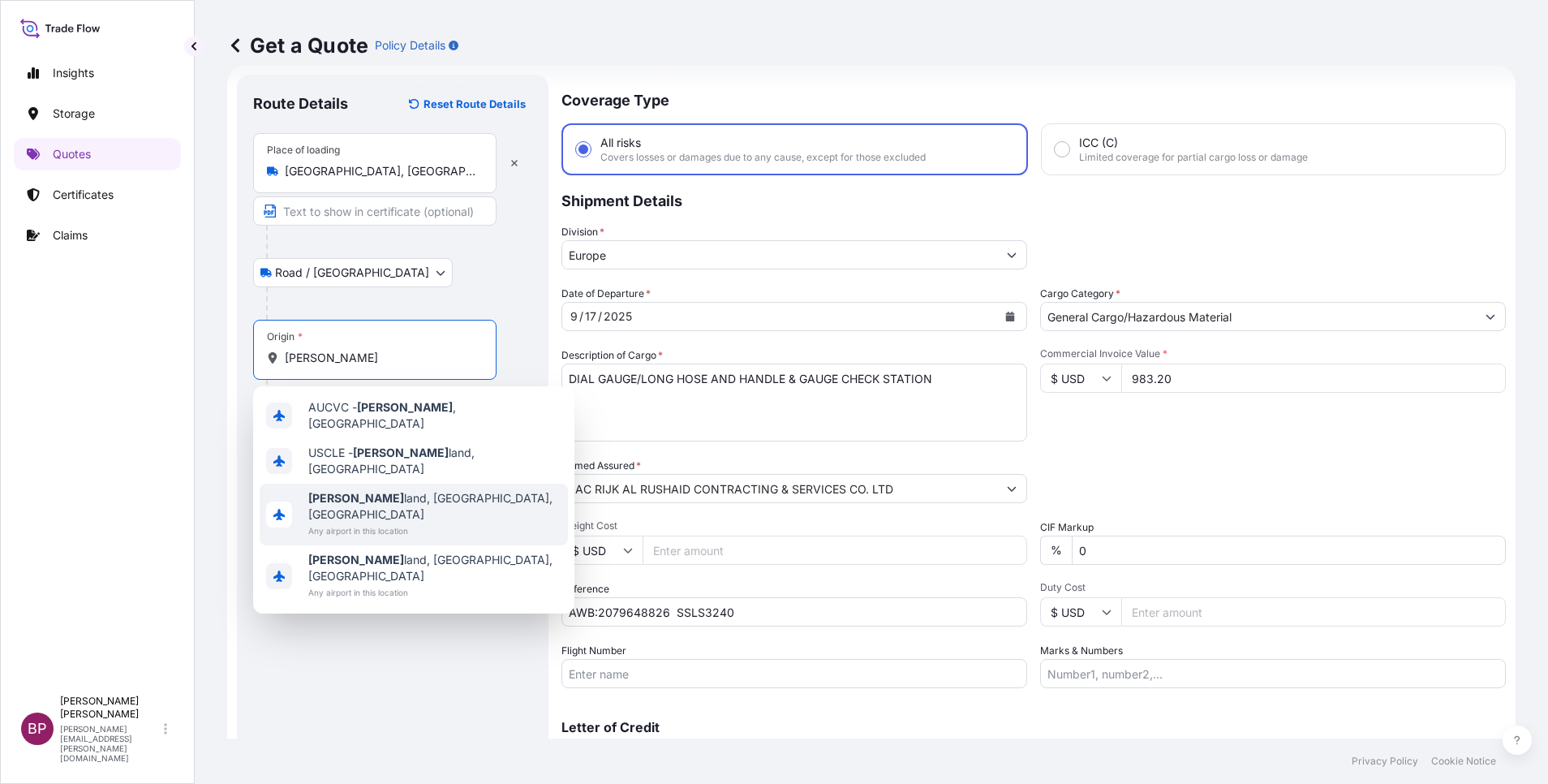
click at [381, 490] on span "Cleve land, OH, USA" at bounding box center [434, 506] width 253 height 33
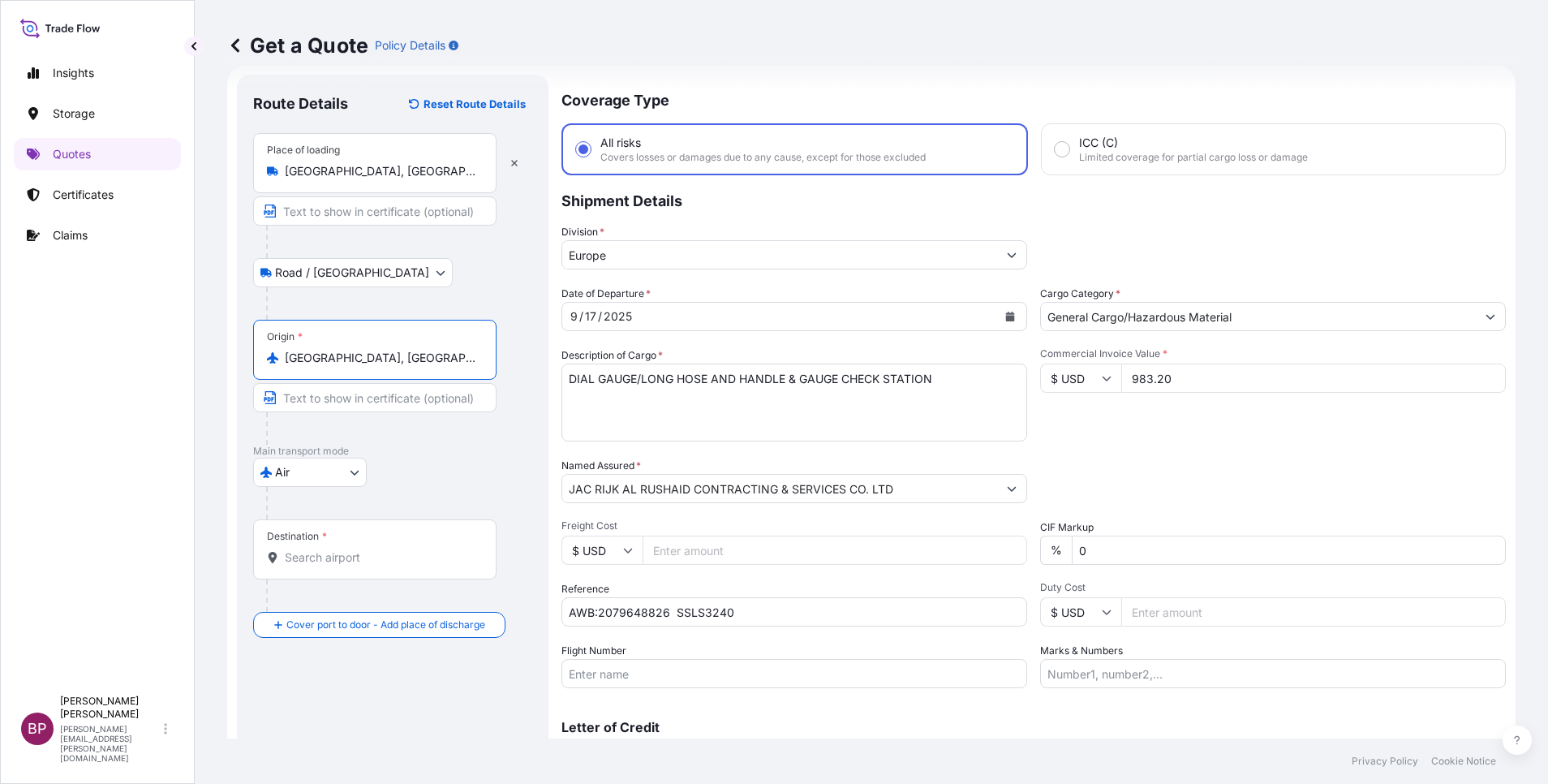
type input "Cleveland, OH, USA"
click at [508, 488] on div at bounding box center [399, 503] width 266 height 33
click at [496, 457] on div "Main transport mode Air Air Water Inland" at bounding box center [392, 482] width 279 height 75
click at [374, 549] on div "Destination *" at bounding box center [374, 549] width 243 height 60
click at [374, 549] on input "Destination *" at bounding box center [380, 557] width 191 height 16
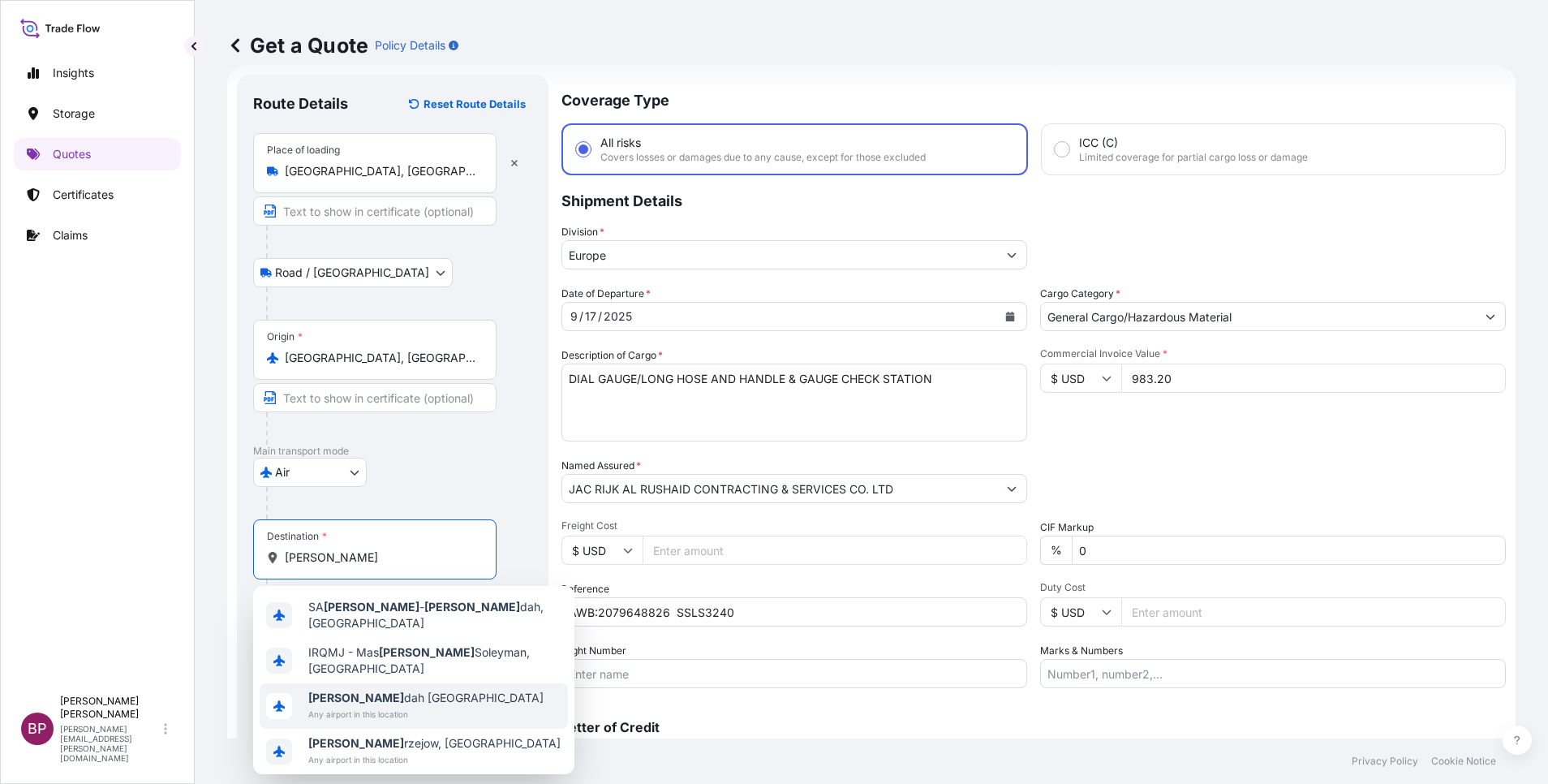
click at [424, 692] on div "Jed dah Saudi Arabia Any airport in this location" at bounding box center [414, 706] width 308 height 46
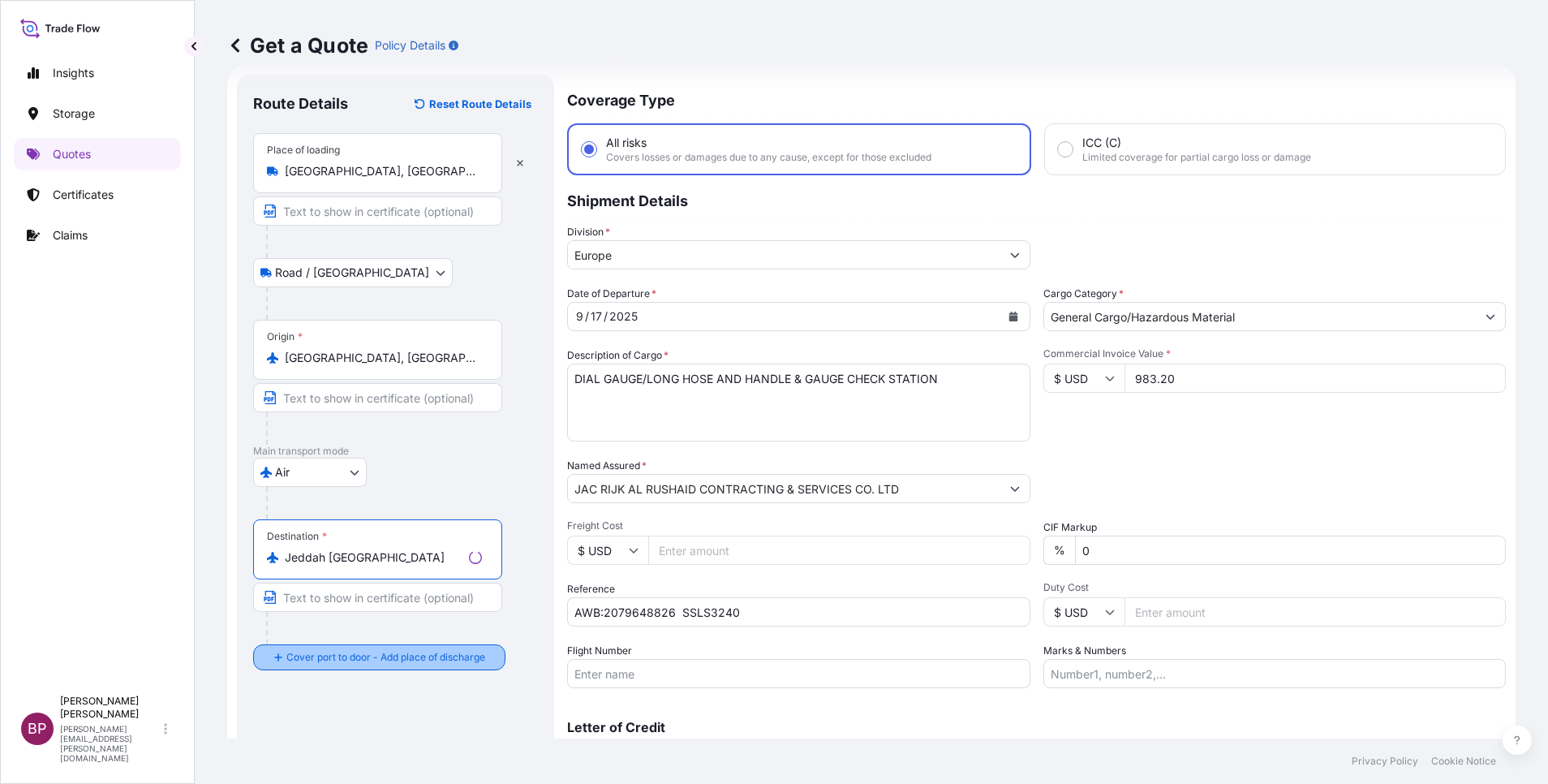
type input "Jeddah Saudi Arabia"
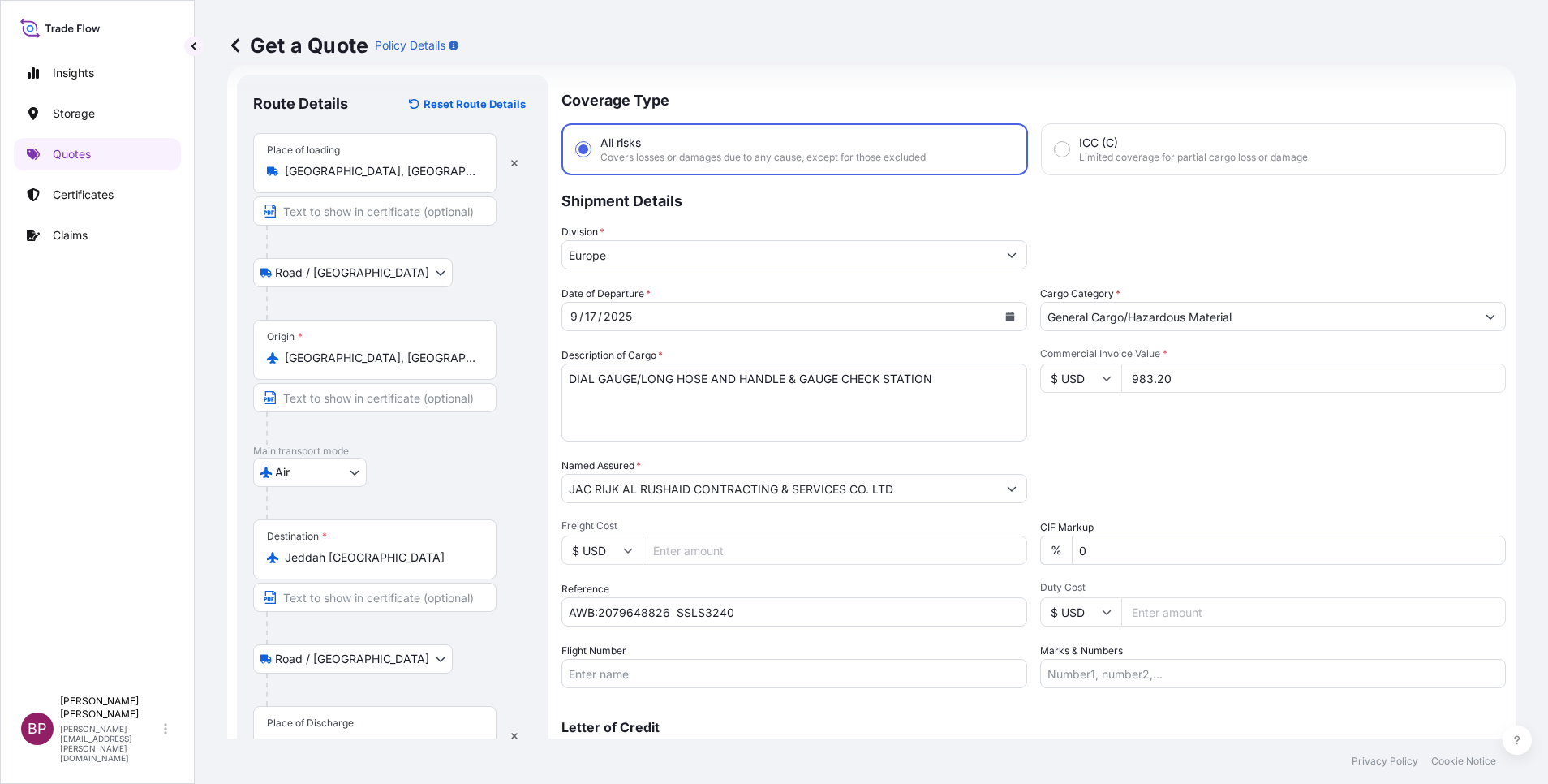
click at [389, 726] on div "Place of Discharge" at bounding box center [374, 736] width 243 height 60
click at [389, 736] on input "Place of Discharge" at bounding box center [380, 743] width 191 height 16
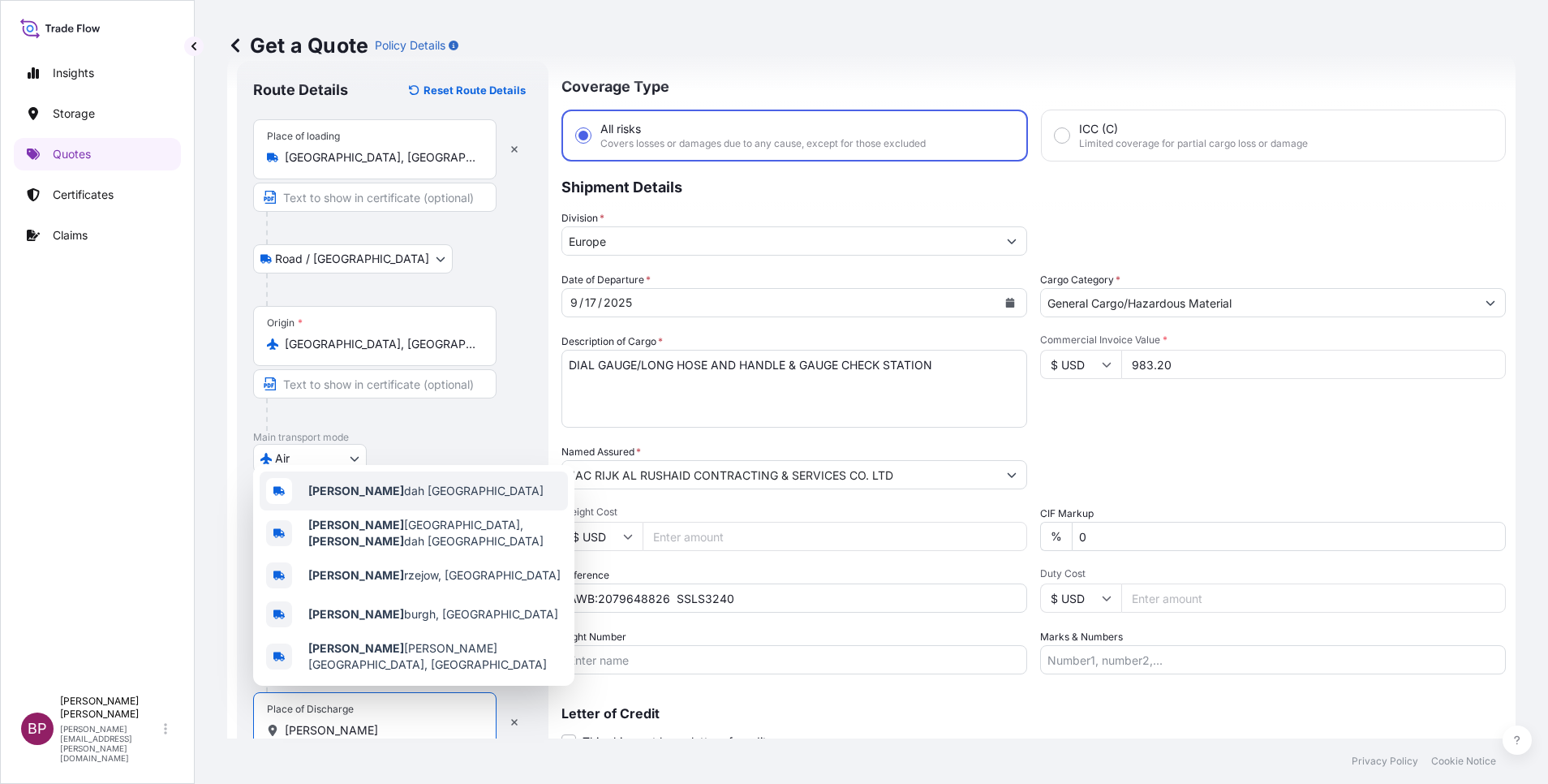
click at [382, 496] on span "Jed dah Saudi Arabia" at bounding box center [426, 491] width 235 height 16
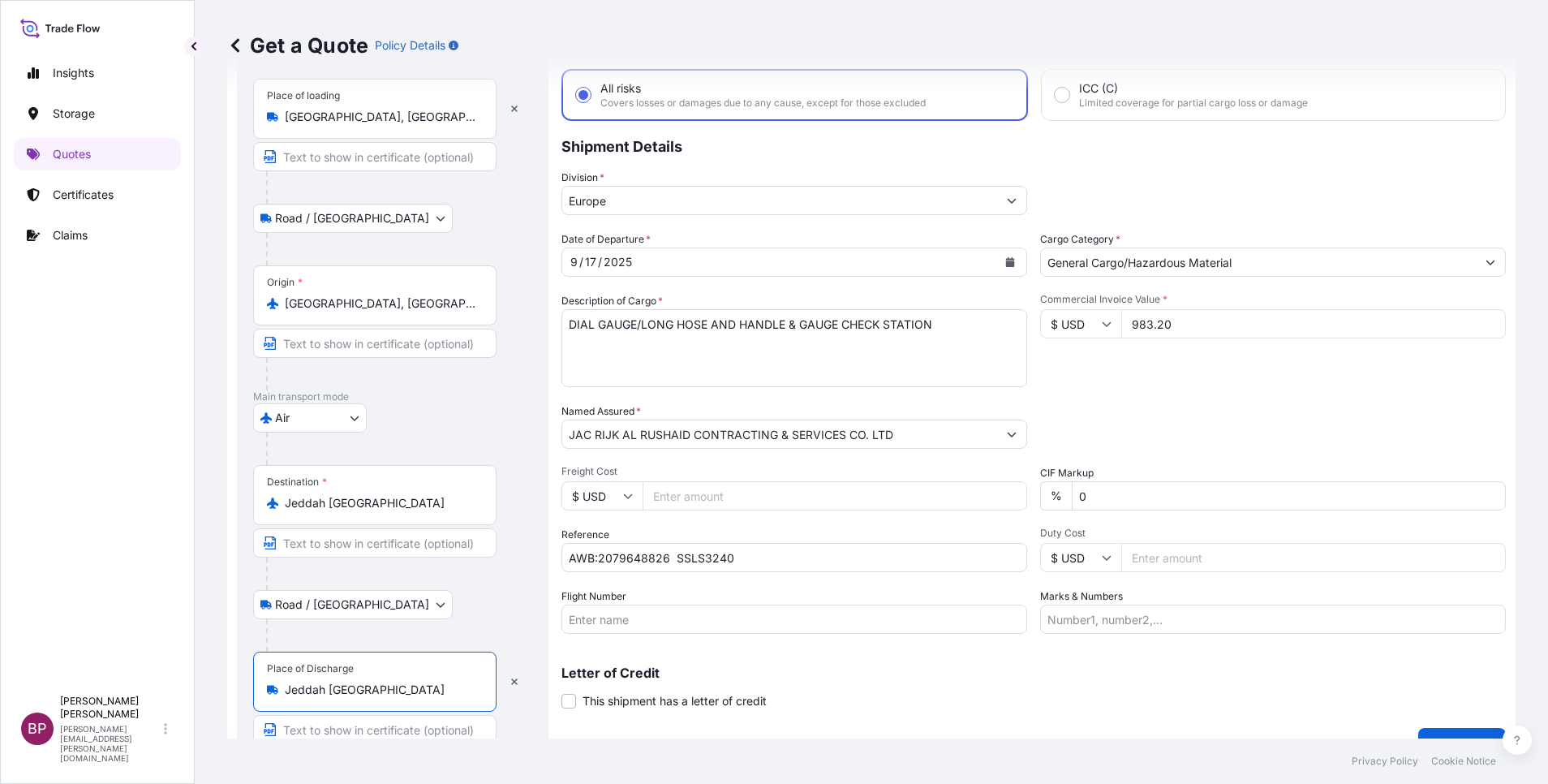
scroll to position [112, 0]
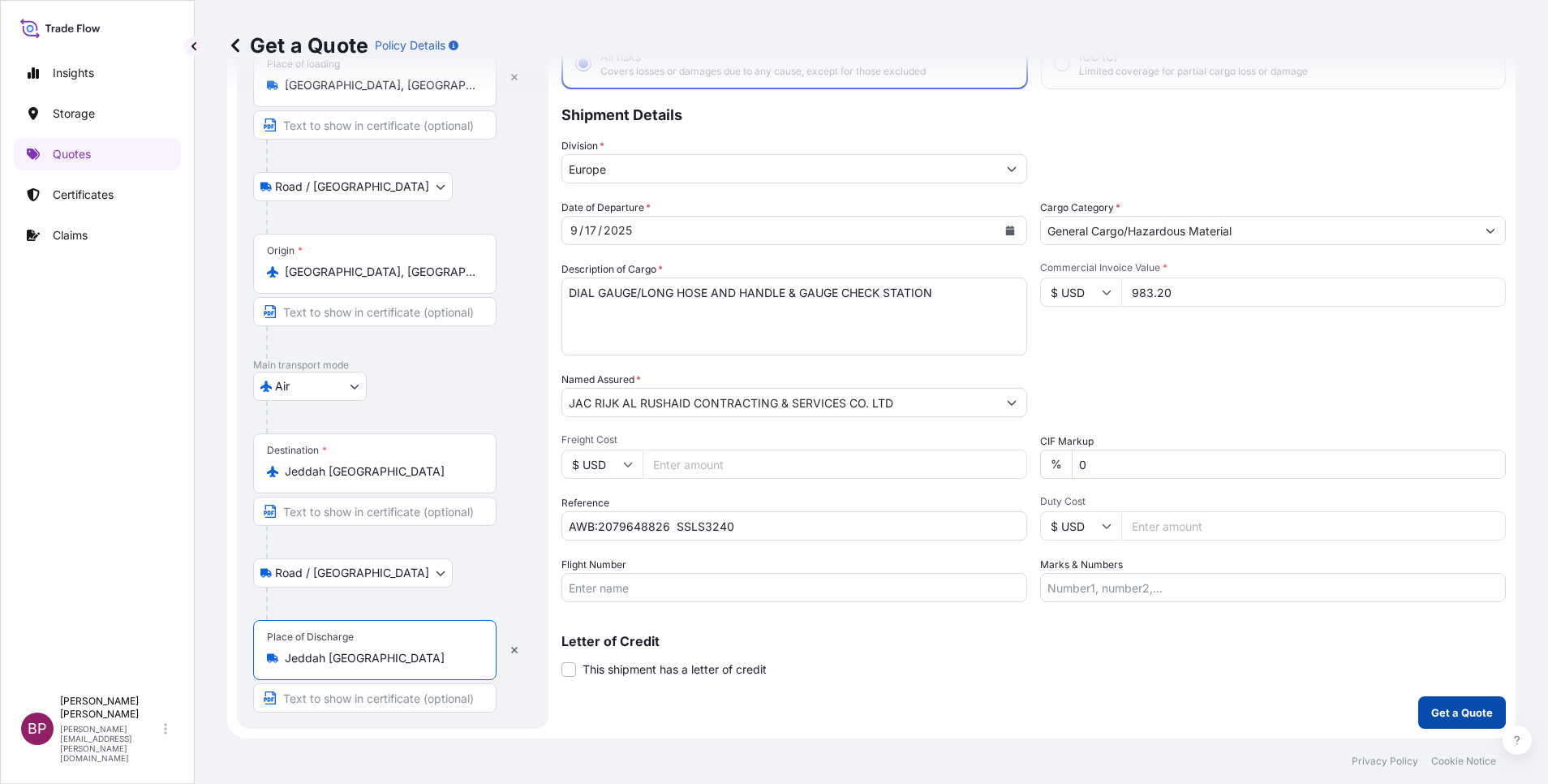
type input "Jeddah Saudi Arabia"
click at [1452, 710] on p "Get a Quote" at bounding box center [1463, 712] width 62 height 16
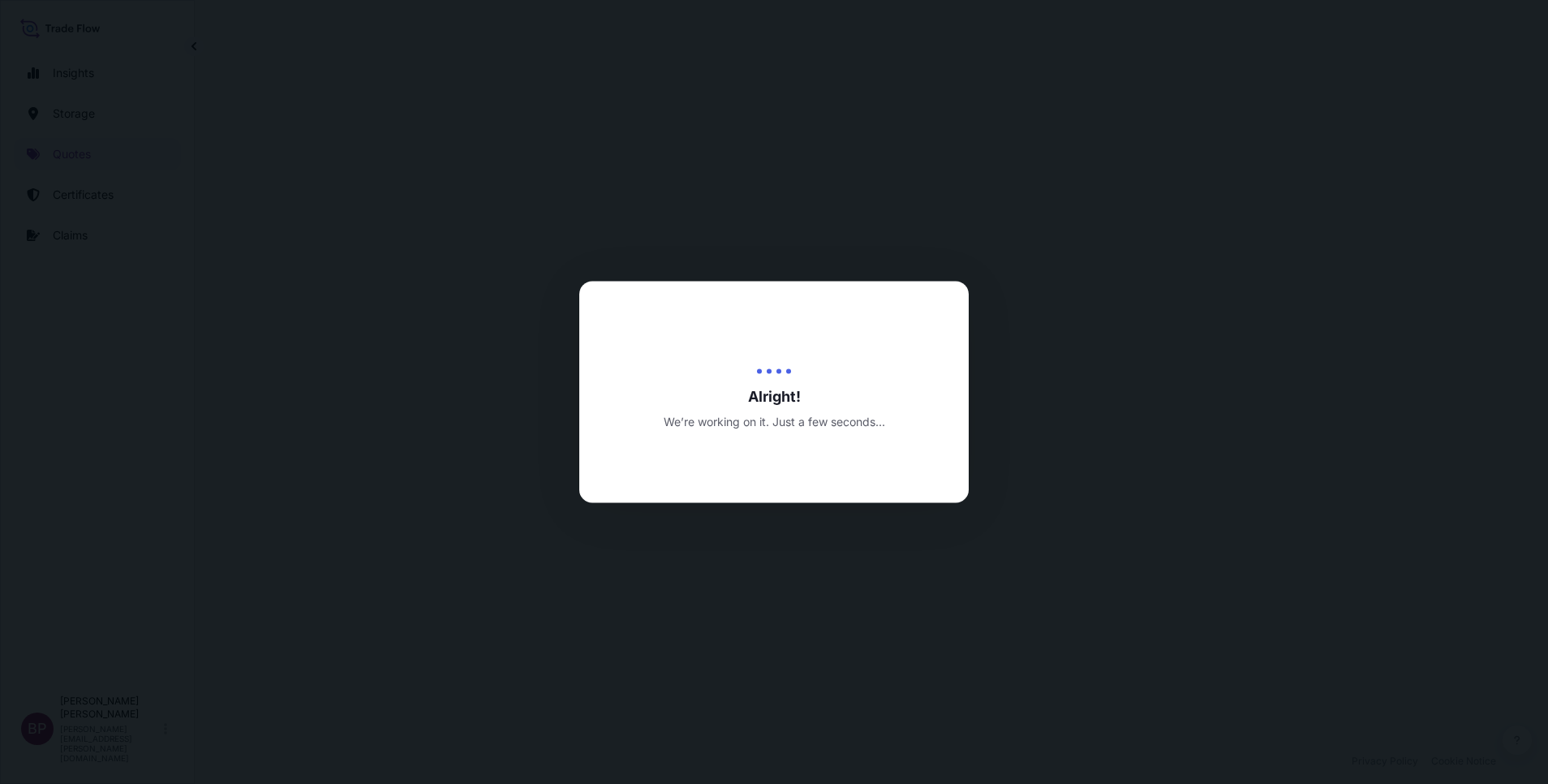
select select "Road / Inland"
select select "Air"
select select "Road / Inland"
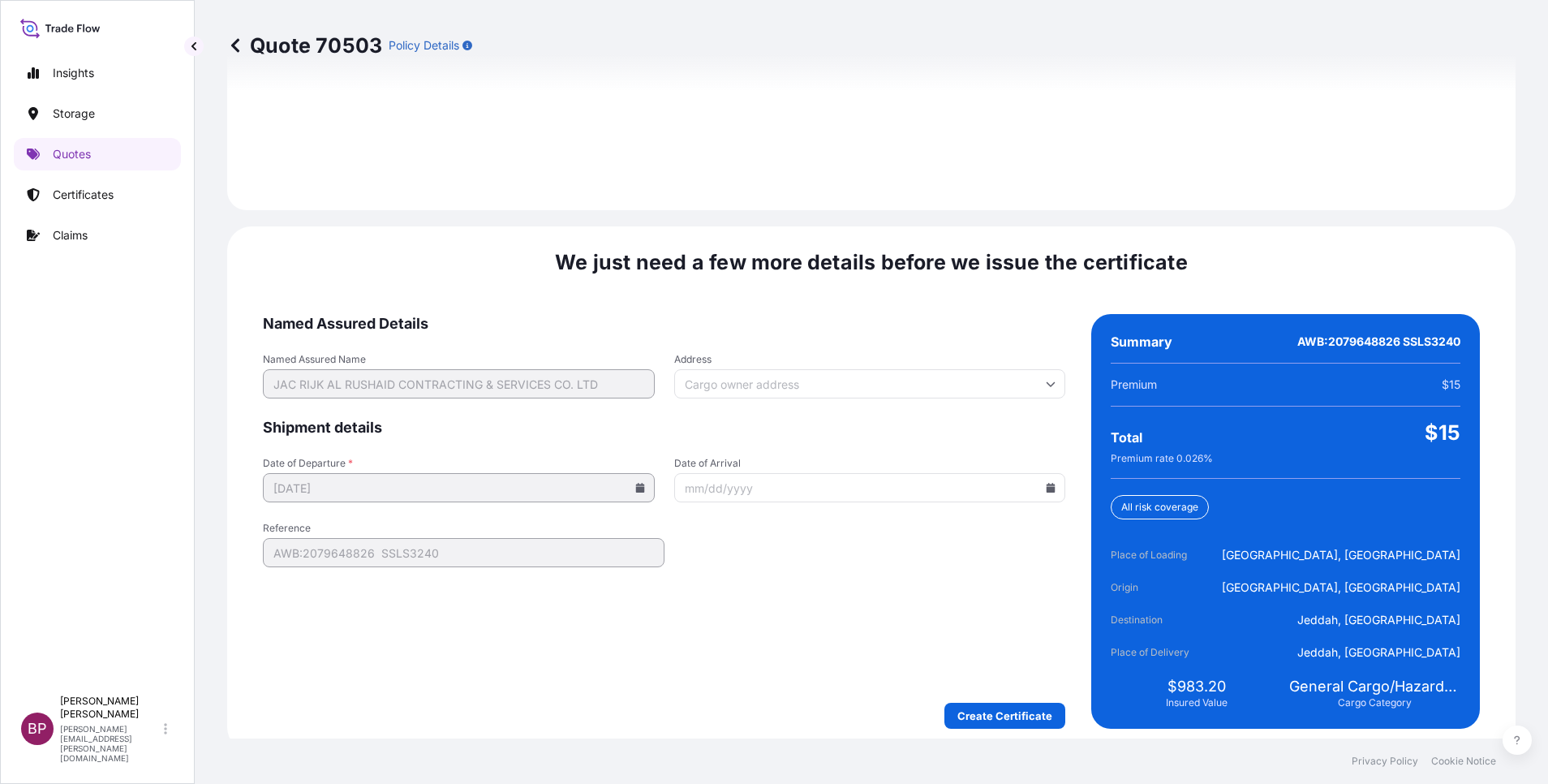
scroll to position [2405, 0]
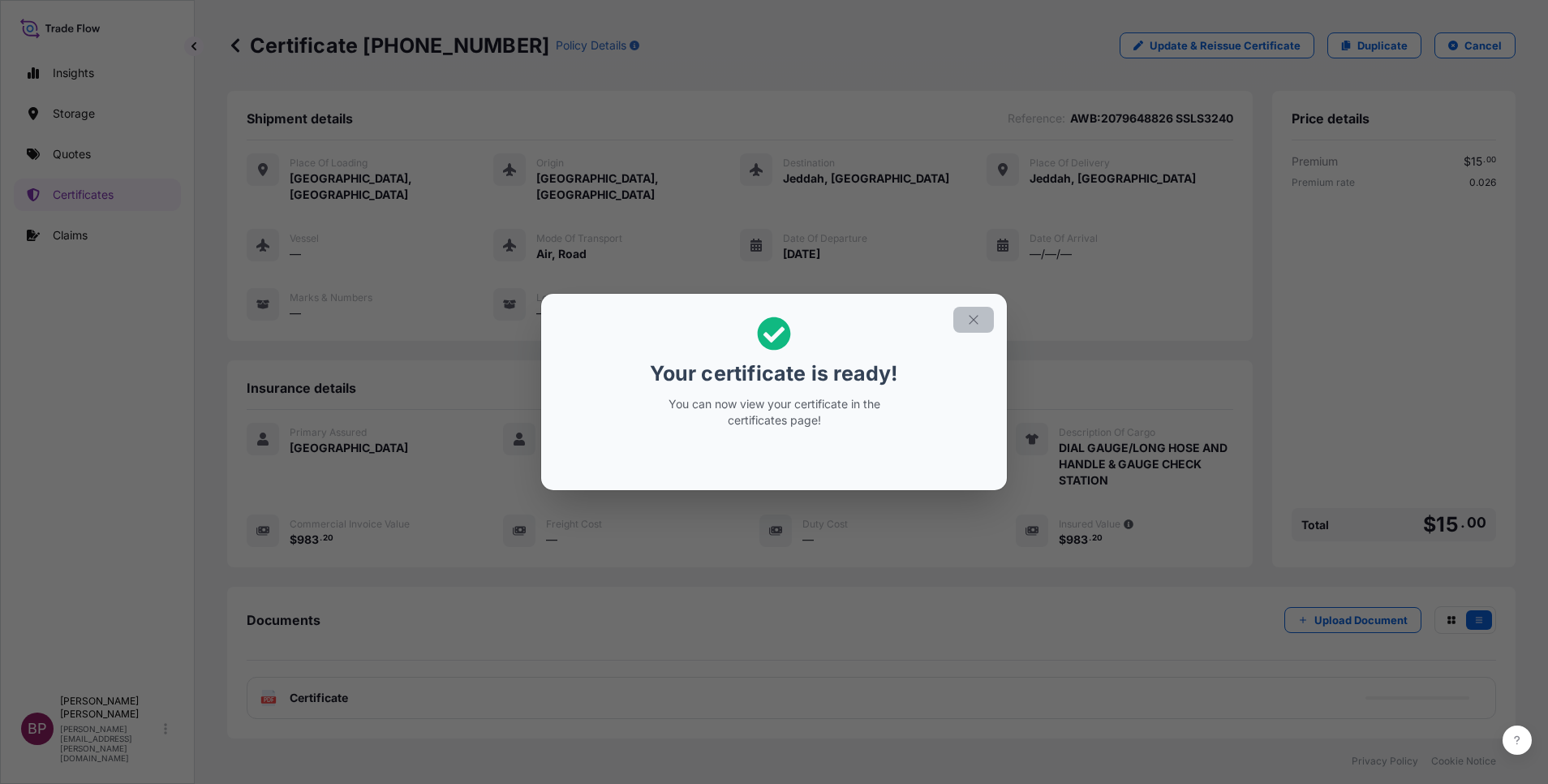
click at [974, 321] on icon "button" at bounding box center [974, 320] width 15 height 15
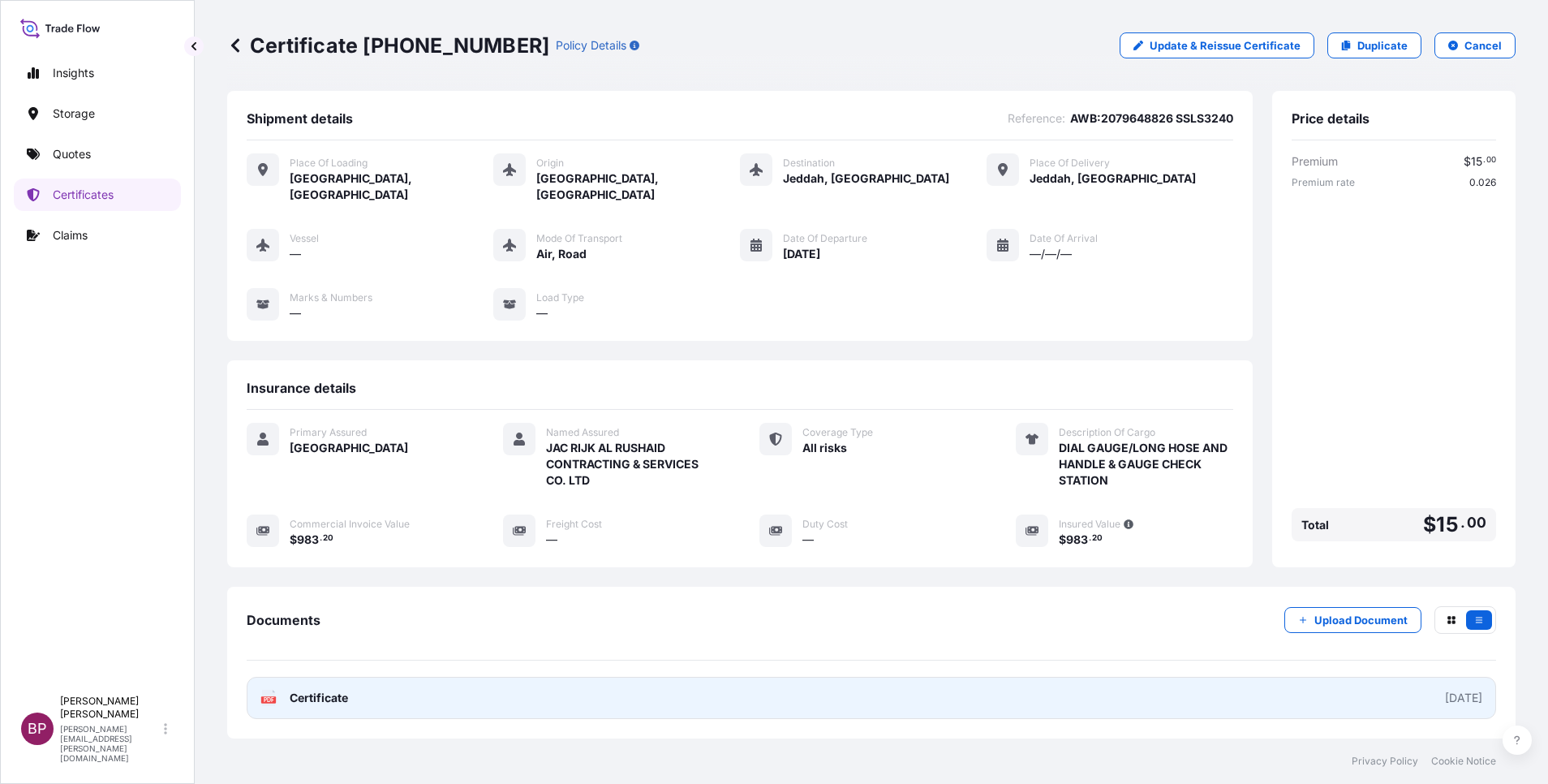
click at [326, 690] on span "Certificate" at bounding box center [319, 698] width 58 height 16
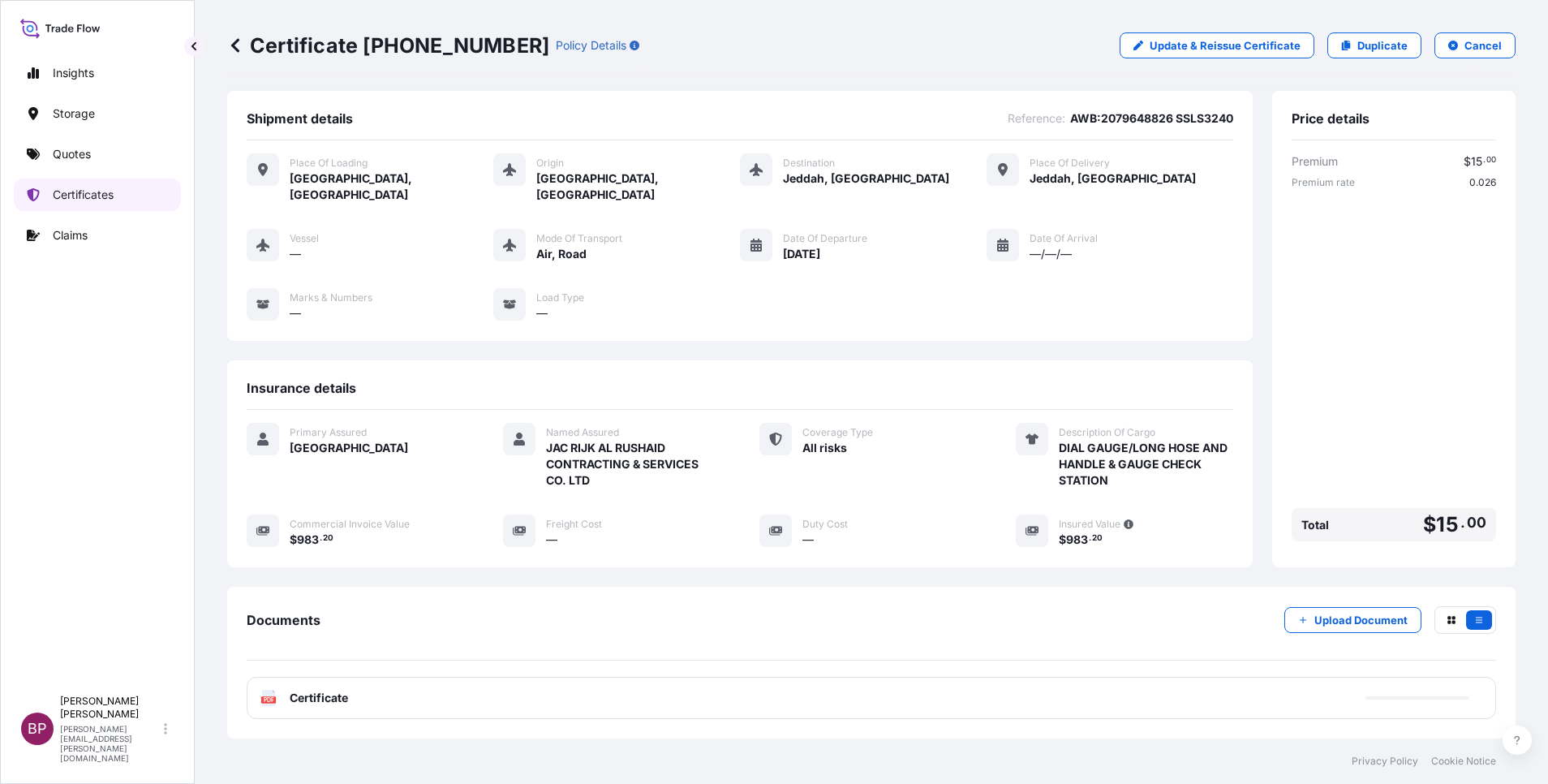
click at [67, 197] on p "Certificates" at bounding box center [83, 195] width 61 height 16
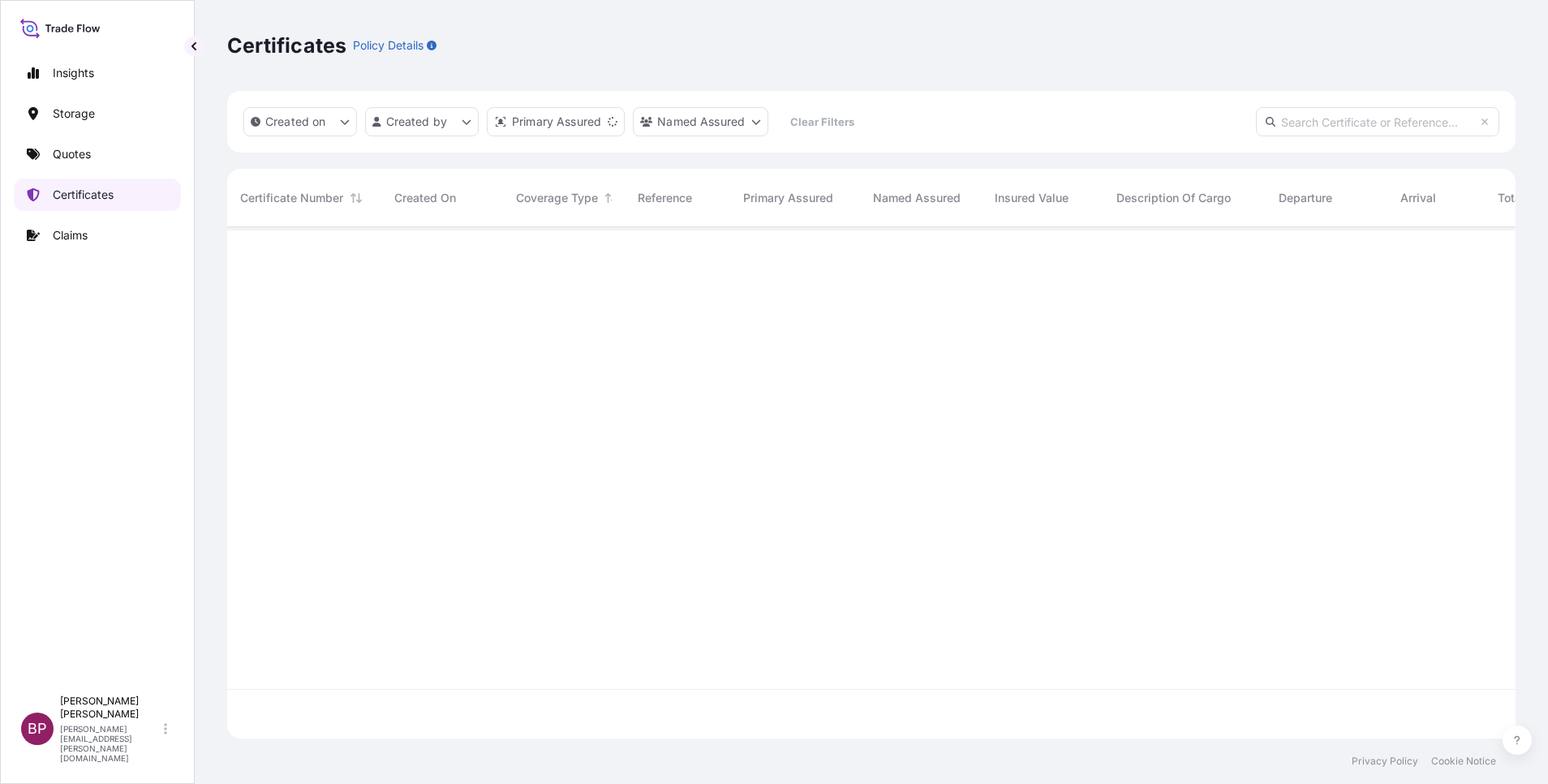
scroll to position [501, 1270]
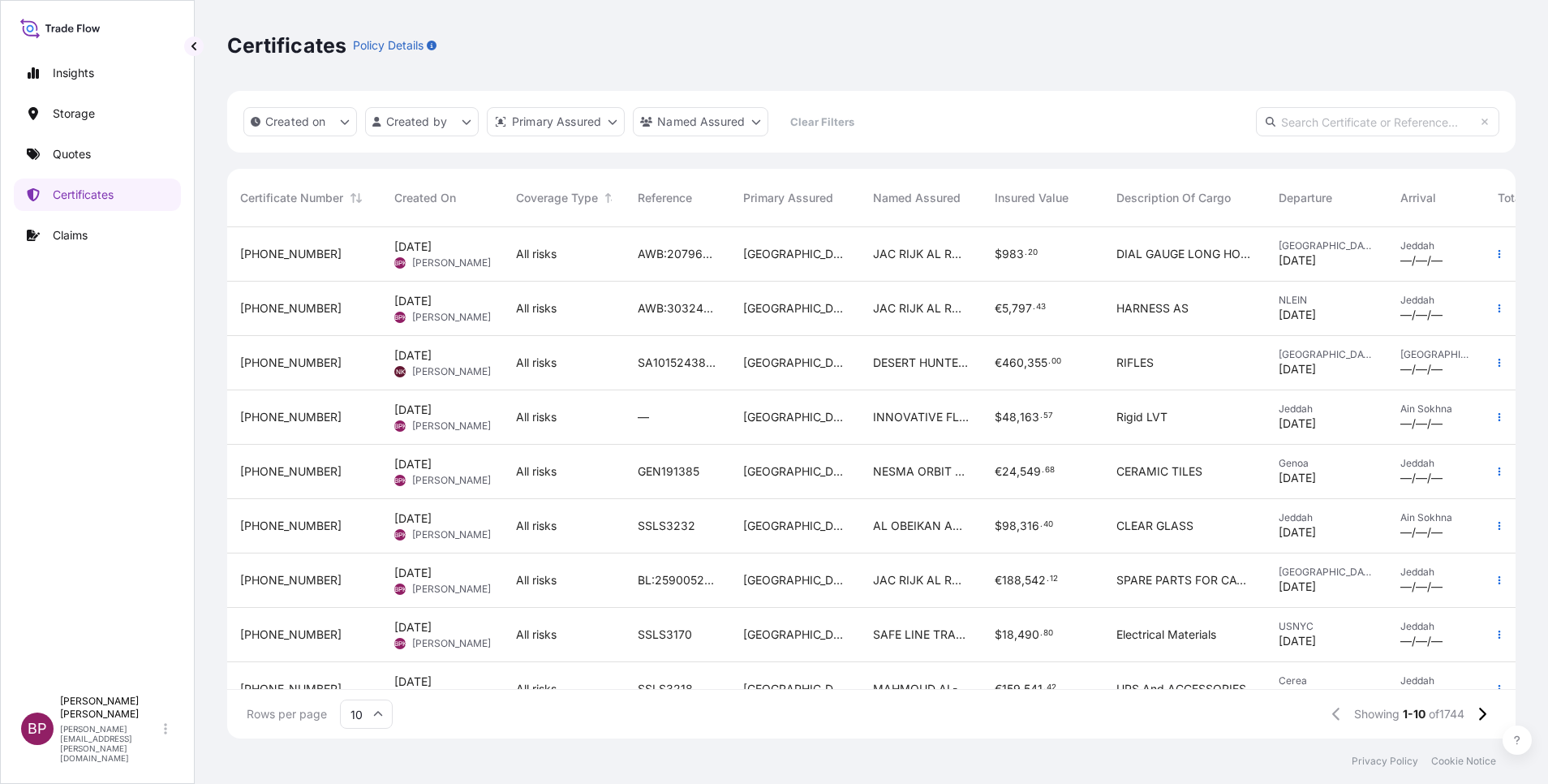
click at [601, 527] on div "All risks" at bounding box center [564, 526] width 96 height 16
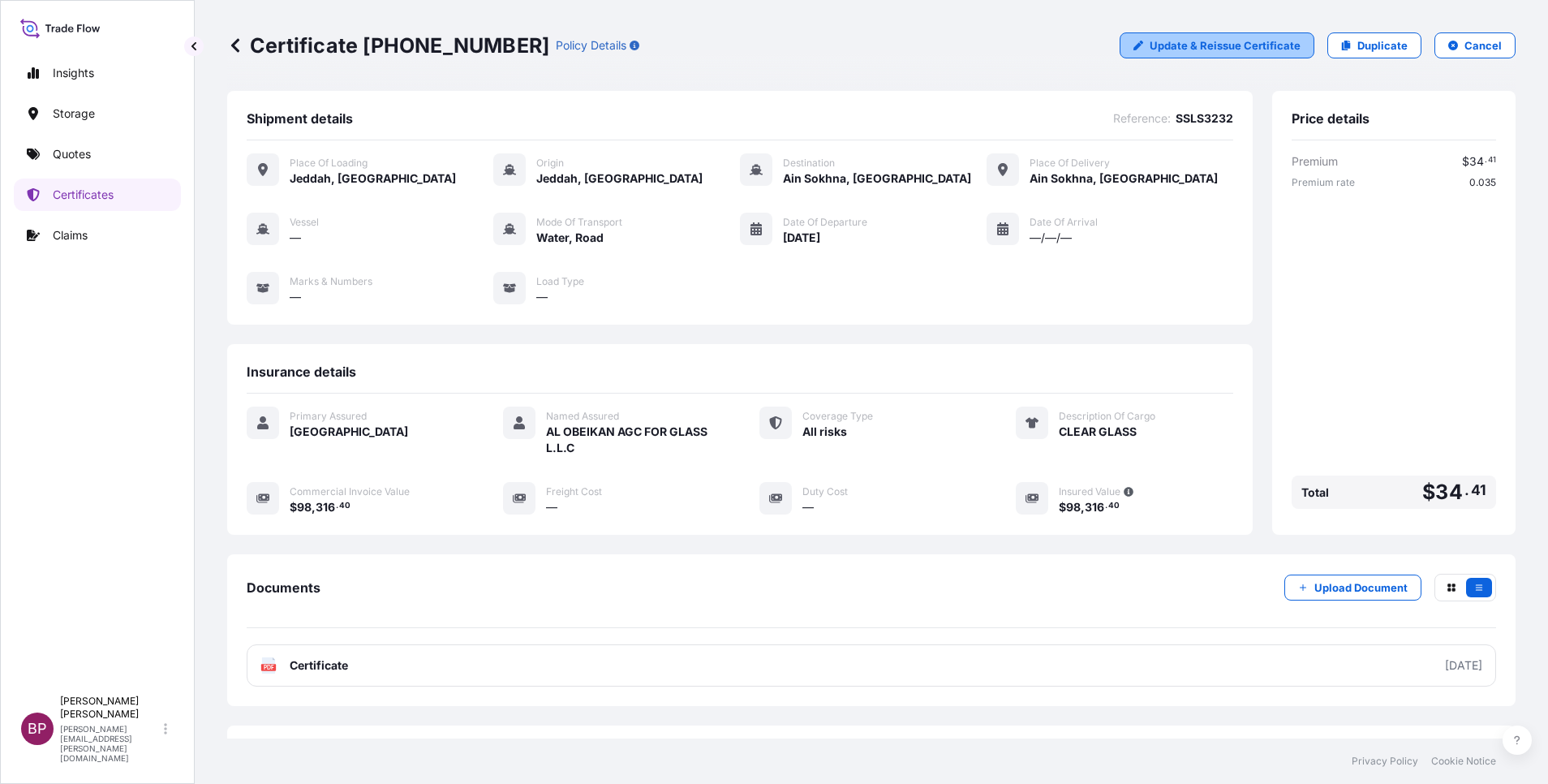
click at [1248, 40] on p "Update & Reissue Certificate" at bounding box center [1225, 45] width 151 height 16
select select "Road / Inland"
select select "Water"
select select "Road / Inland"
select select "31614"
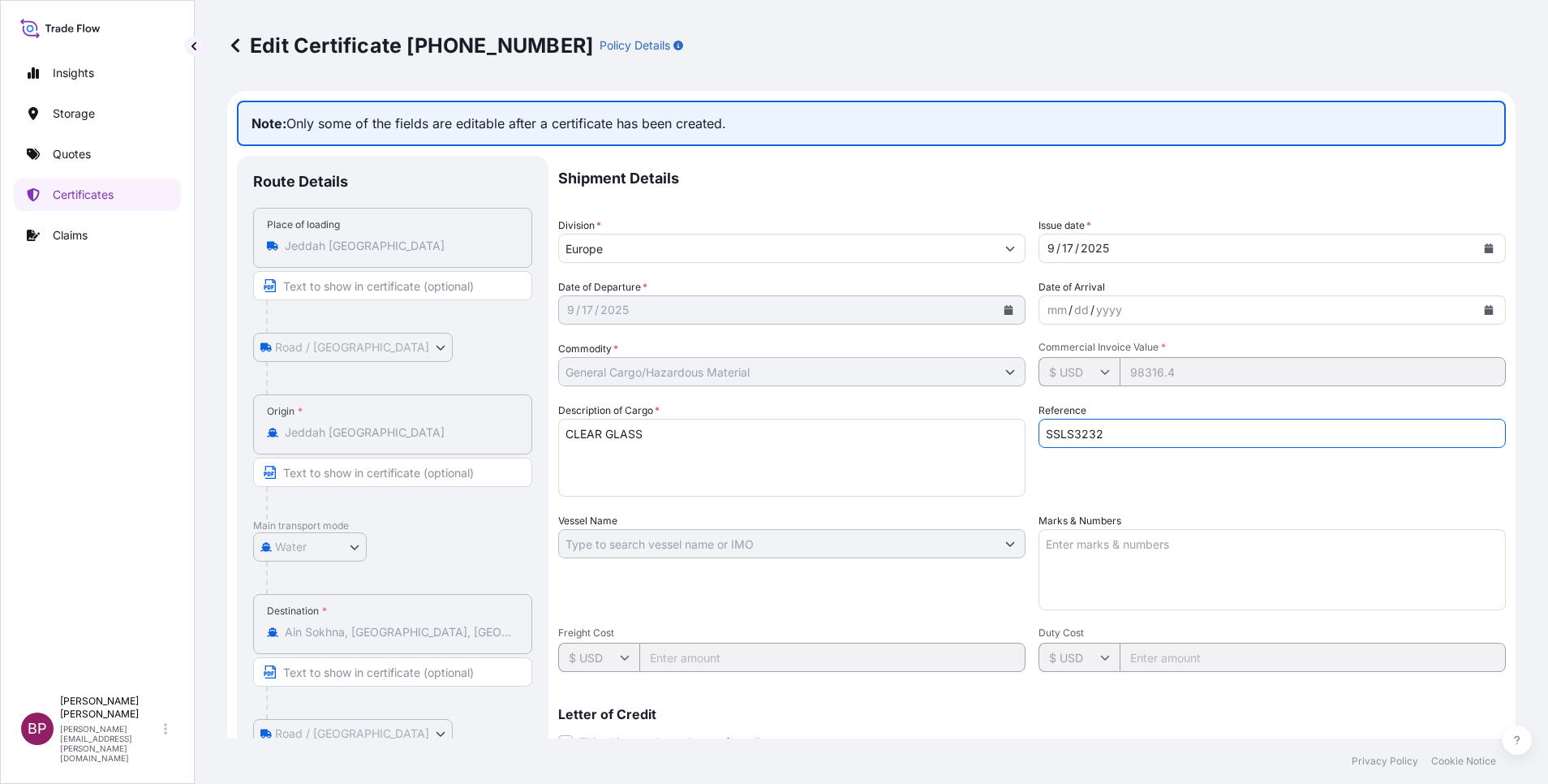
drag, startPoint x: 1121, startPoint y: 437, endPoint x: 718, endPoint y: 429, distance: 403.1
click at [734, 429] on div "Shipment Details Division * Europe Issue date * 9 / 17 / 2025 Date of Departure…" at bounding box center [1033, 543] width 948 height 773
paste input "ACID:3819825802025080039"
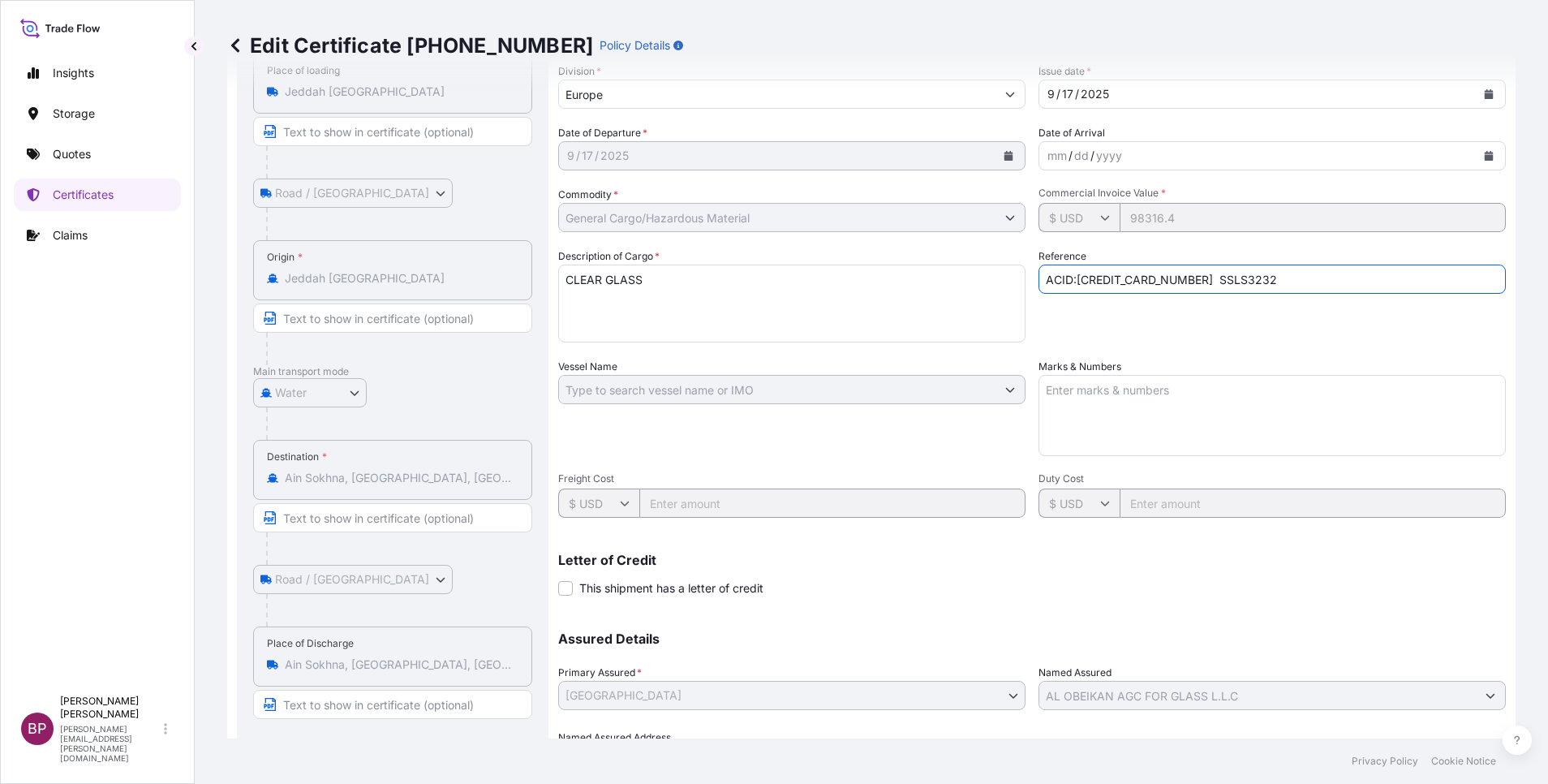
scroll to position [246, 0]
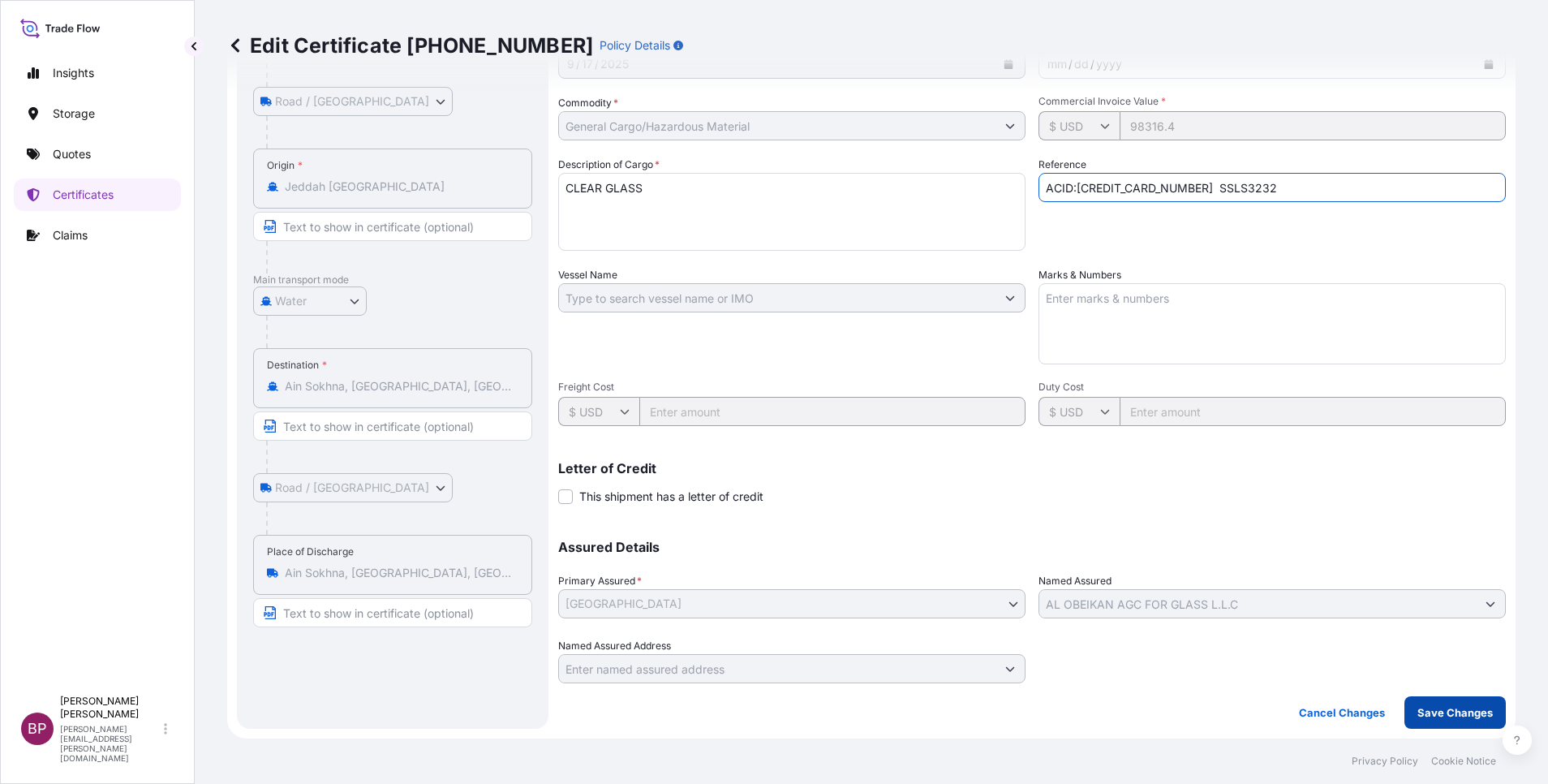
type input "ACID:3819825802025080039 SSLS3232"
click at [1453, 714] on p "Save Changes" at bounding box center [1455, 712] width 76 height 16
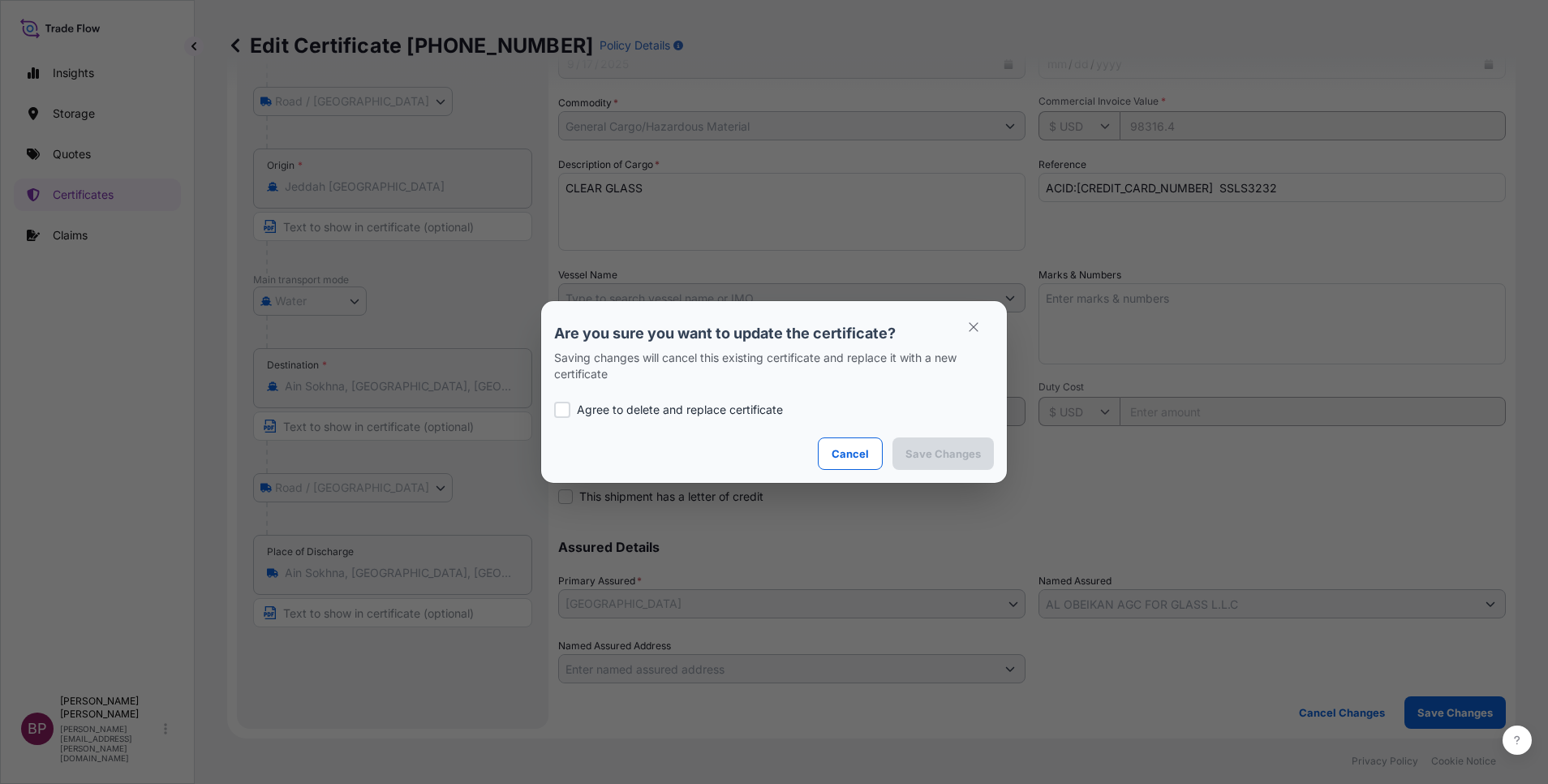
click at [652, 415] on p "Agree to delete and replace certificate" at bounding box center [680, 410] width 206 height 16
checkbox input "true"
click at [972, 451] on p "Save Changes" at bounding box center [944, 454] width 76 height 16
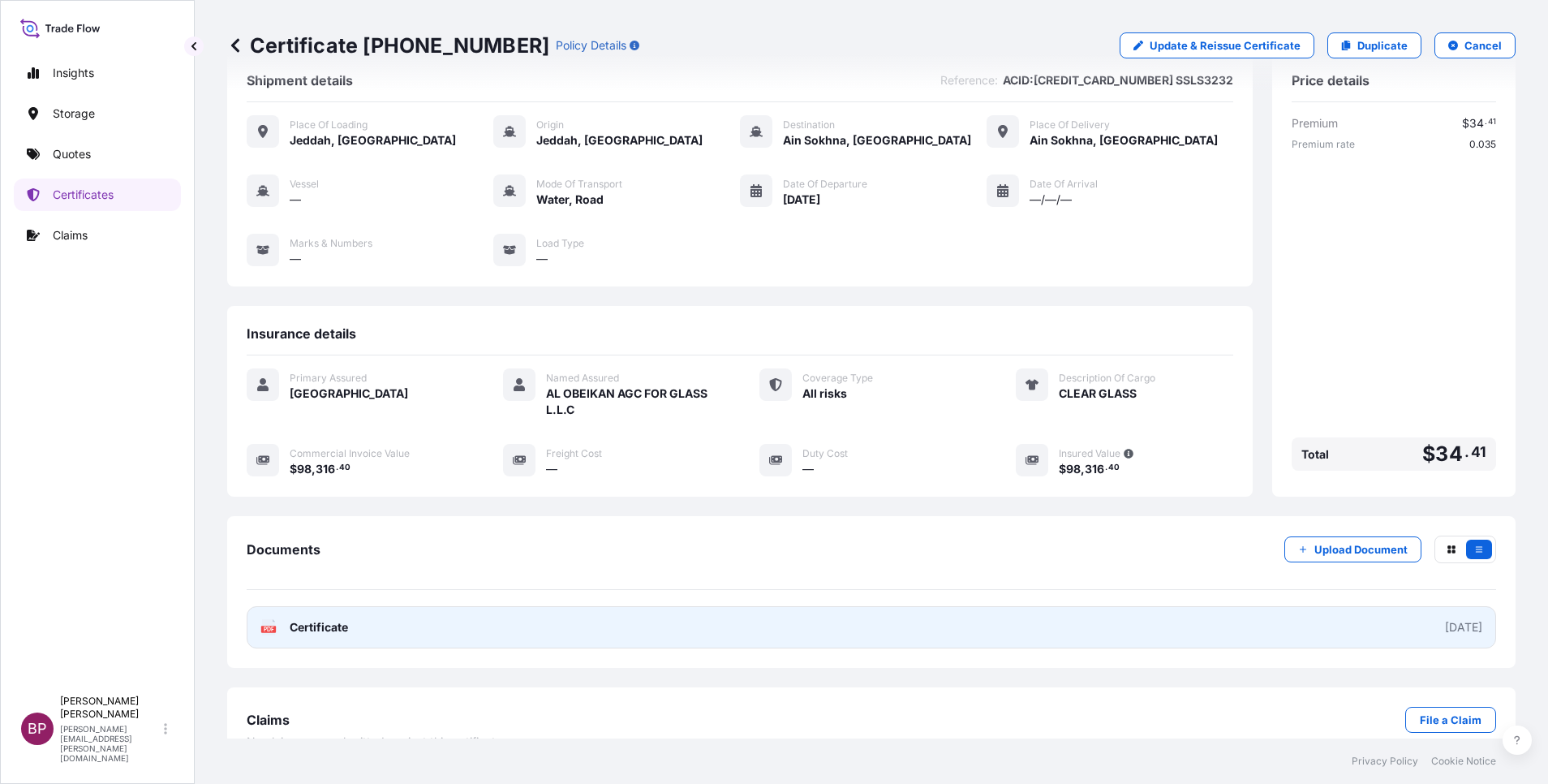
scroll to position [69, 0]
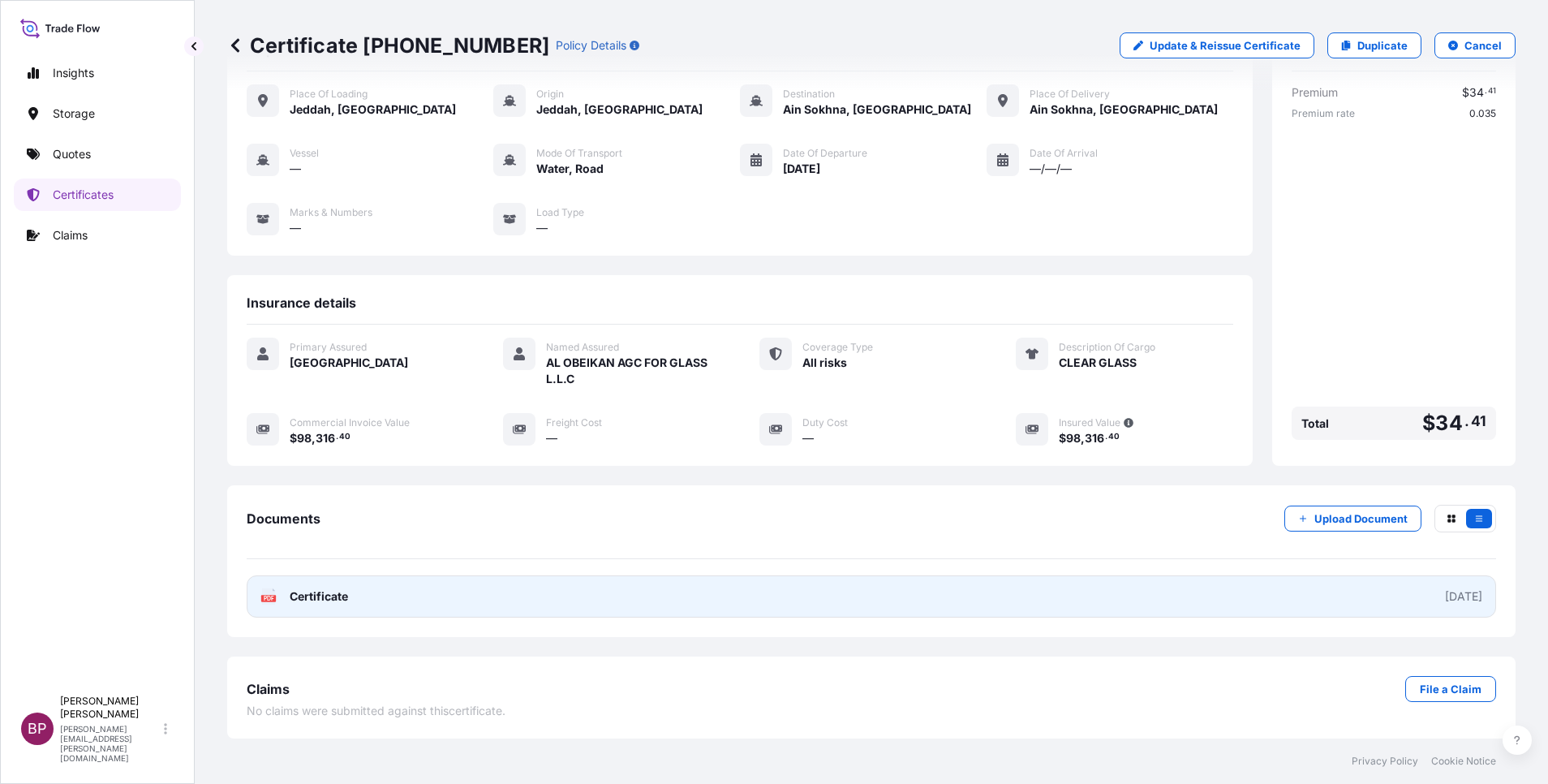
click at [336, 592] on span "Certificate" at bounding box center [319, 596] width 58 height 16
